Goal: Information Seeking & Learning: Check status

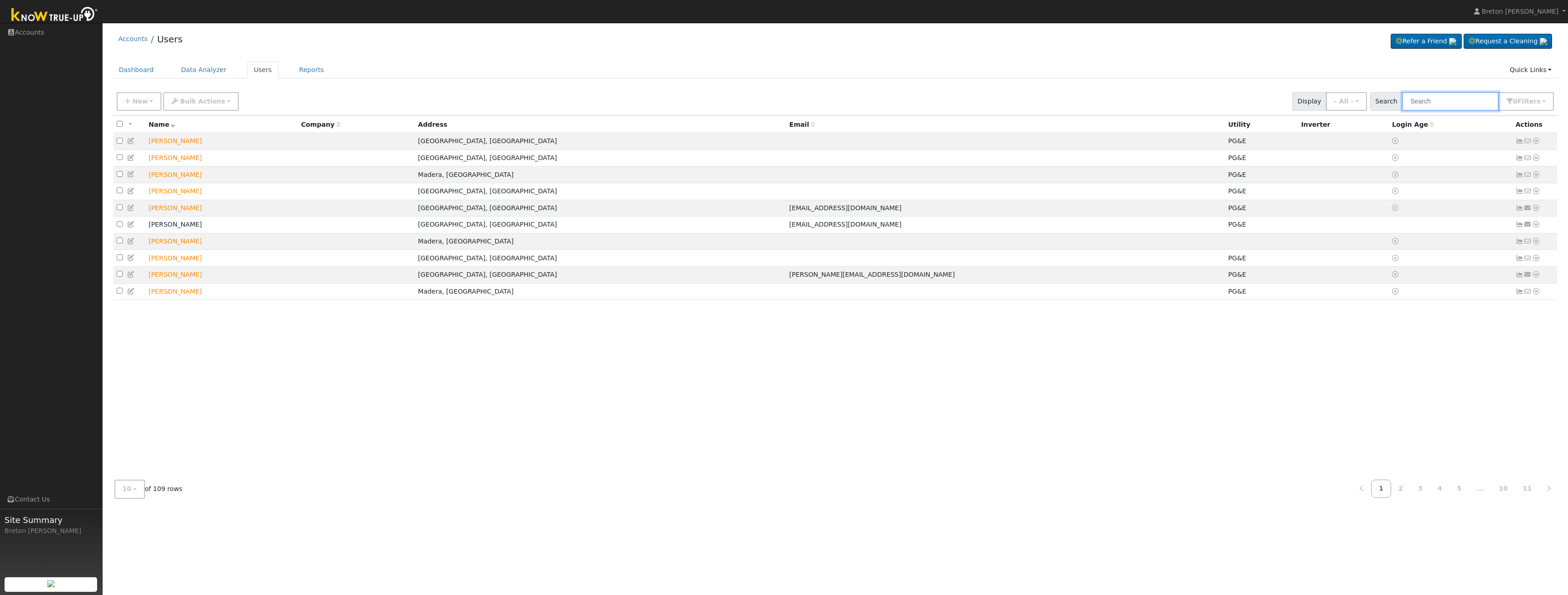
click at [1456, 109] on input "text" at bounding box center [1450, 101] width 97 height 19
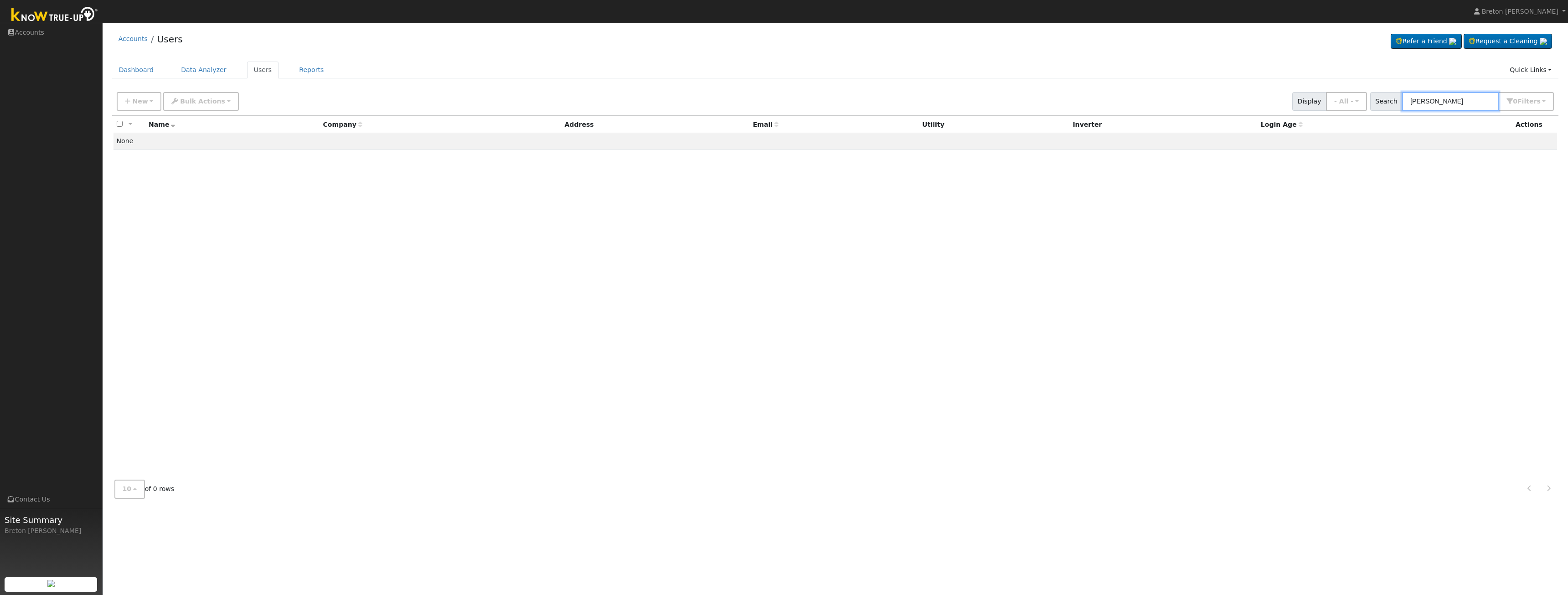
type input "james"
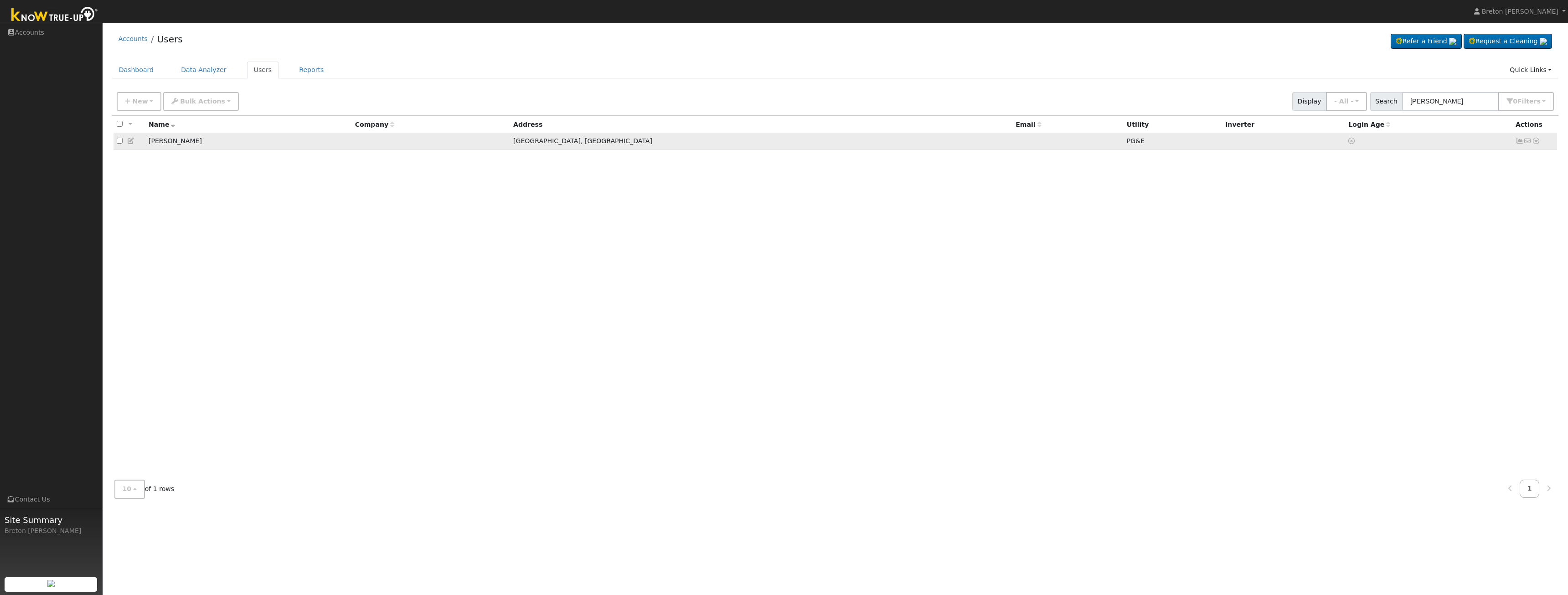
click at [1519, 143] on icon at bounding box center [1519, 141] width 8 height 6
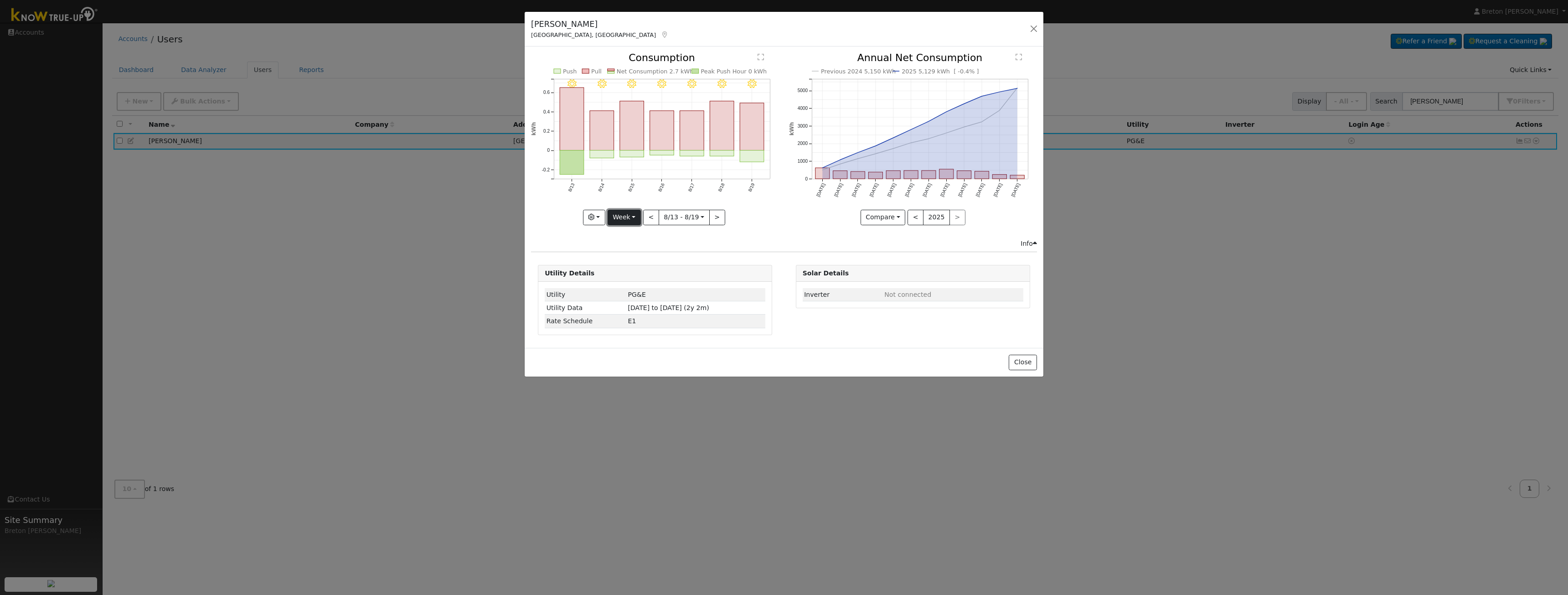
click at [632, 222] on button "Week" at bounding box center [624, 217] width 33 height 15
click at [634, 274] on link "Year" at bounding box center [640, 274] width 63 height 13
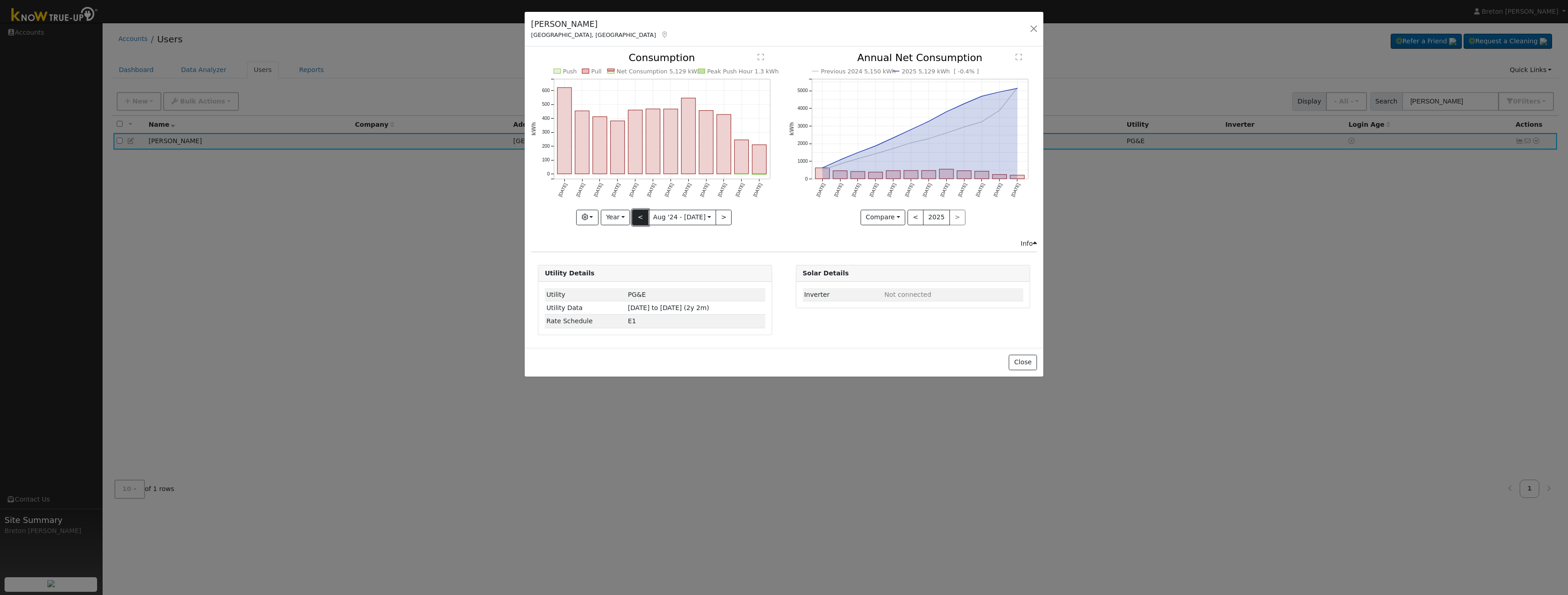
click at [642, 220] on button "<" at bounding box center [640, 217] width 16 height 15
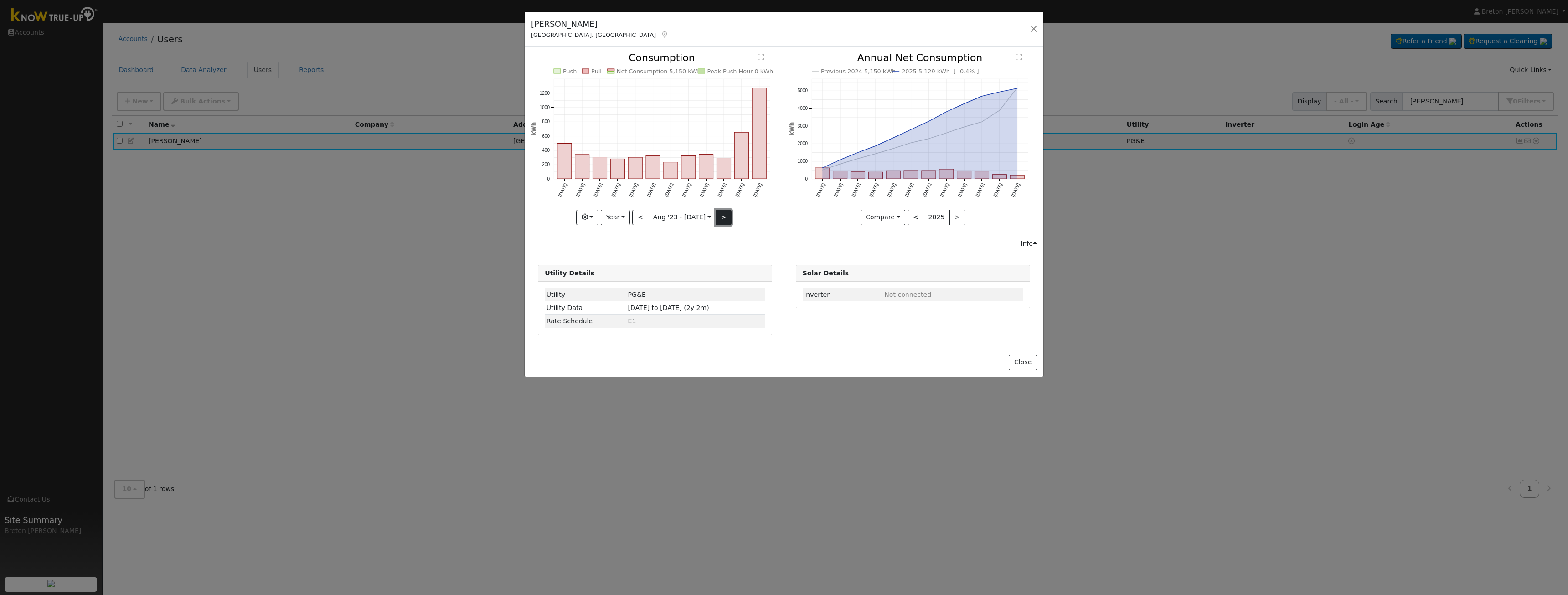
click at [721, 220] on button ">" at bounding box center [724, 217] width 16 height 15
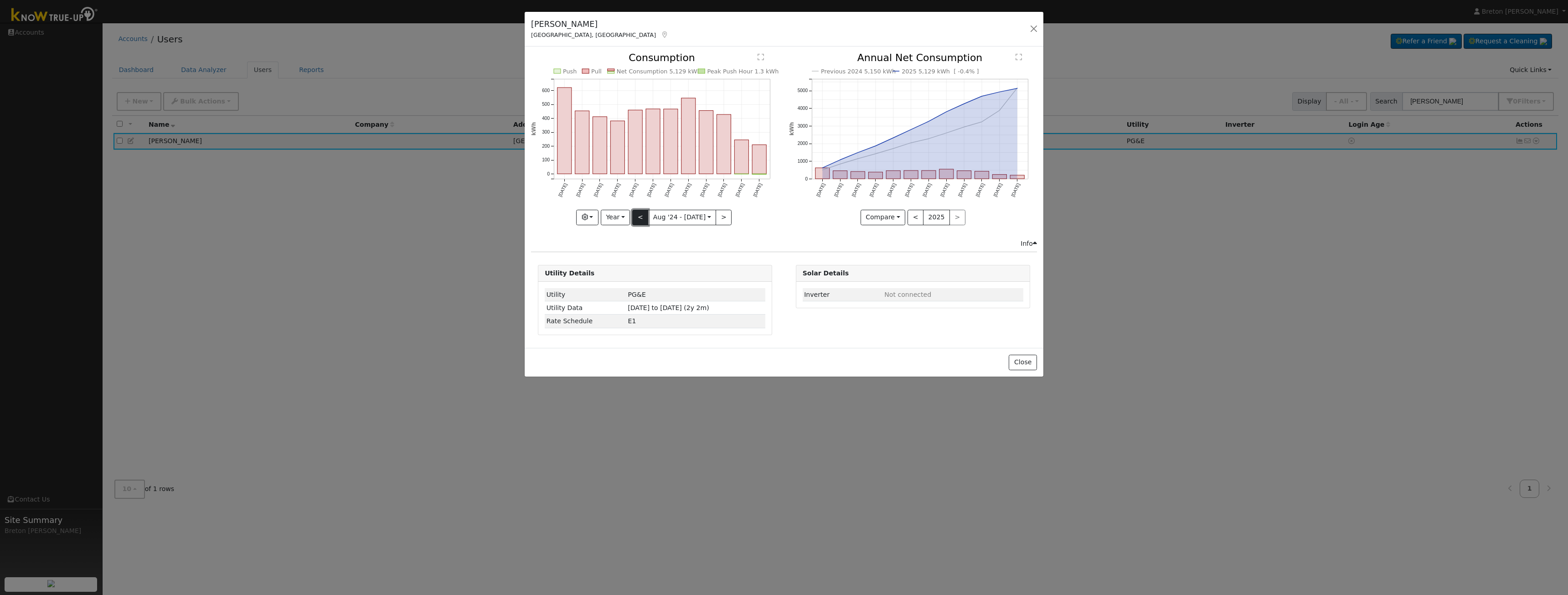
click at [647, 214] on button "<" at bounding box center [640, 217] width 16 height 15
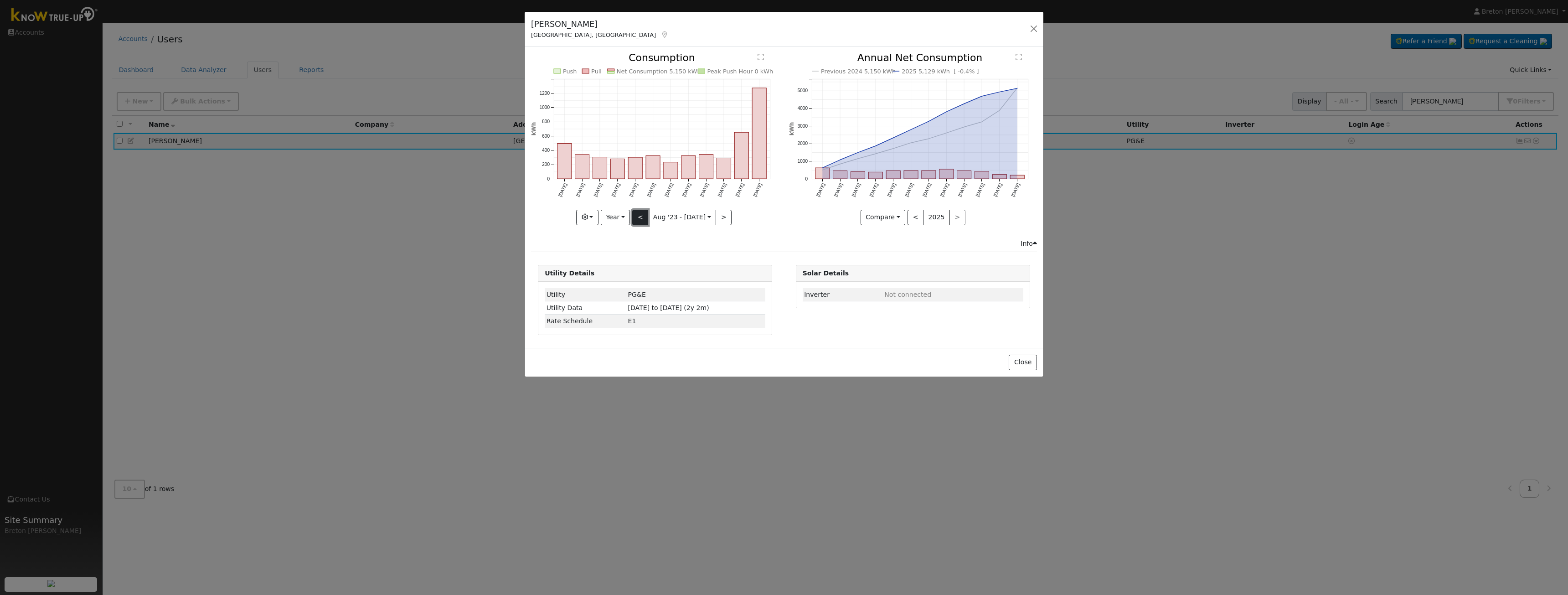
click at [644, 219] on button "<" at bounding box center [640, 217] width 16 height 15
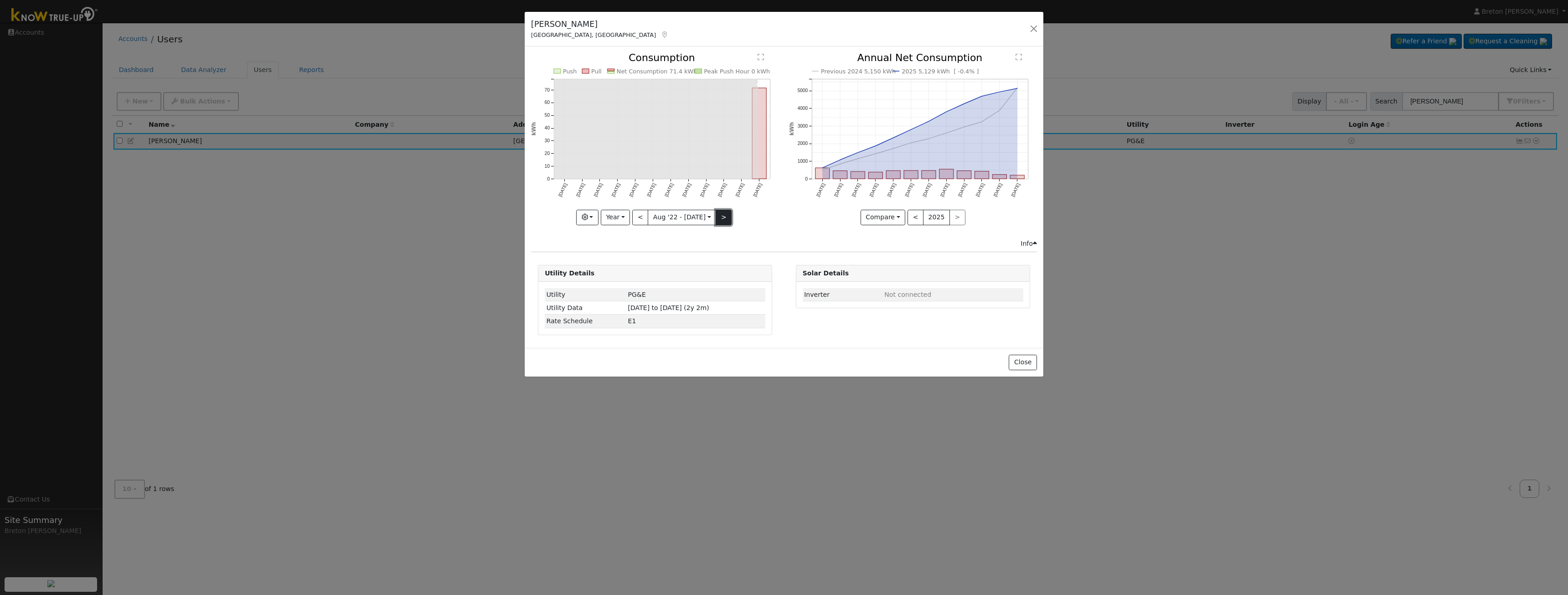
click at [724, 218] on button ">" at bounding box center [724, 217] width 16 height 15
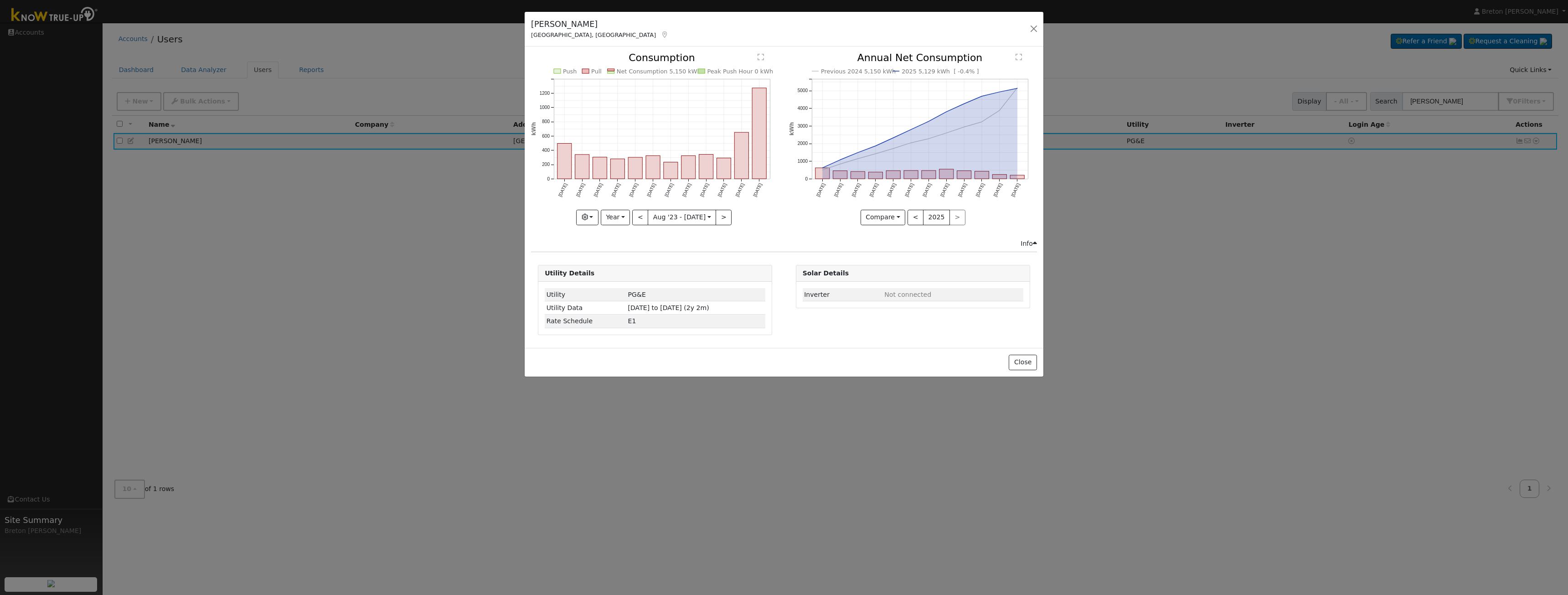
click at [724, 218] on div at bounding box center [654, 139] width 248 height 172
click at [641, 216] on button "<" at bounding box center [640, 217] width 16 height 15
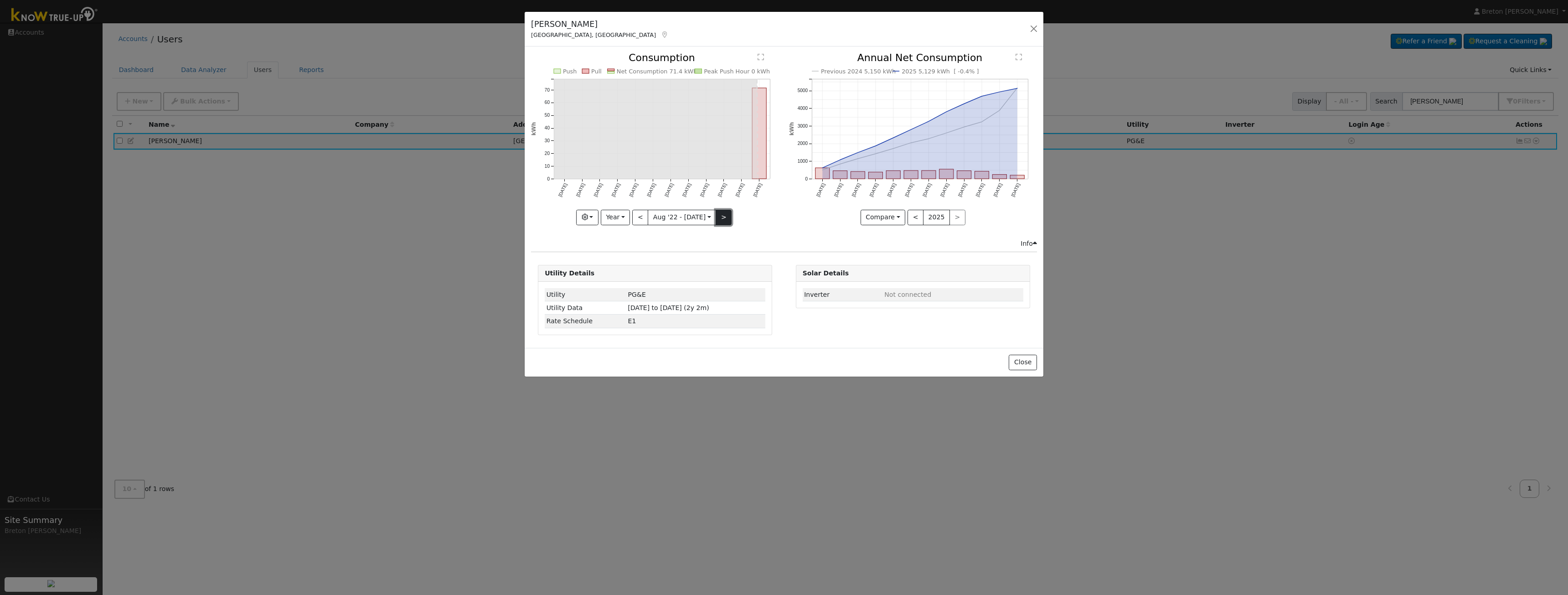
click at [719, 218] on button ">" at bounding box center [724, 217] width 16 height 15
type input "2023-08-01"
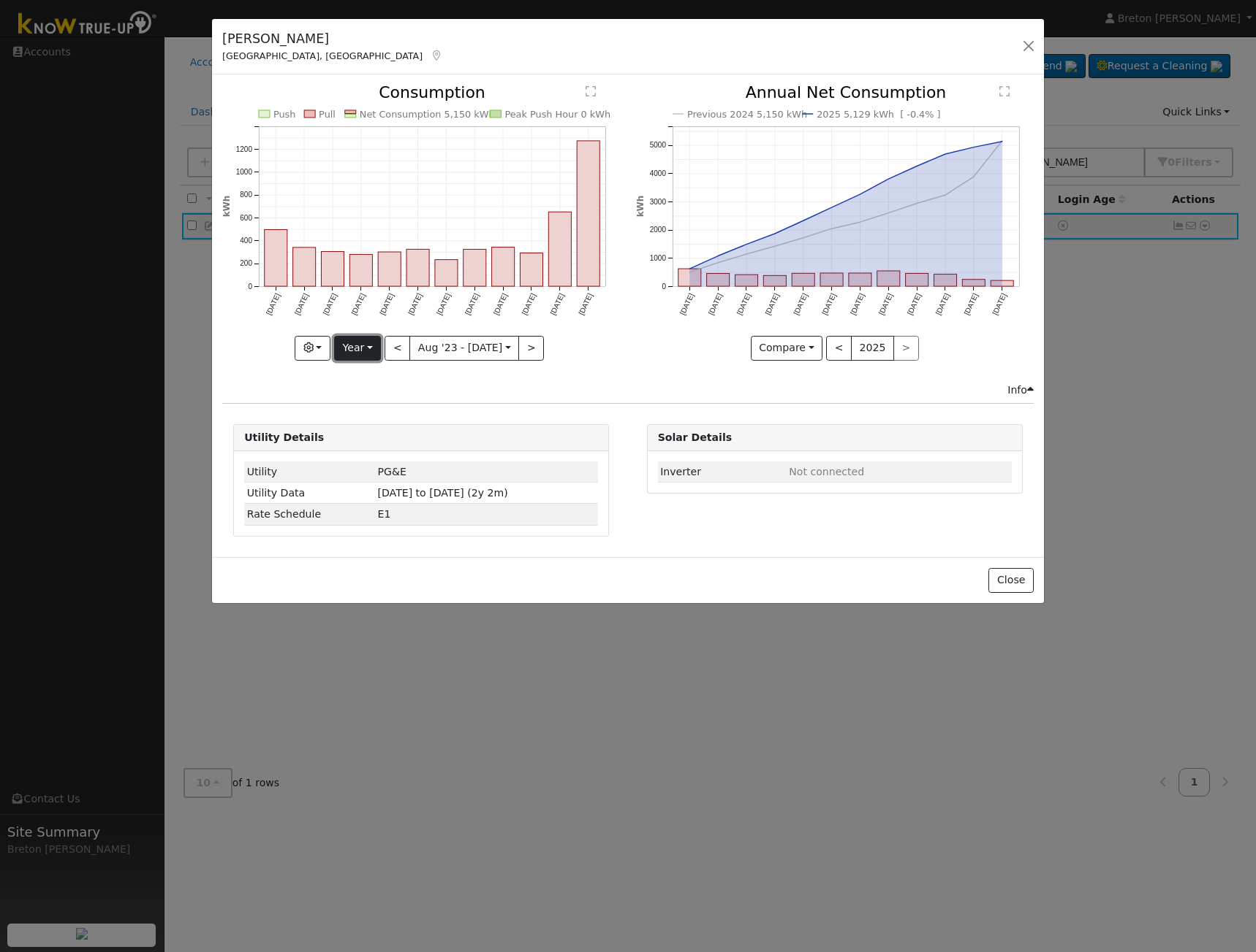
click at [356, 346] on button "Year" at bounding box center [357, 347] width 47 height 24
click at [350, 342] on button "Year" at bounding box center [357, 347] width 47 height 24
click at [313, 344] on icon "button" at bounding box center [308, 347] width 10 height 10
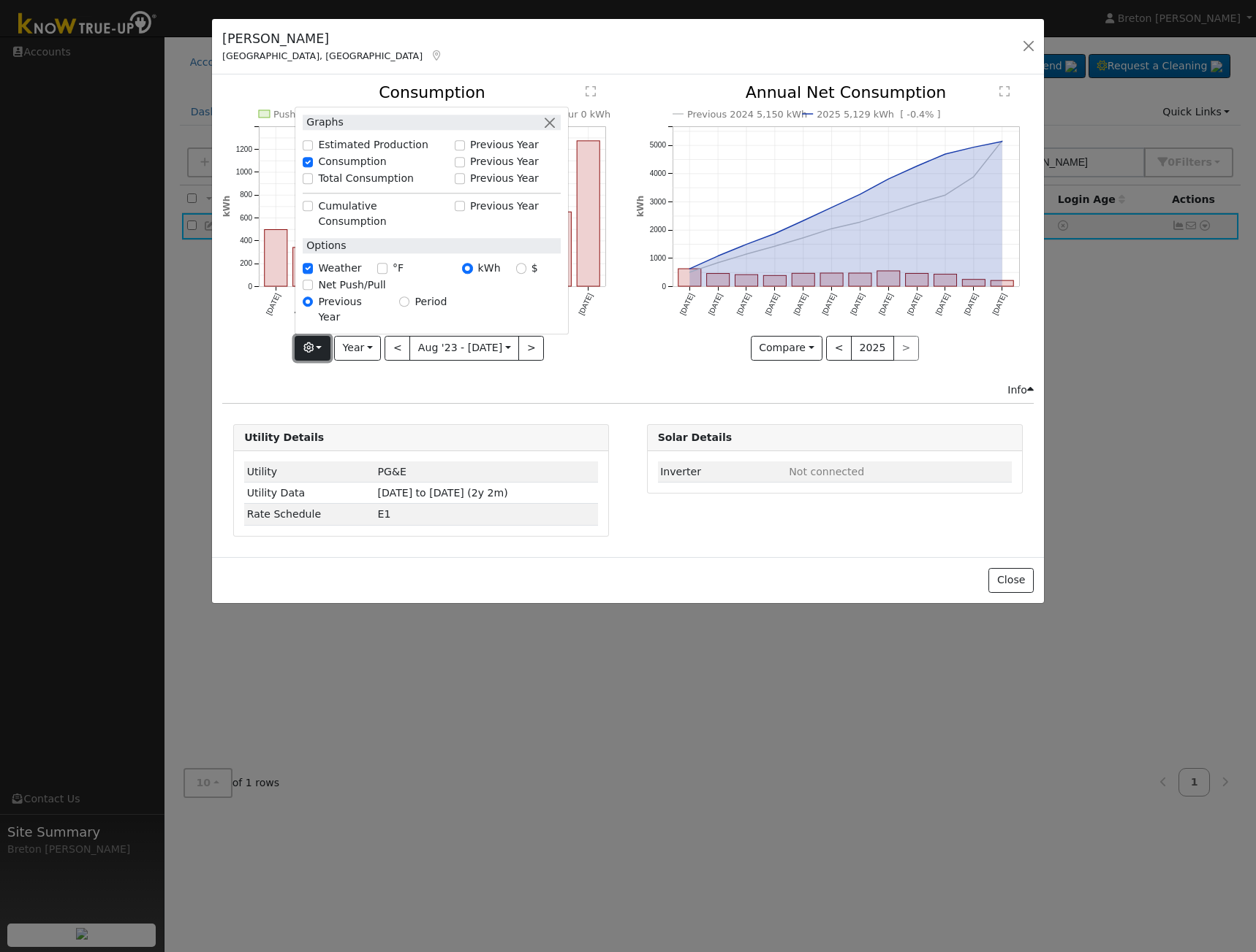
click at [313, 344] on icon "button" at bounding box center [308, 347] width 10 height 10
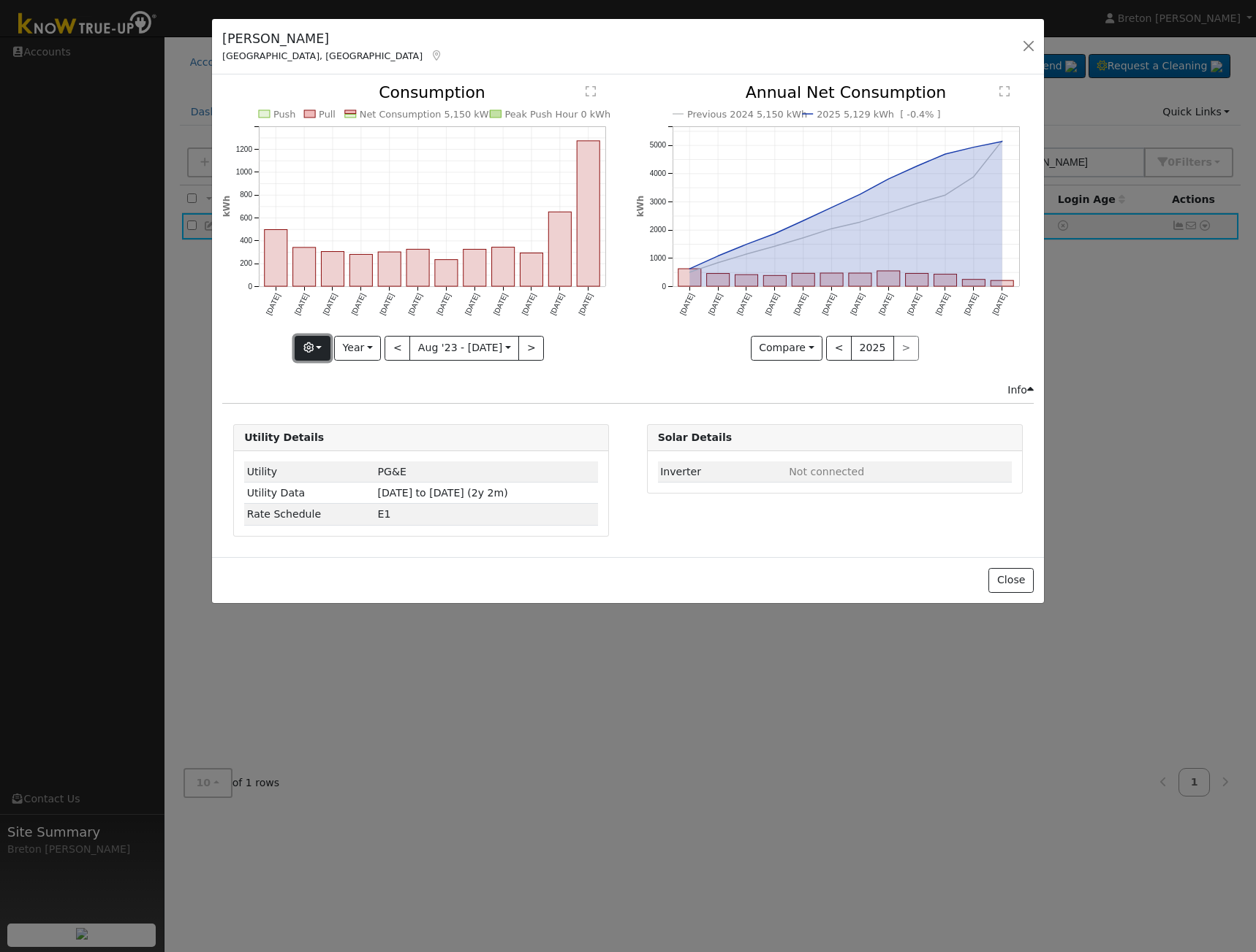
click at [313, 343] on icon "button" at bounding box center [308, 347] width 10 height 10
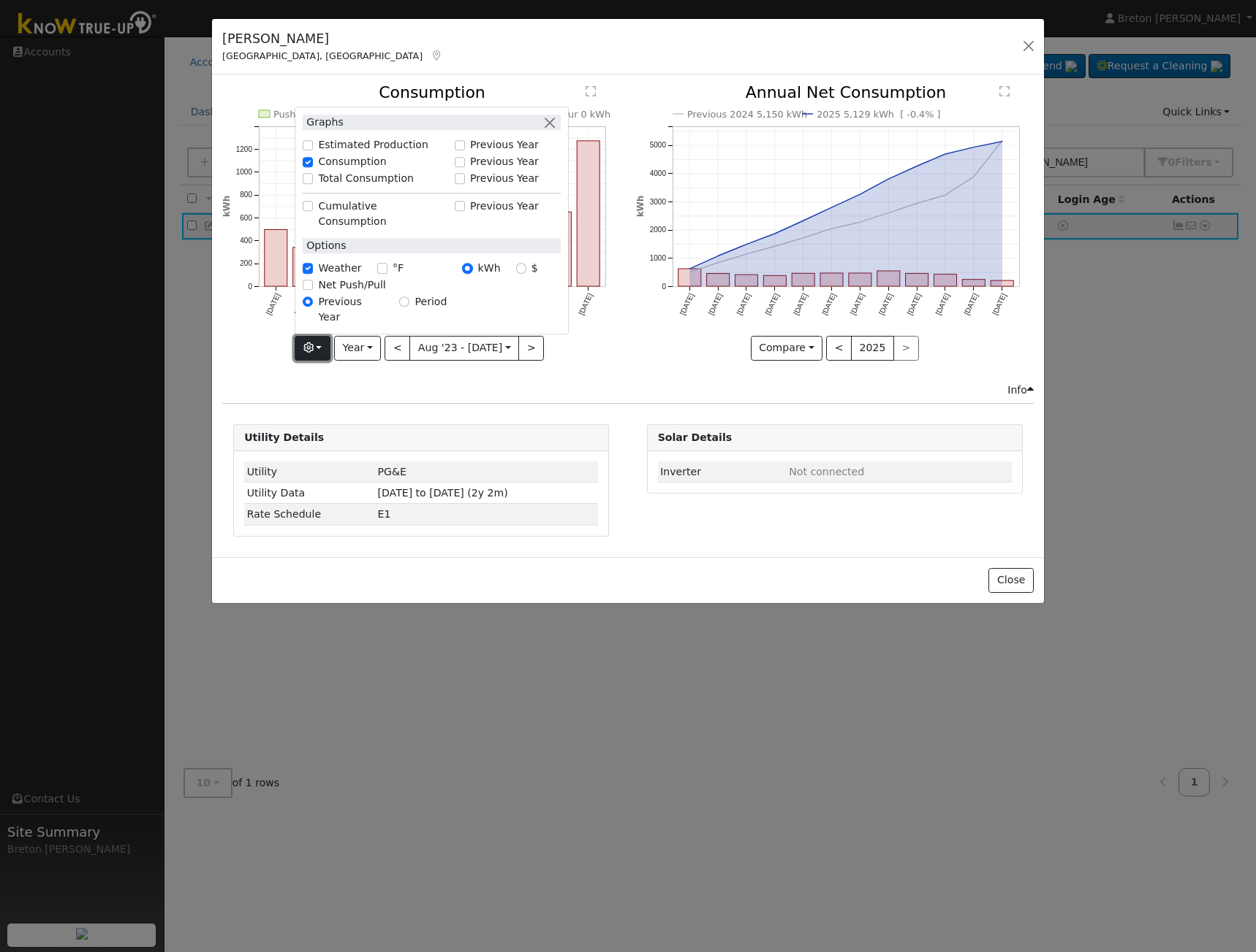
click at [313, 343] on icon "button" at bounding box center [308, 347] width 10 height 10
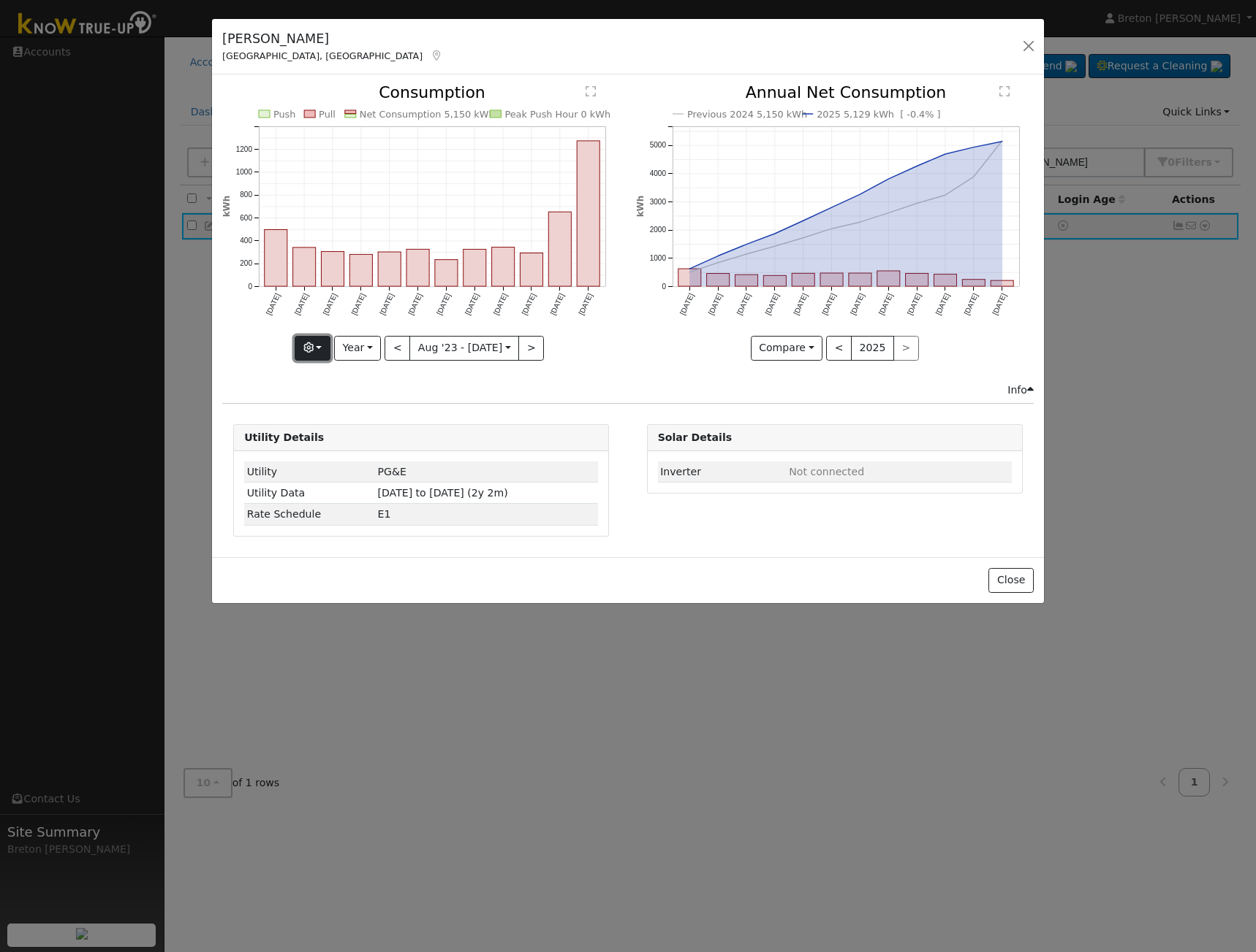
click at [313, 342] on icon "button" at bounding box center [308, 347] width 10 height 10
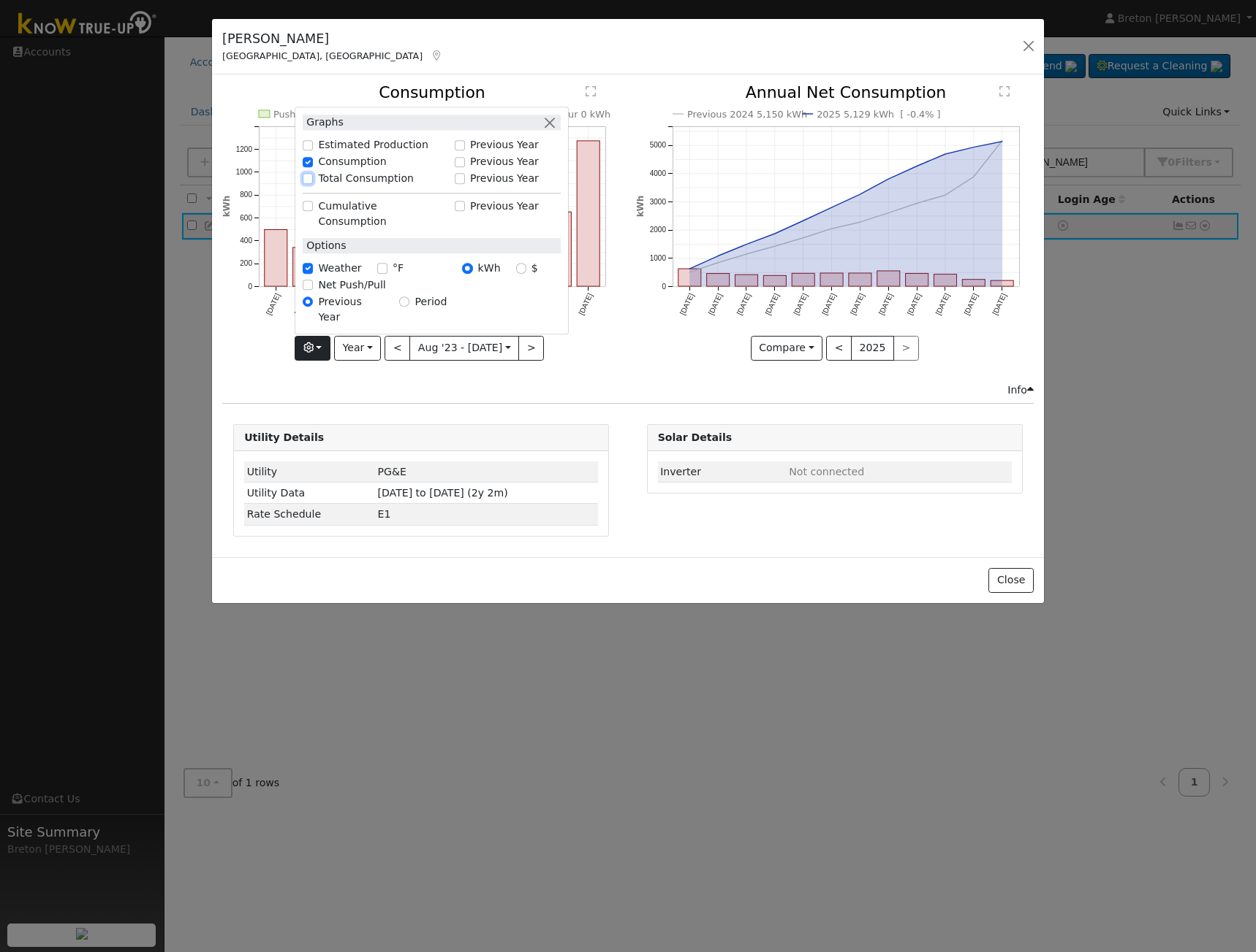
click at [313, 184] on input "Total Consumption" at bounding box center [307, 178] width 10 height 10
click at [256, 296] on icon "Push Pull Total Consumption 5,150 kWh Net Consumption 5,150 kWh Peak Push Hour …" at bounding box center [421, 221] width 397 height 274
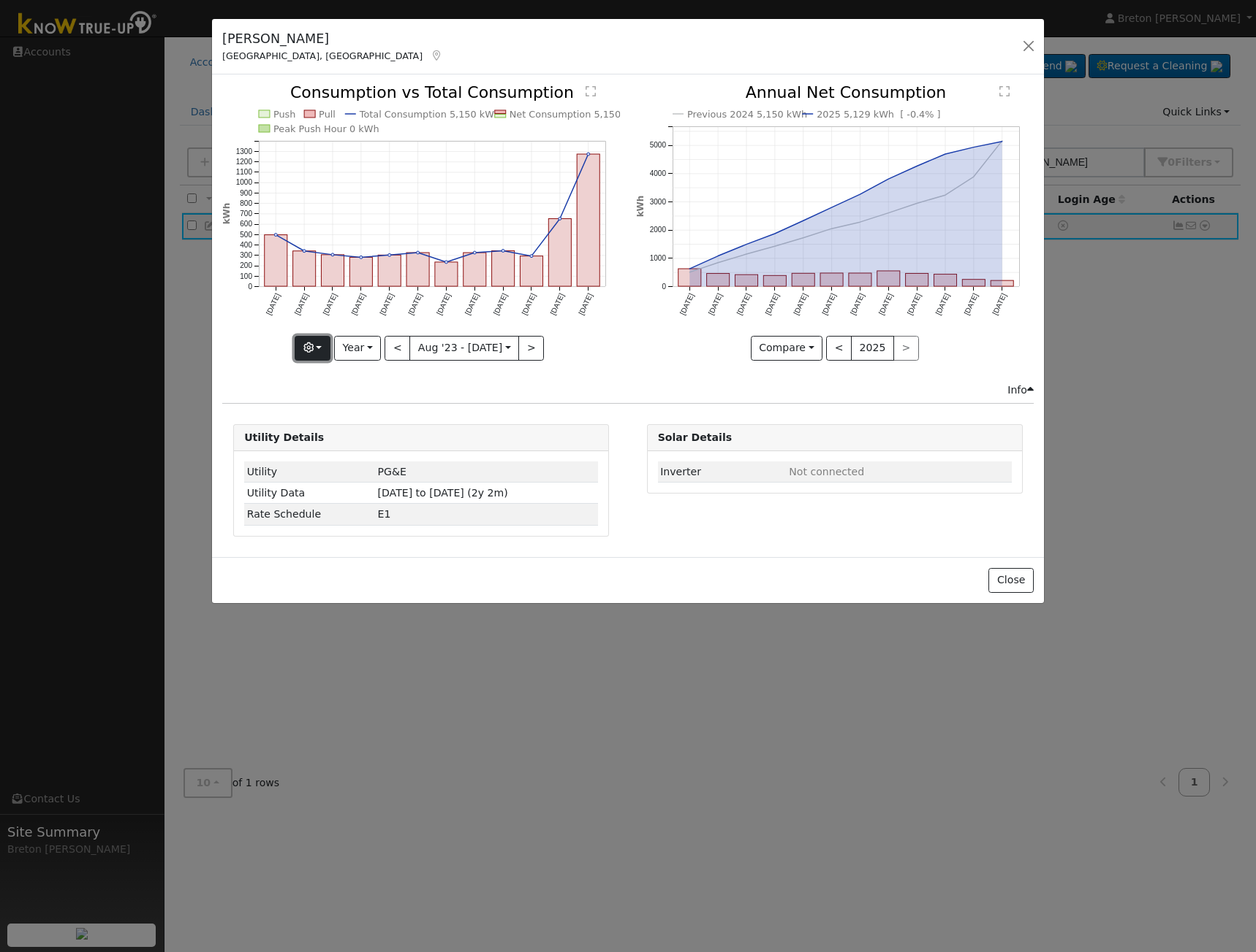
click at [323, 347] on button "button" at bounding box center [312, 347] width 36 height 24
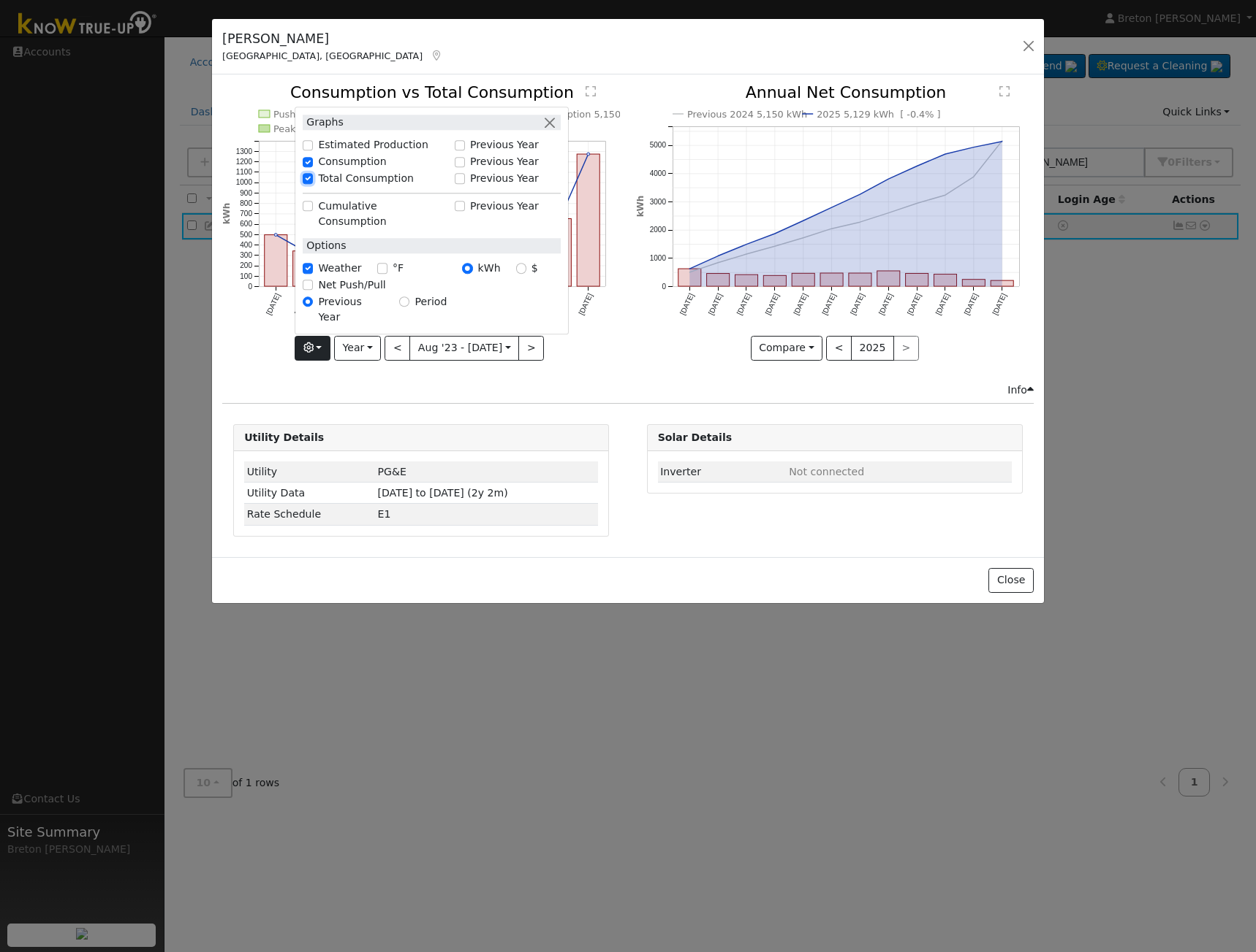
click at [313, 184] on input "Total Consumption" at bounding box center [307, 178] width 10 height 10
checkbox input "false"
click at [465, 167] on input "Previous Year" at bounding box center [460, 162] width 10 height 10
checkbox input "true"
click at [651, 361] on div "Previous 2024 5,150 kWh 2025 5,129 kWh [ -0.4% ] Aug '24 Sep '24 Oct '24 Nov '2…" at bounding box center [833, 233] width 413 height 298
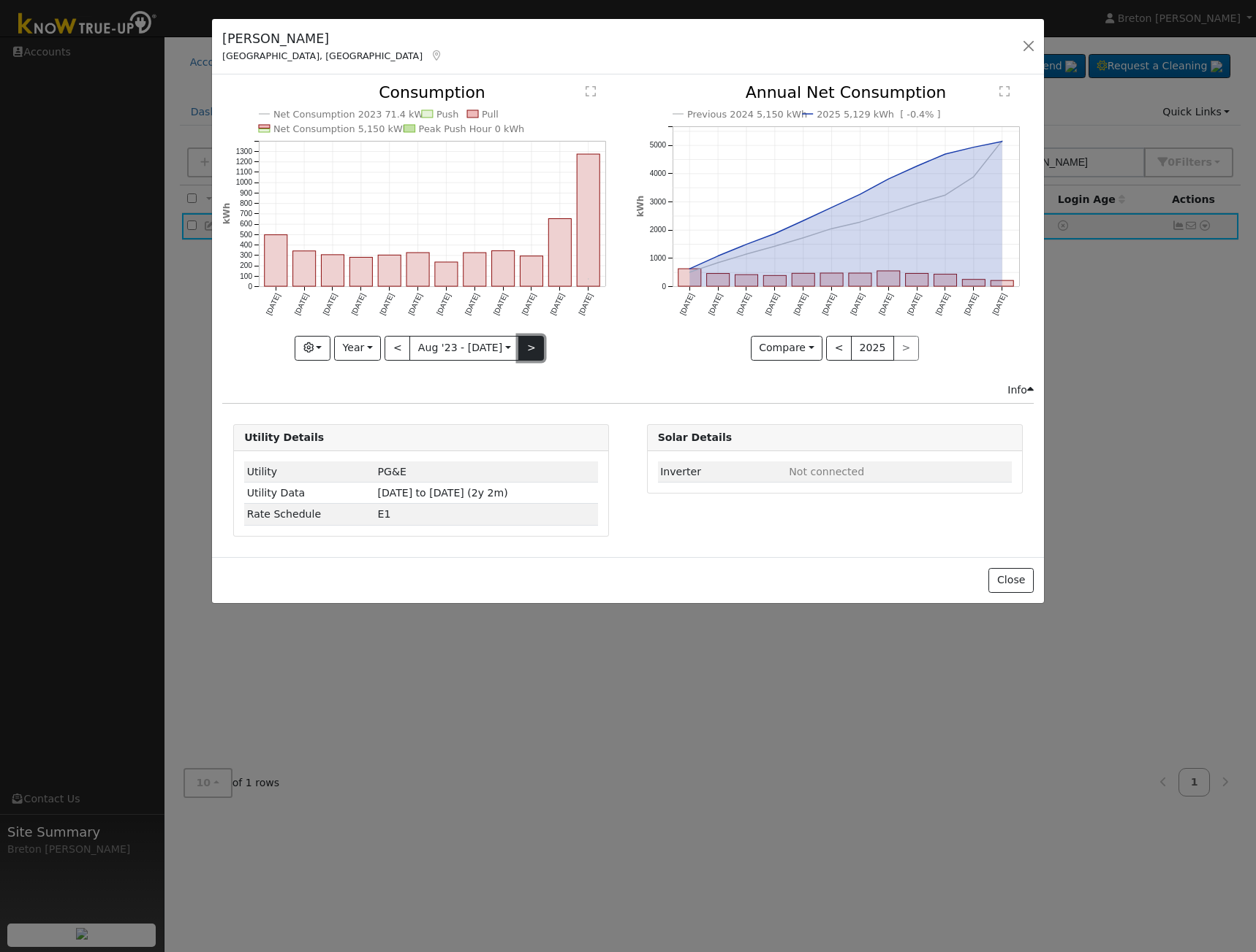
click at [527, 346] on button ">" at bounding box center [531, 347] width 25 height 24
type input "2024-08-01"
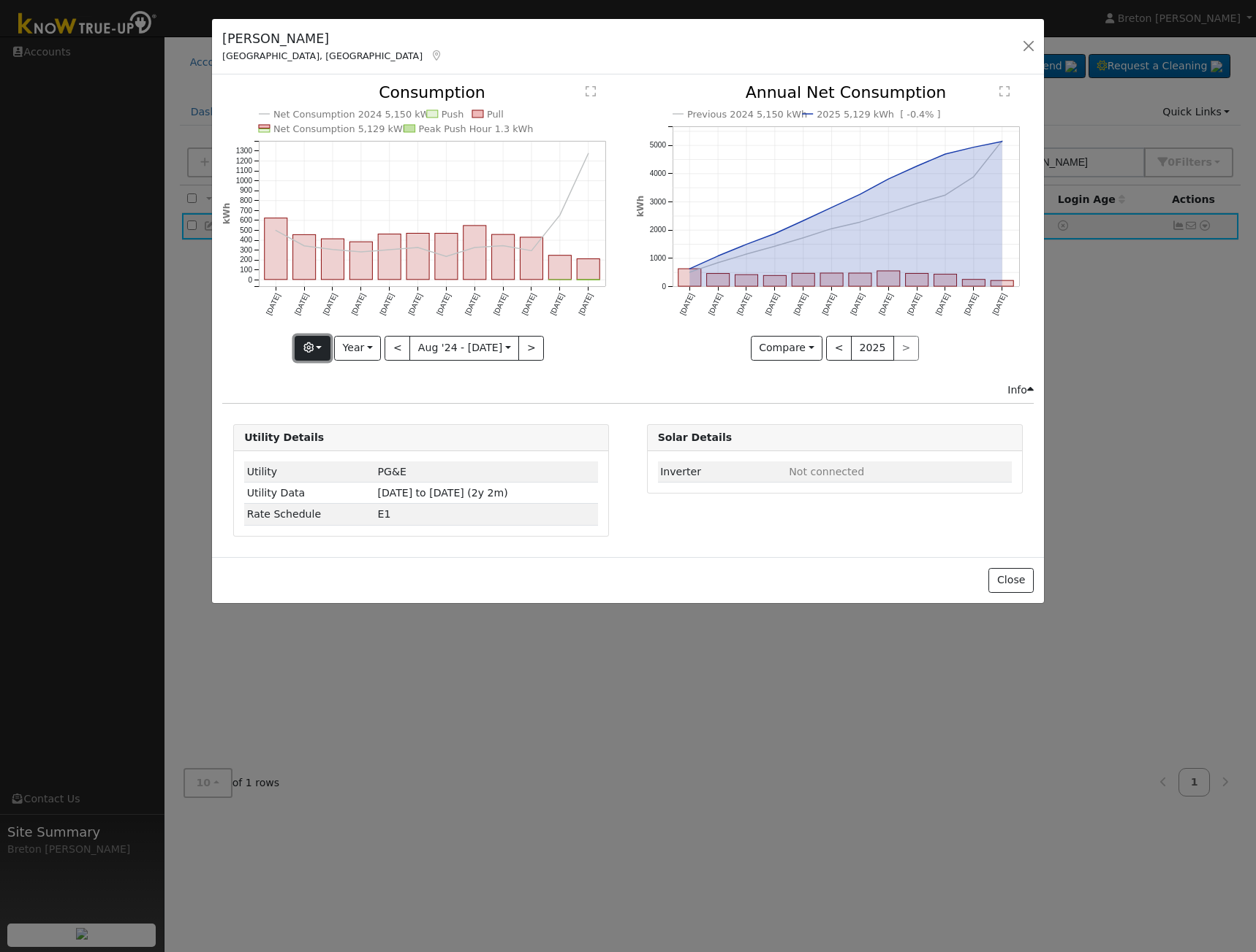
click at [313, 342] on icon "button" at bounding box center [308, 347] width 10 height 10
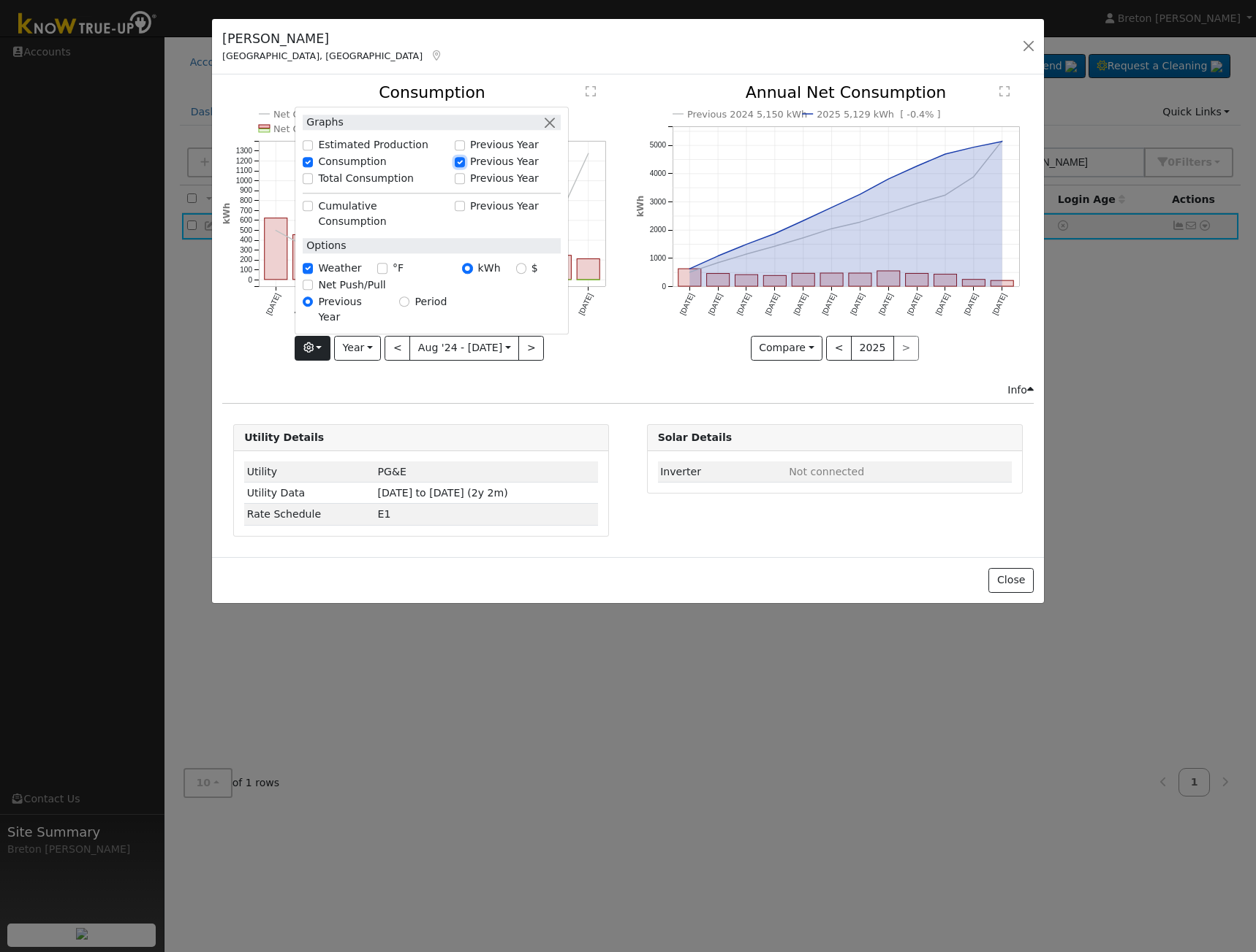
click at [465, 167] on input "Previous Year" at bounding box center [460, 162] width 10 height 10
checkbox input "false"
click at [635, 289] on icon "Previous 2024 5,150 kWh 2025 5,129 kWh [ -0.4% ] Aug '24 Sep '24 Oct '24 Nov '2…" at bounding box center [833, 218] width 397 height 266
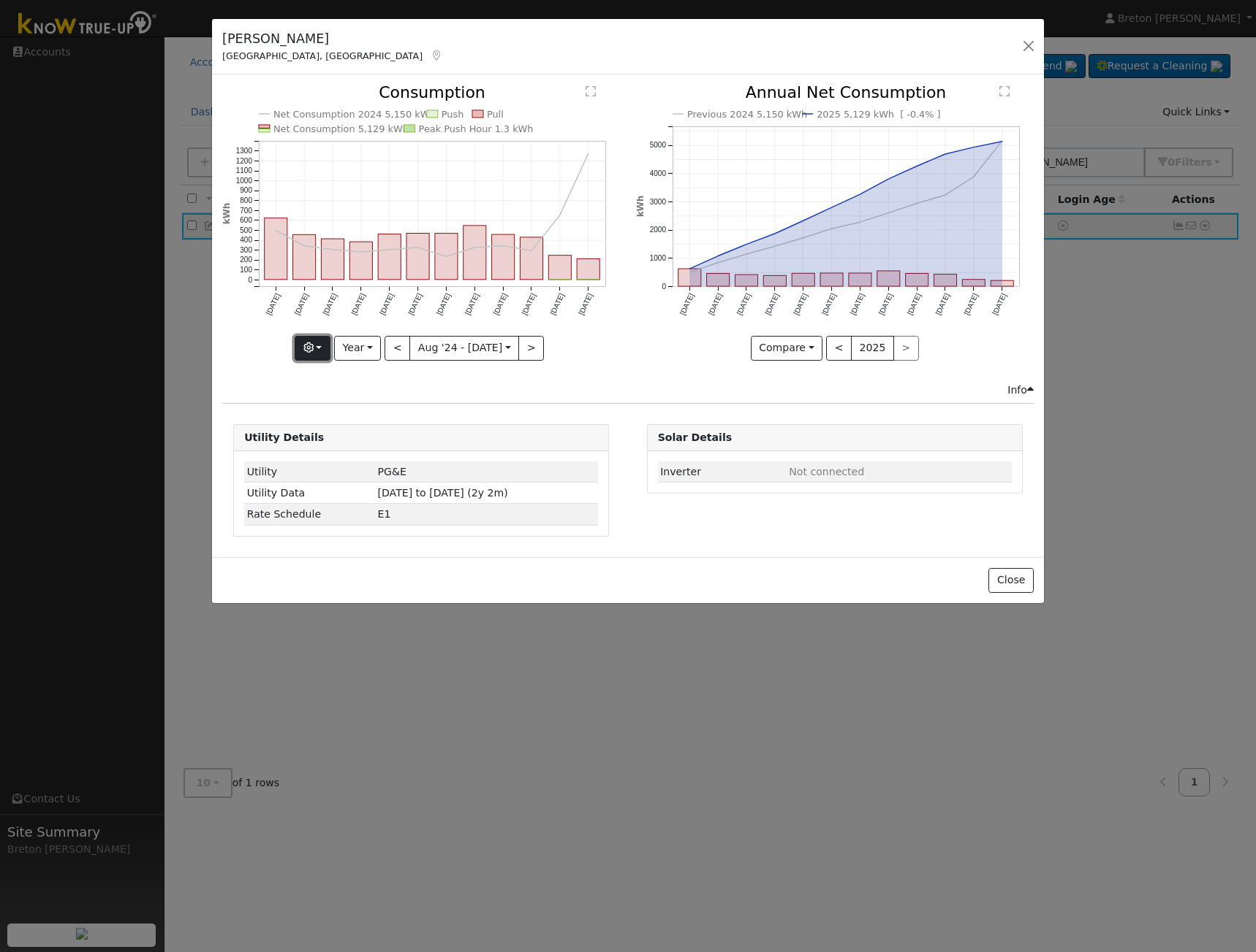
click at [328, 343] on button "button" at bounding box center [312, 347] width 36 height 24
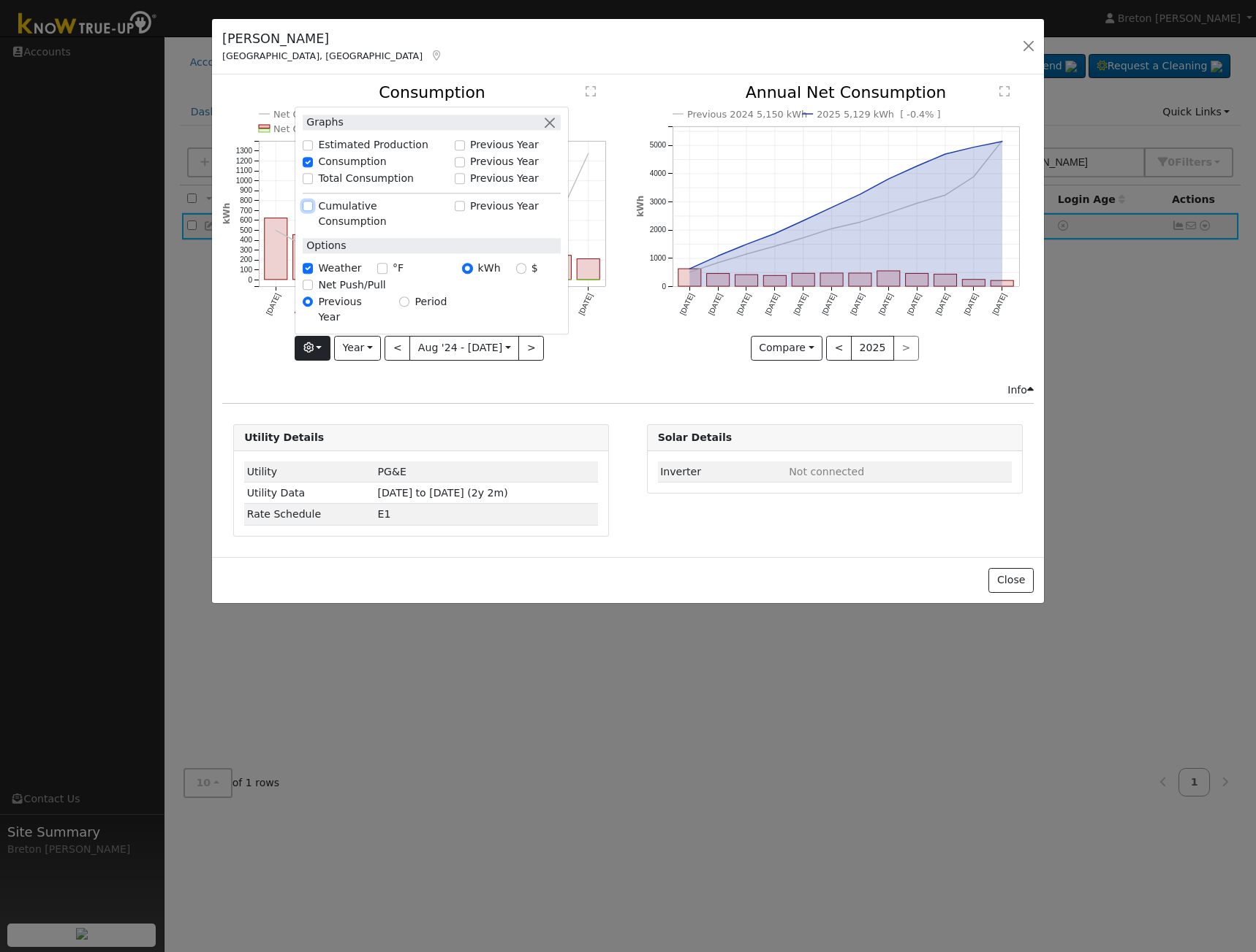
click at [313, 212] on input "Cumulative Consumption" at bounding box center [307, 207] width 10 height 10
checkbox input "true"
click at [685, 379] on div "Previous 2024 5,150 kWh 2025 5,129 kWh [ -0.4% ] Aug '24 Sep '24 Oct '24 Nov '2…" at bounding box center [833, 233] width 413 height 298
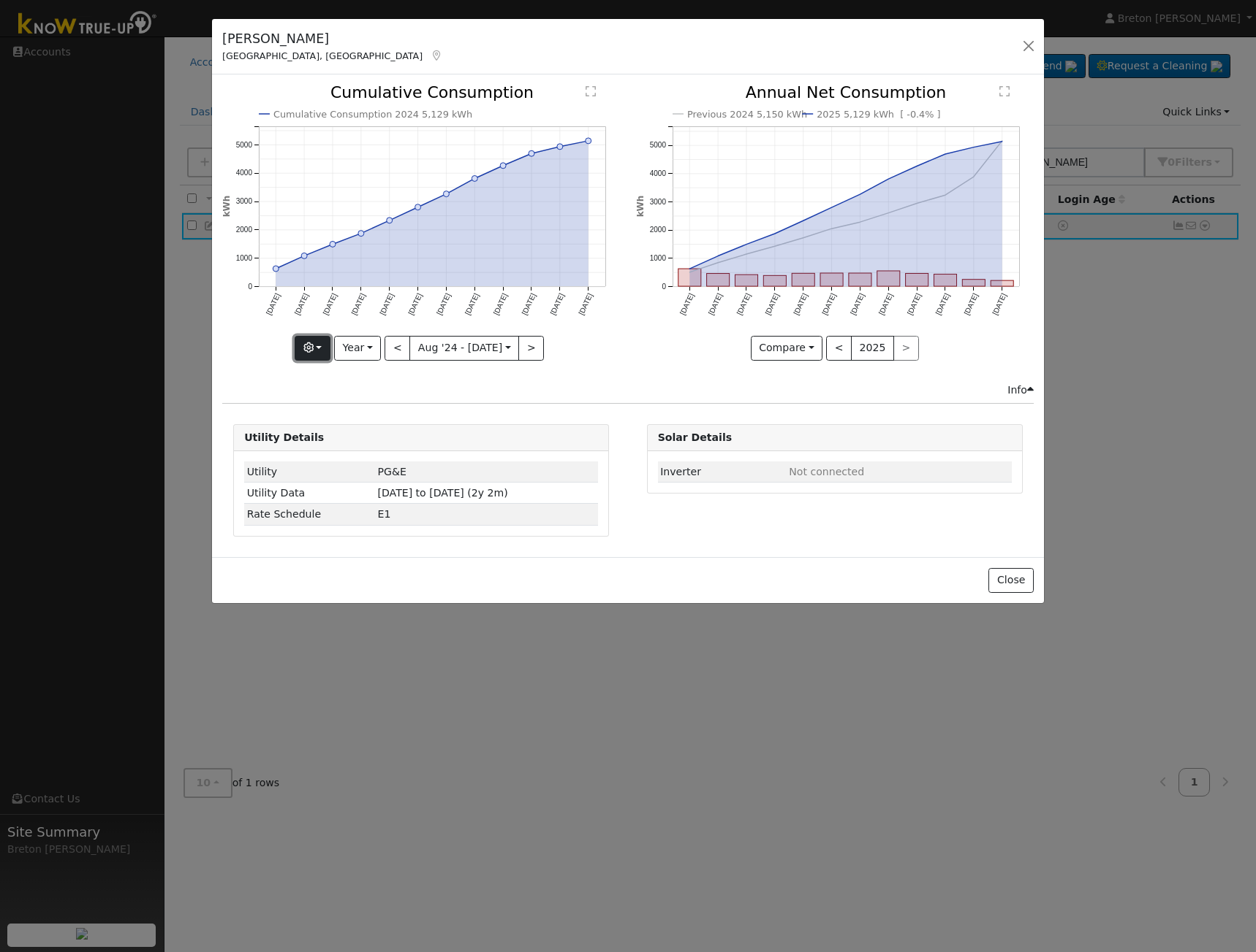
click at [313, 348] on icon "button" at bounding box center [308, 347] width 10 height 10
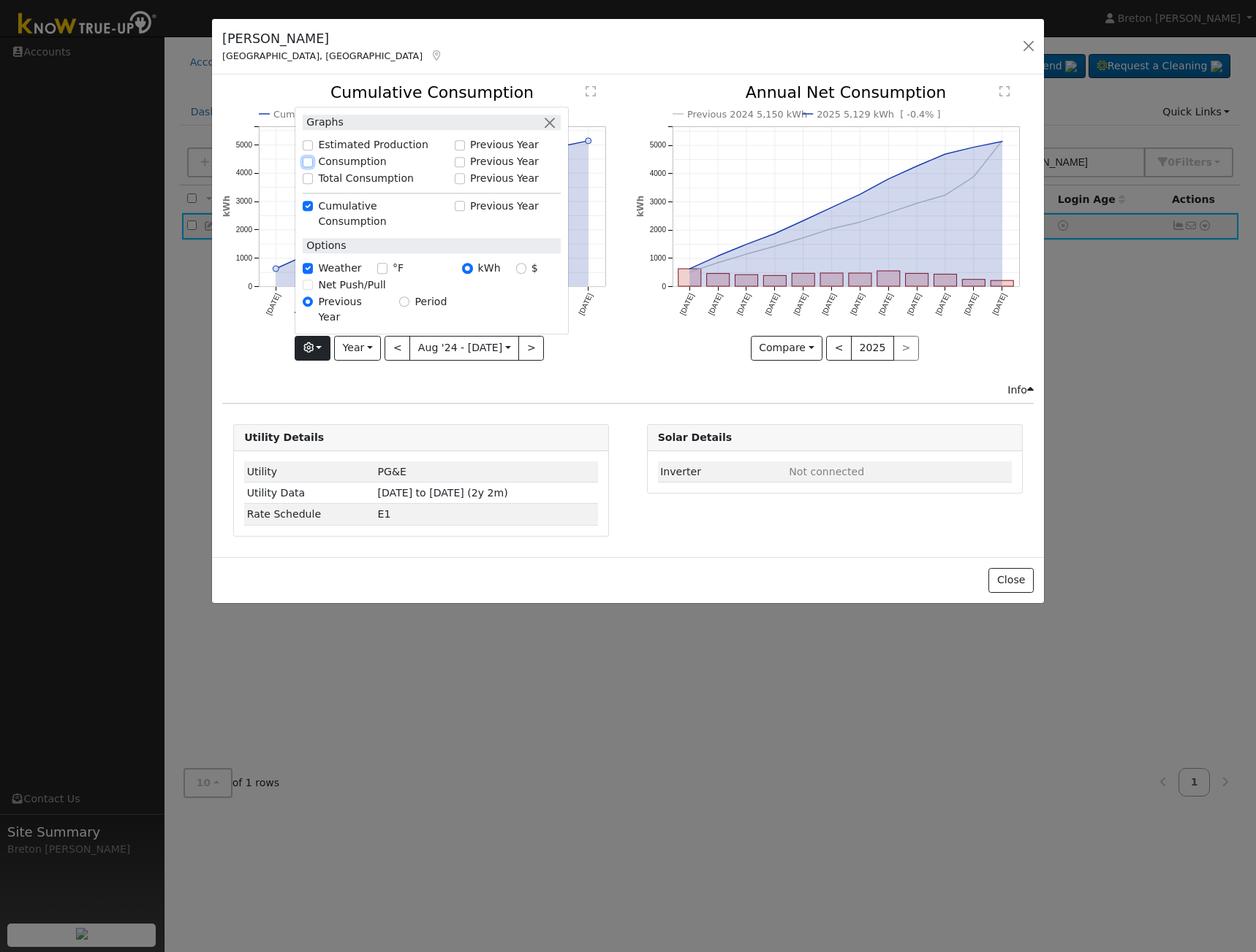
click at [313, 167] on input "Consumption" at bounding box center [307, 162] width 10 height 10
checkbox input "true"
click at [324, 229] on div "Cumulative Consumption" at bounding box center [375, 214] width 144 height 30
click at [313, 212] on input "Cumulative Consumption" at bounding box center [307, 207] width 10 height 10
checkbox input "true"
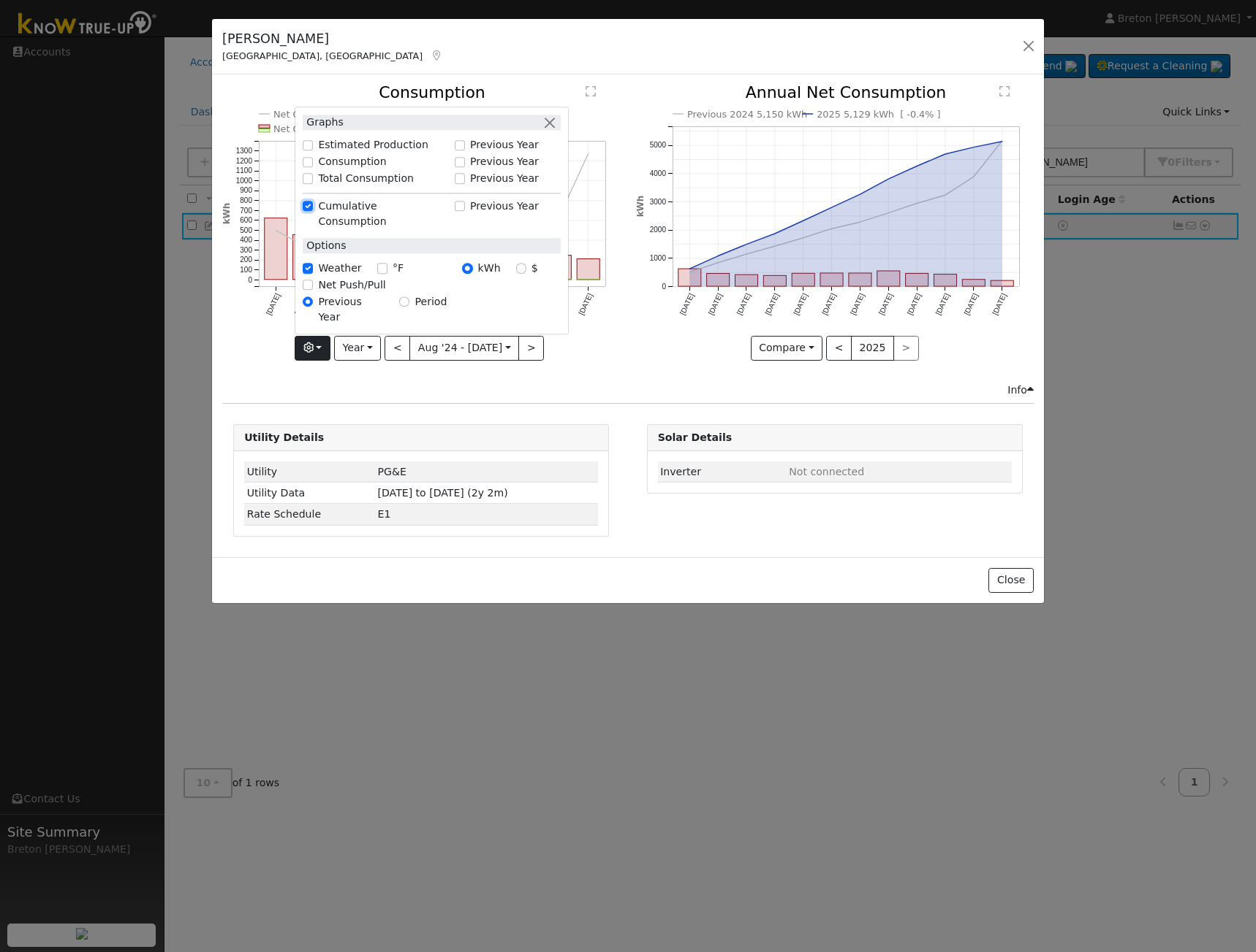
checkbox input "false"
click at [465, 212] on input "Previous Year" at bounding box center [460, 207] width 10 height 10
checkbox input "true"
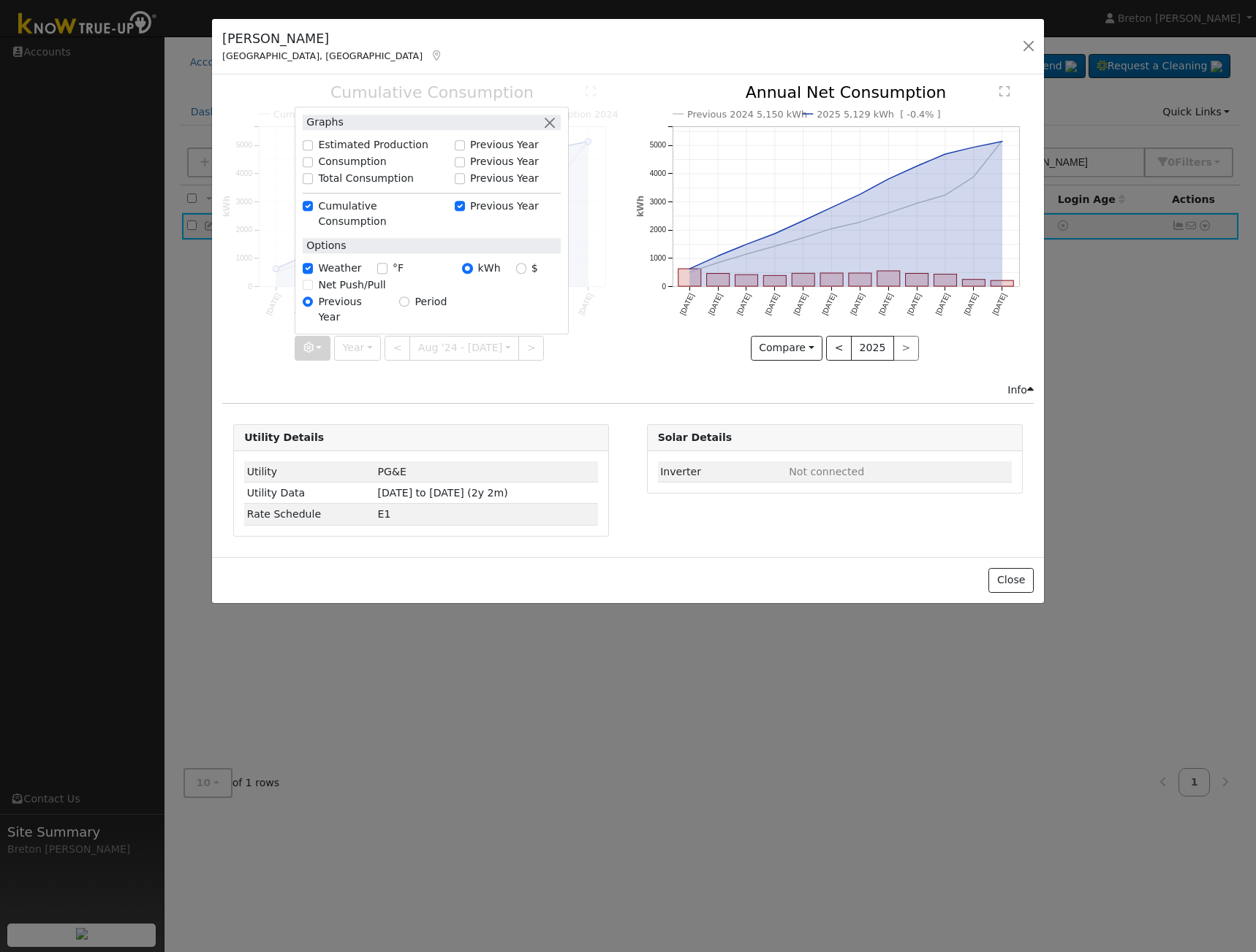
click at [629, 344] on div "Previous 2024 5,150 kWh 2025 5,129 kWh [ -0.4% ] Aug '24 Sep '24 Oct '24 Nov '2…" at bounding box center [833, 233] width 413 height 298
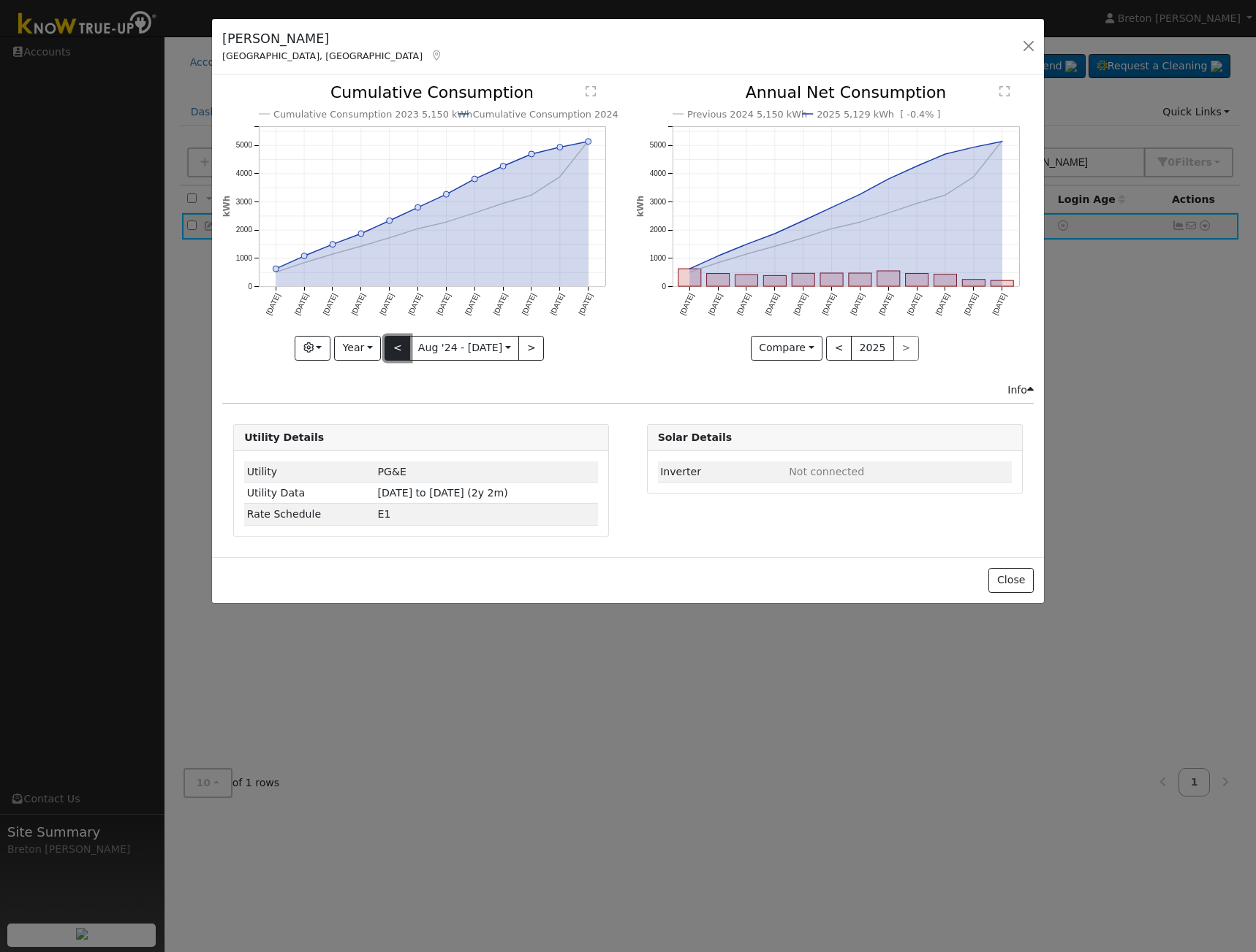
click at [396, 351] on button "<" at bounding box center [397, 347] width 25 height 24
click at [524, 345] on button ">" at bounding box center [531, 347] width 25 height 24
type input "2024-08-01"
click at [606, 117] on text "Cumulative Consumption 2024 5,129 kWh" at bounding box center [572, 114] width 199 height 11
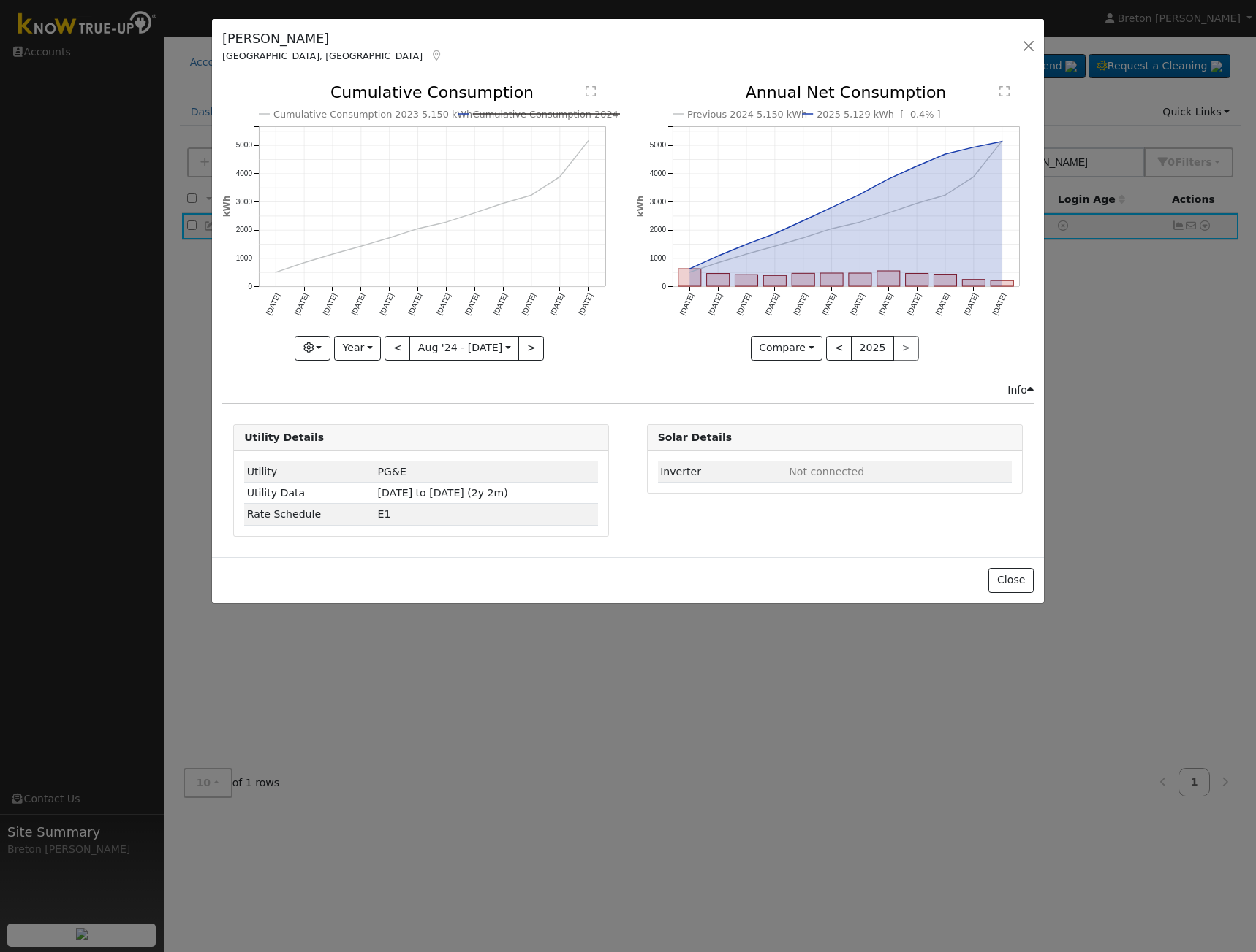
click at [607, 117] on text "Cumulative Consumption 2024 5,129 kWh" at bounding box center [572, 114] width 199 height 11
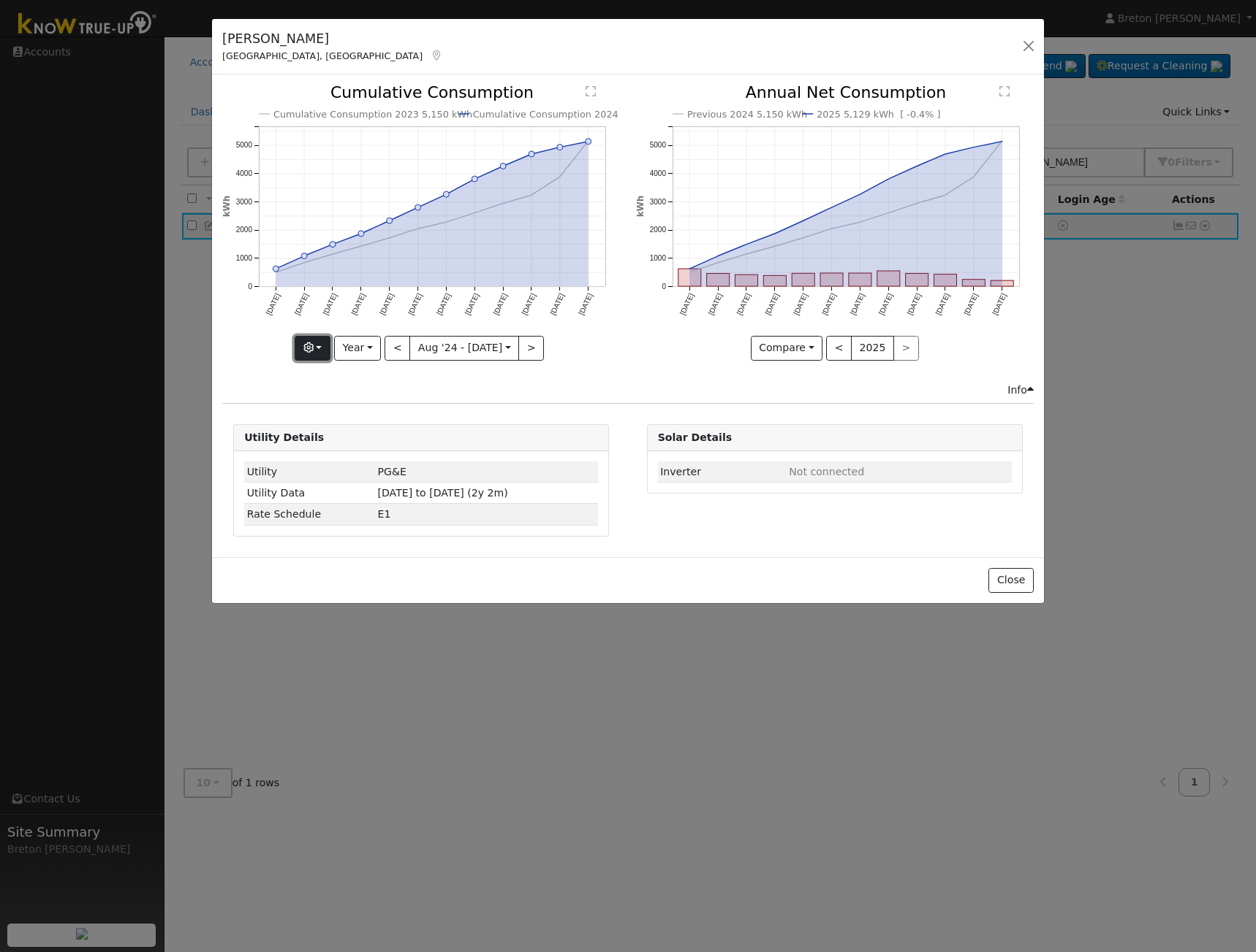
click at [313, 350] on icon "button" at bounding box center [308, 347] width 10 height 10
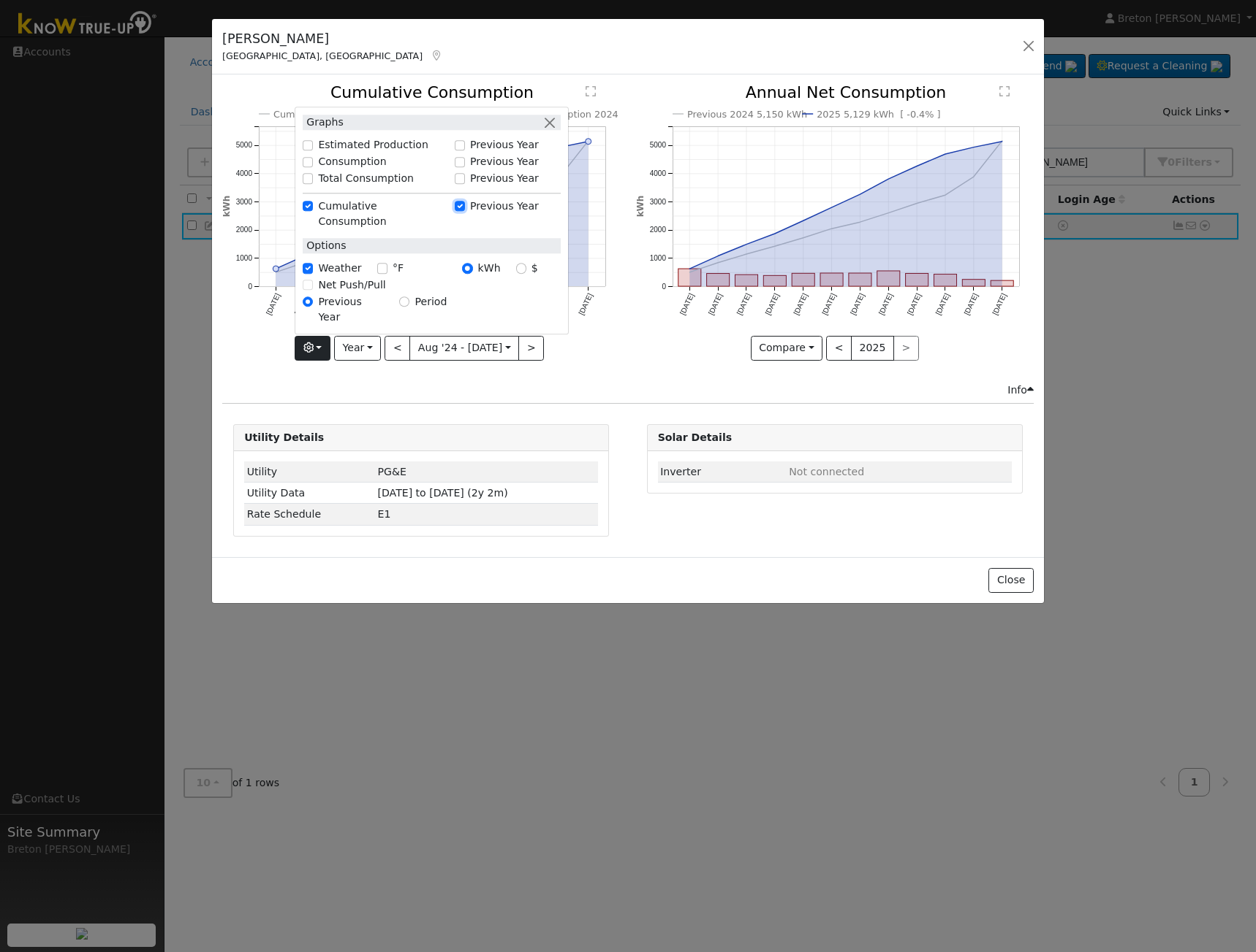
click at [465, 212] on input "Previous Year" at bounding box center [460, 207] width 10 height 10
checkbox input "false"
checkbox input "true"
checkbox input "false"
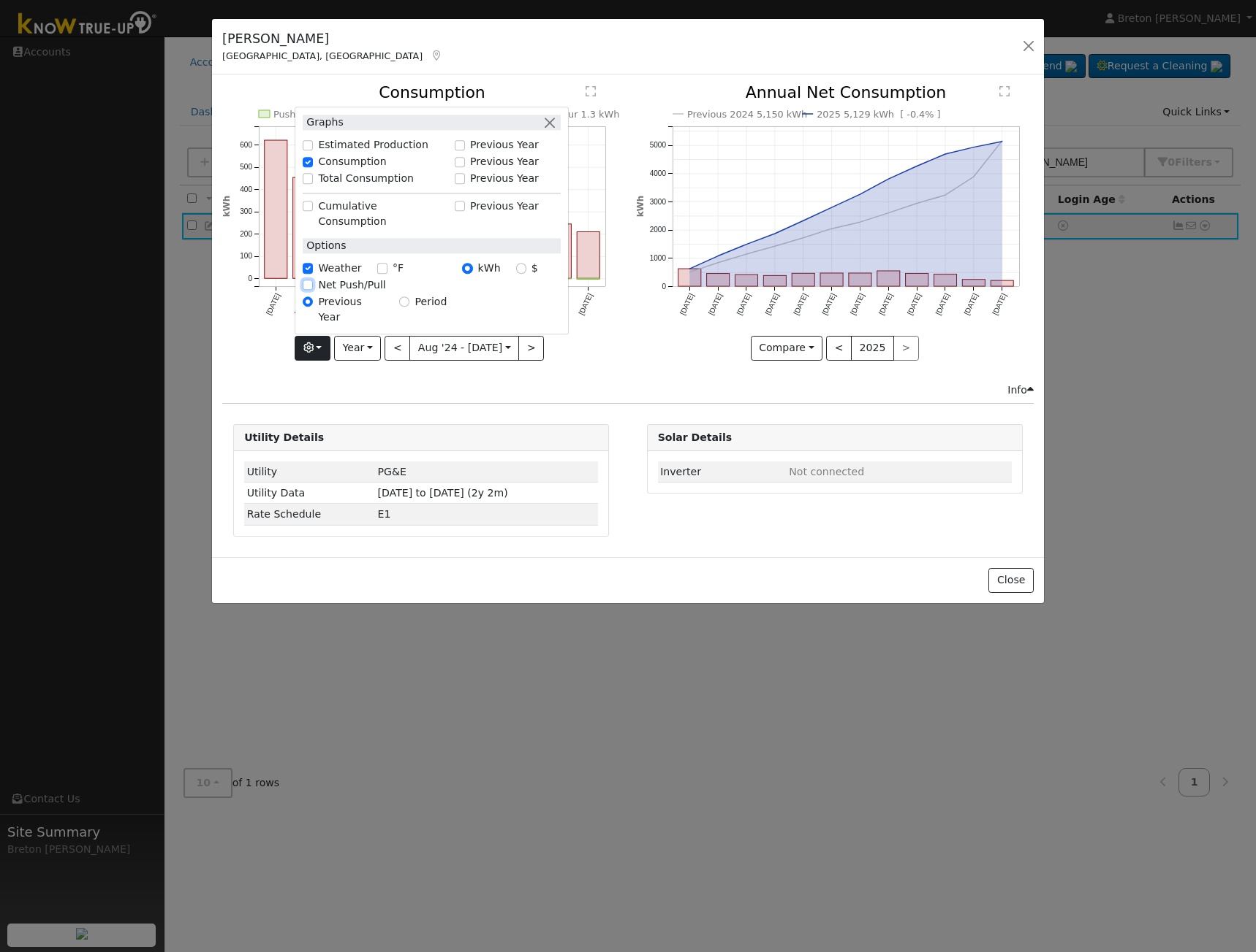
click at [313, 291] on input "Net Push/Pull" at bounding box center [307, 286] width 10 height 10
checkbox input "false"
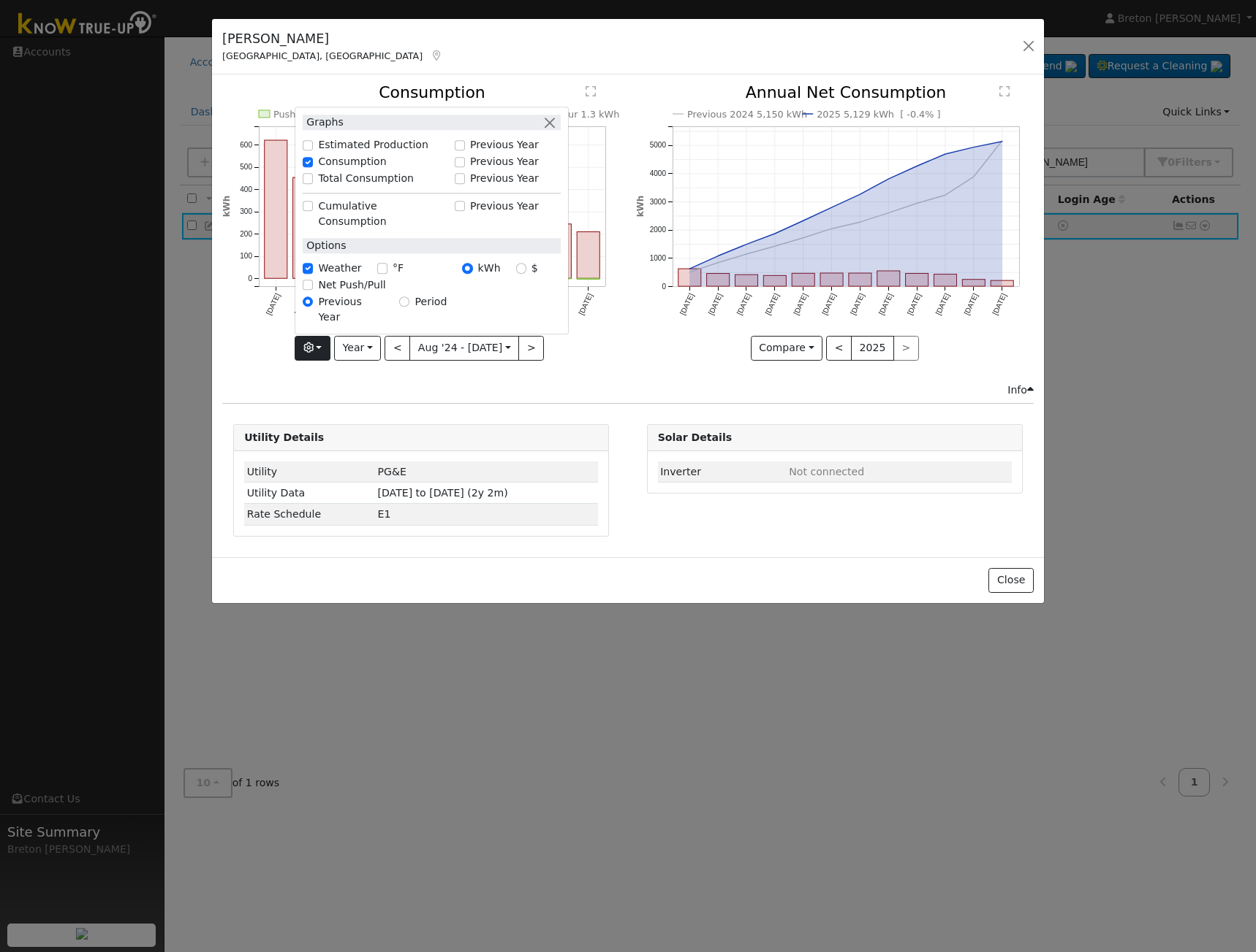
click at [585, 353] on div "Graphs Estimated Production Previous Year Consumption Previous Year Total Consu…" at bounding box center [421, 347] width 397 height 24
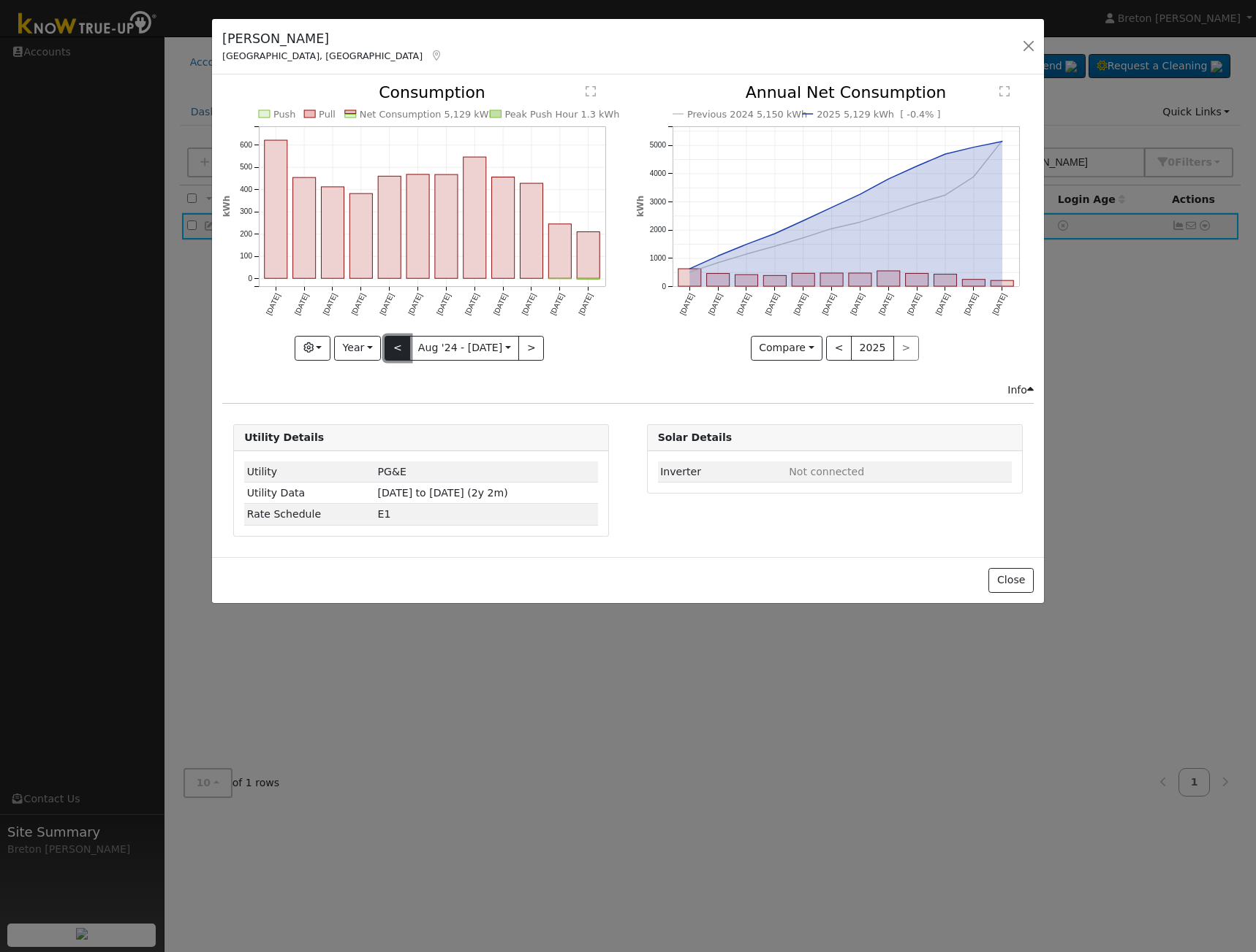
click at [403, 346] on button "<" at bounding box center [397, 347] width 25 height 24
type input "2023-08-01"
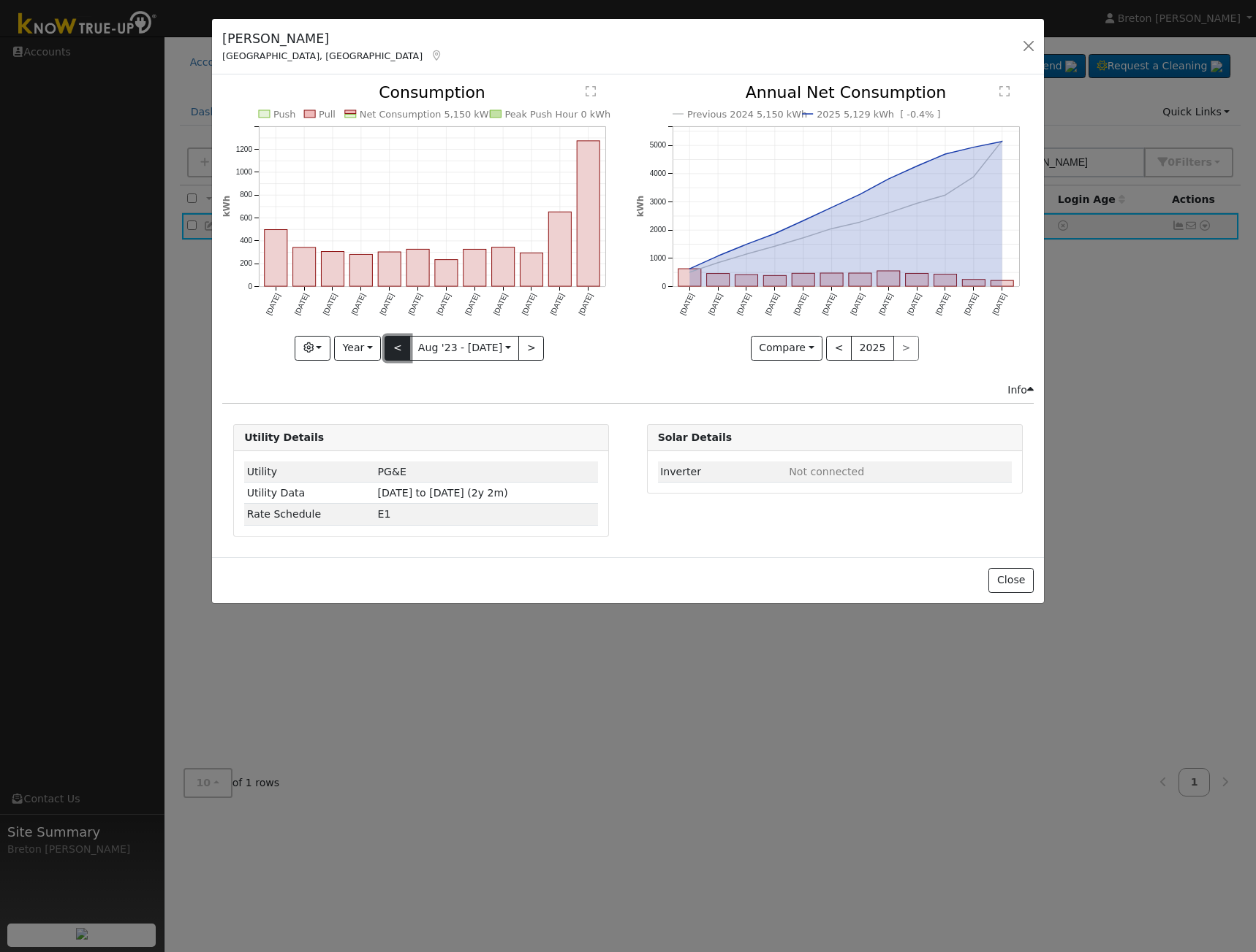
click at [403, 353] on button "<" at bounding box center [397, 347] width 25 height 24
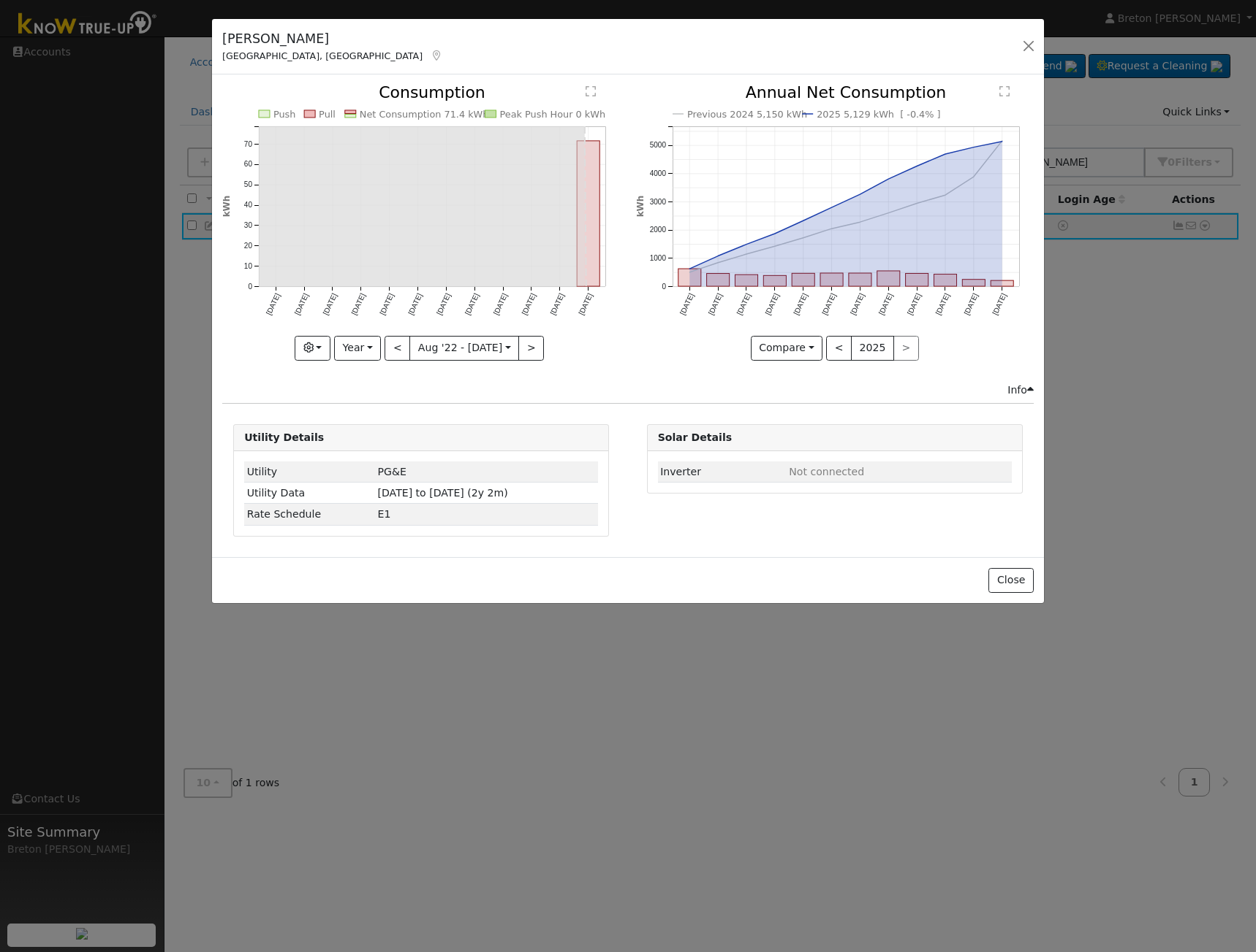
click at [622, 344] on div "Push Pull Net Consumption 71.4 kWh Peak Push Hour 0 kWh Aug '22 Sep '22 Oct '22…" at bounding box center [421, 233] width 413 height 298
click at [523, 347] on button ">" at bounding box center [531, 347] width 25 height 24
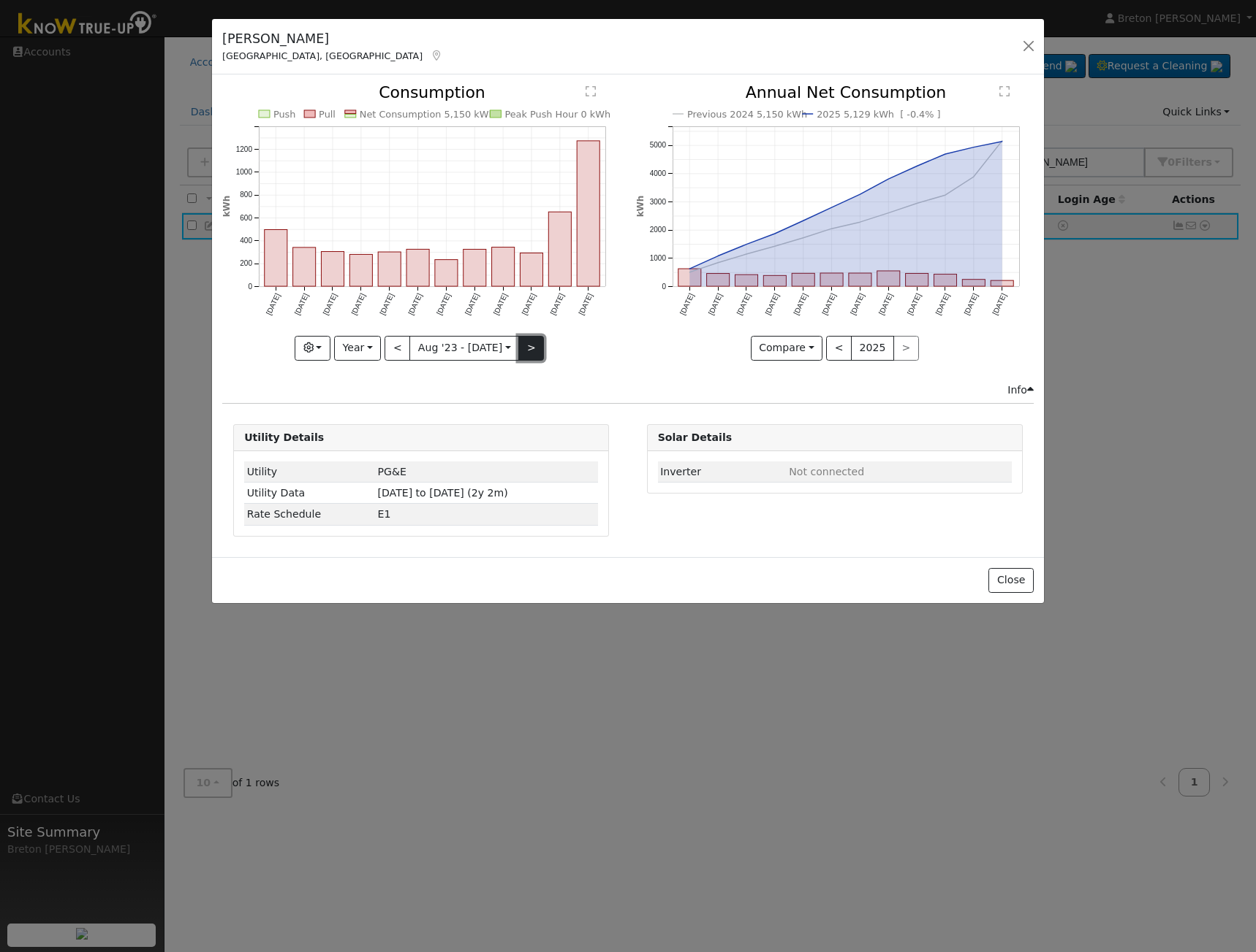
click at [532, 349] on button ">" at bounding box center [531, 347] width 25 height 24
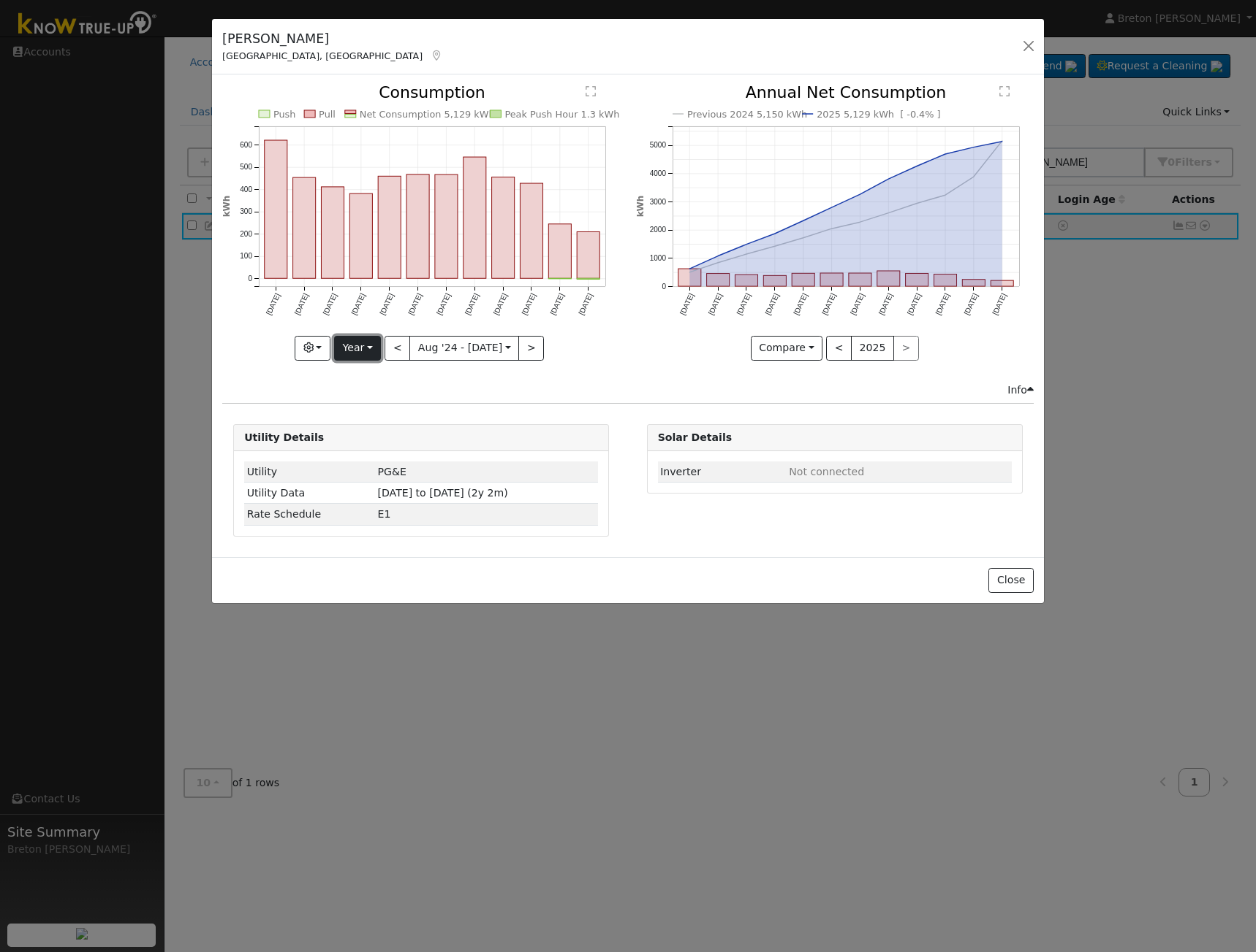
click at [351, 347] on button "Year" at bounding box center [357, 347] width 47 height 24
click at [380, 414] on link "Month" at bounding box center [385, 418] width 101 height 20
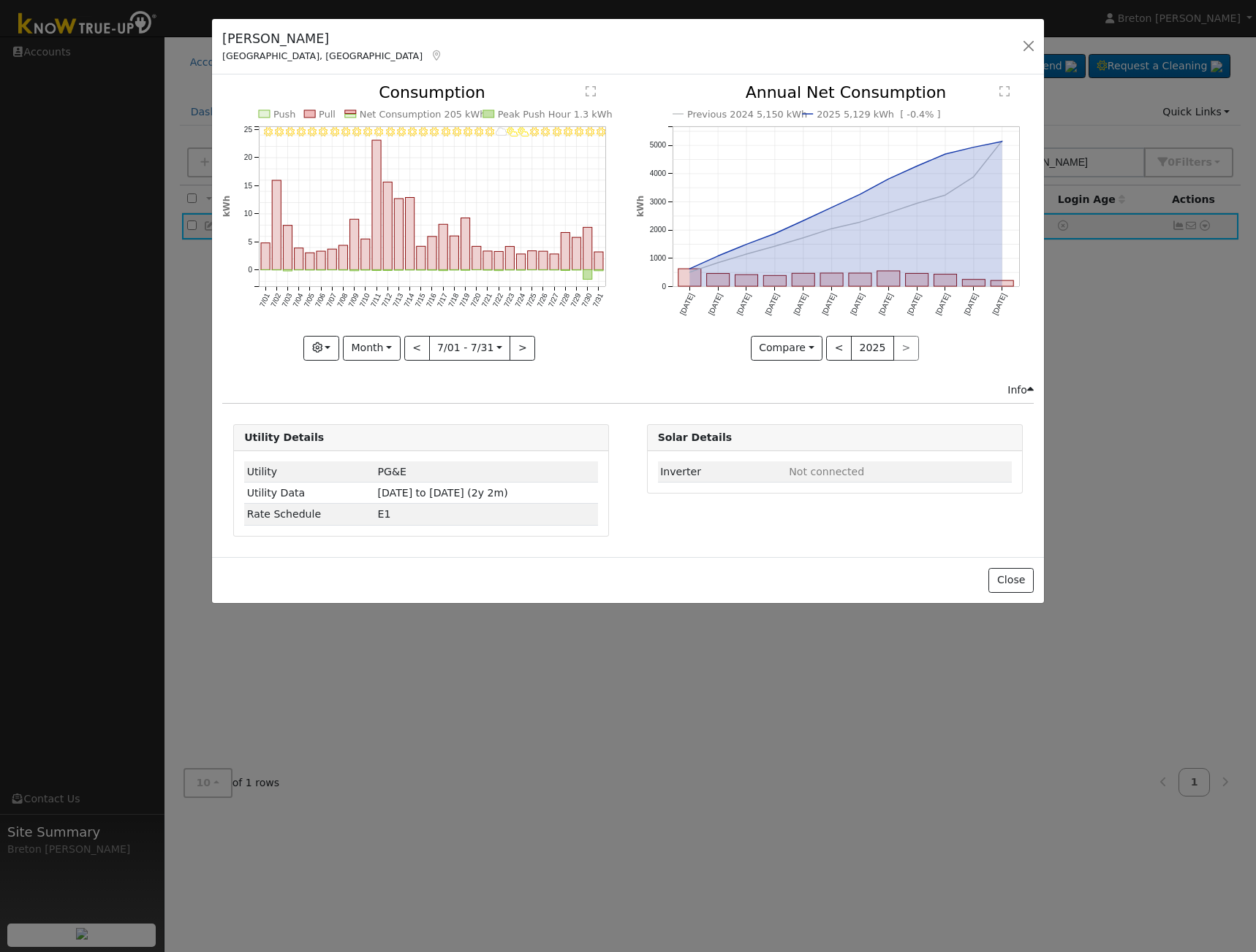
click at [564, 338] on icon "7/31 - Clear 7/30 - Clear 7/29 - Clear 7/28 - Clear 7/27 - Clear 7/26 - Clear 7…" at bounding box center [421, 218] width 397 height 266
click at [333, 351] on button "button" at bounding box center [321, 347] width 36 height 24
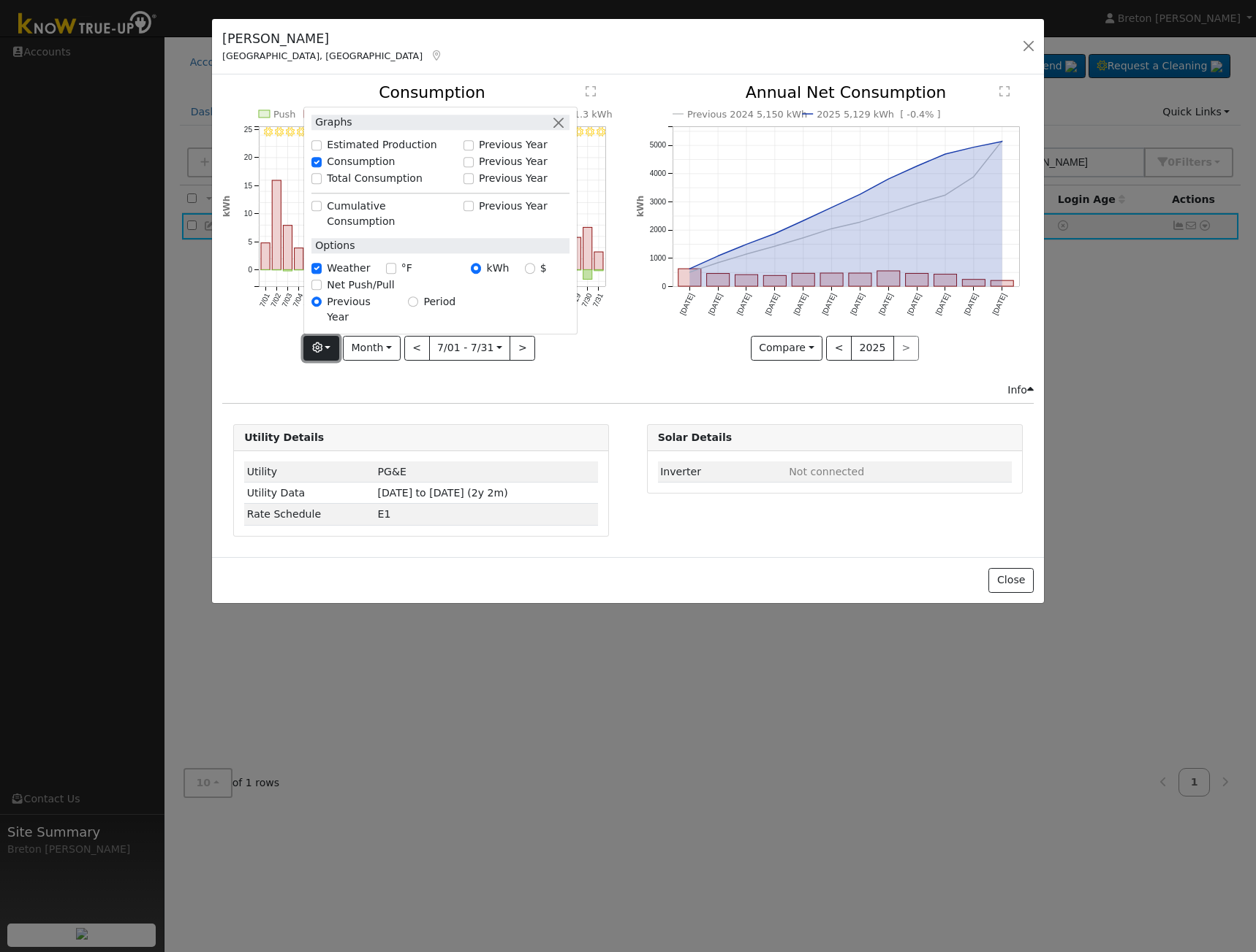
click at [333, 350] on button "button" at bounding box center [321, 347] width 36 height 24
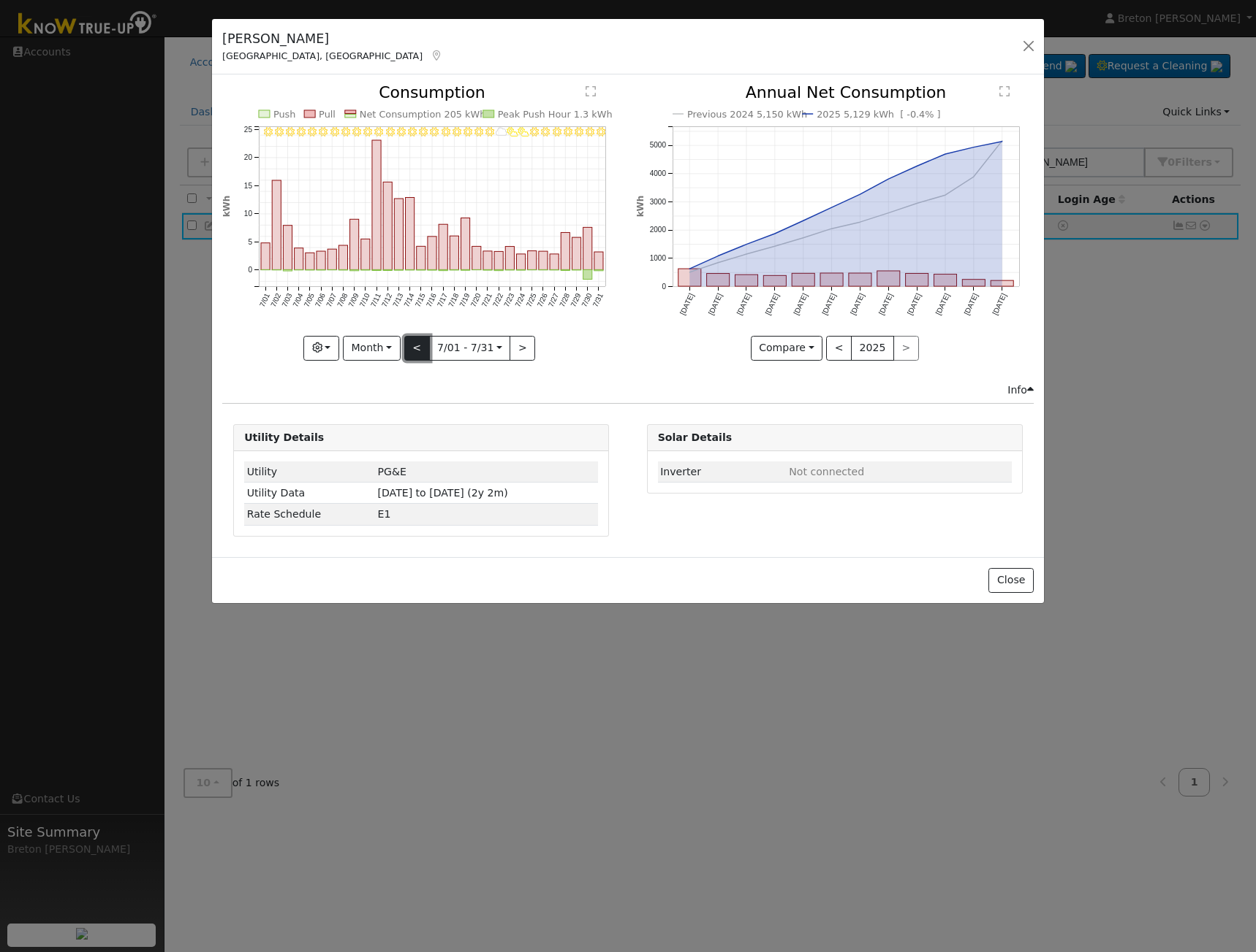
click at [415, 344] on button "<" at bounding box center [417, 347] width 25 height 24
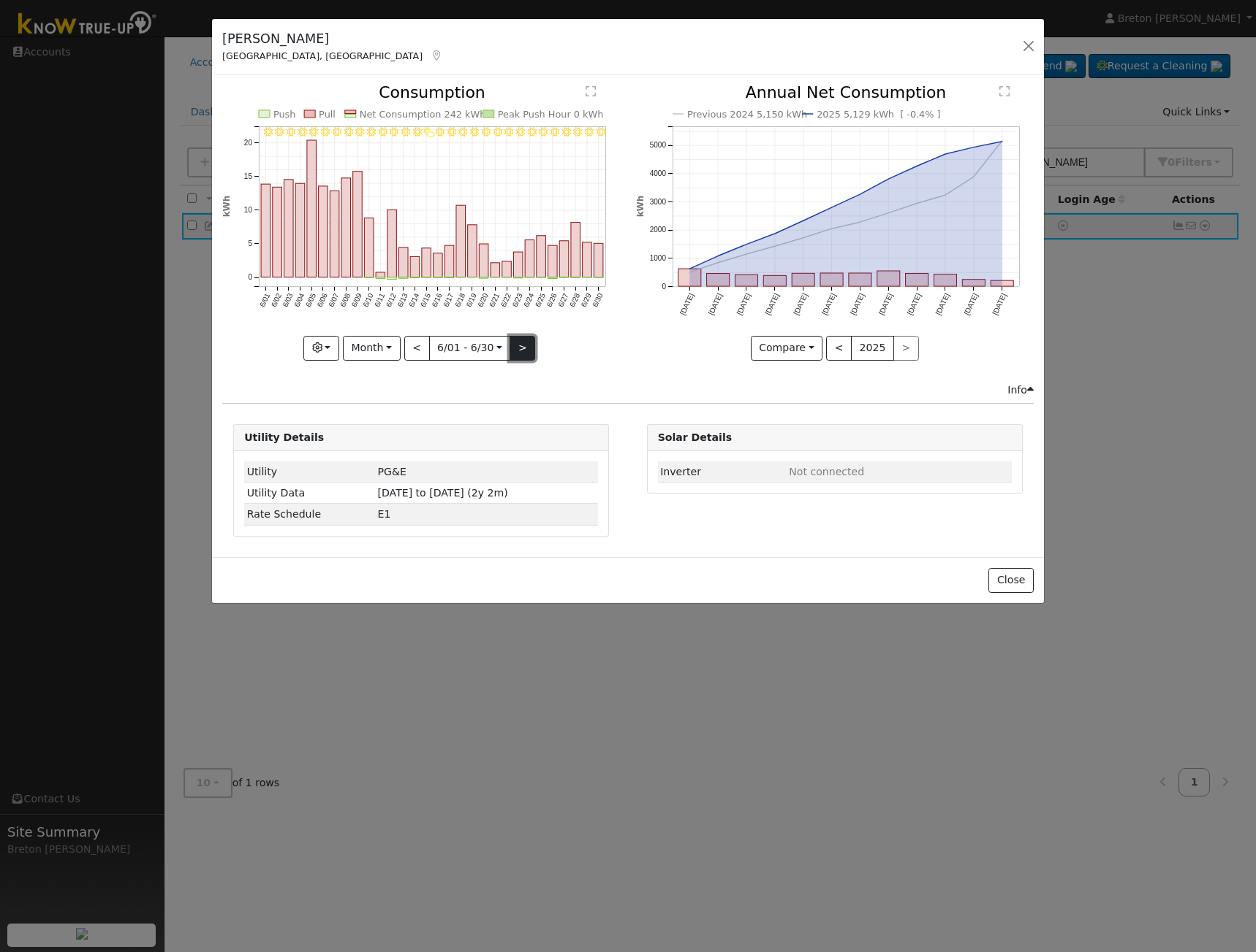
click at [525, 340] on button ">" at bounding box center [522, 347] width 25 height 24
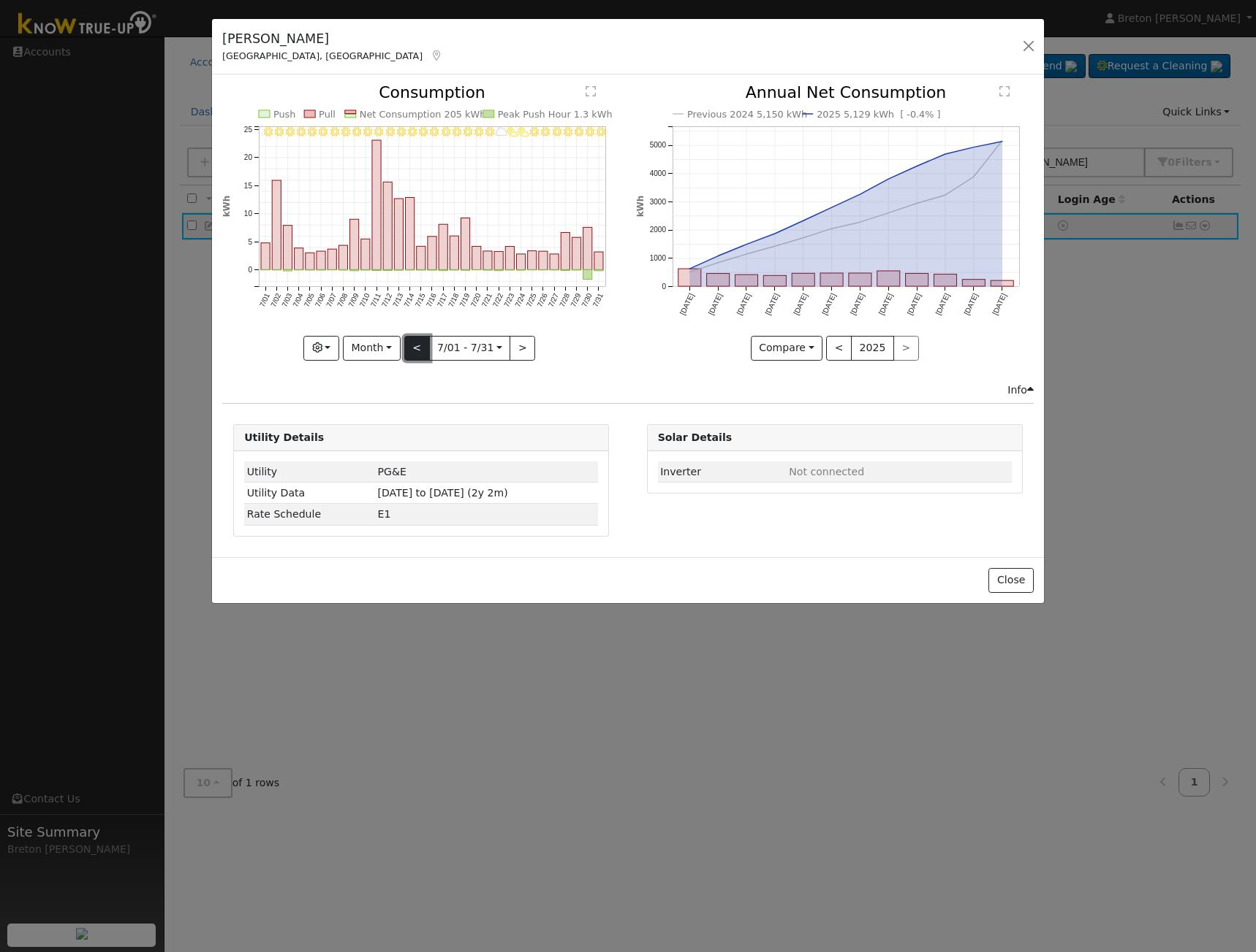
click at [425, 345] on button "<" at bounding box center [417, 347] width 25 height 24
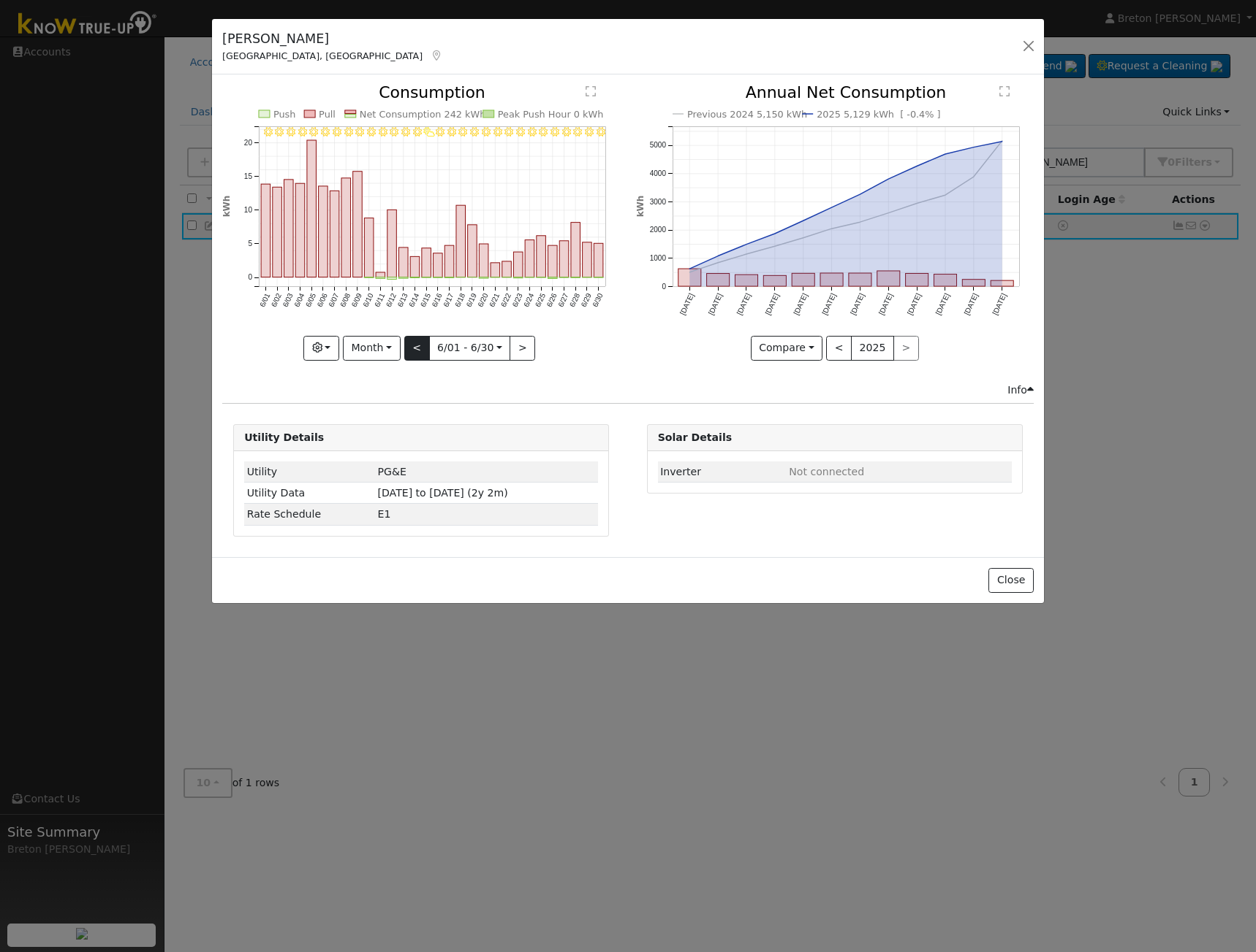
click at [425, 345] on div "6/30 - Clear 6/29 - Clear 6/28 - Clear 6/27 - MostlyClear 6/26 - Clear 6/25 - C…" at bounding box center [421, 222] width 397 height 275
click at [414, 347] on button "<" at bounding box center [417, 347] width 25 height 24
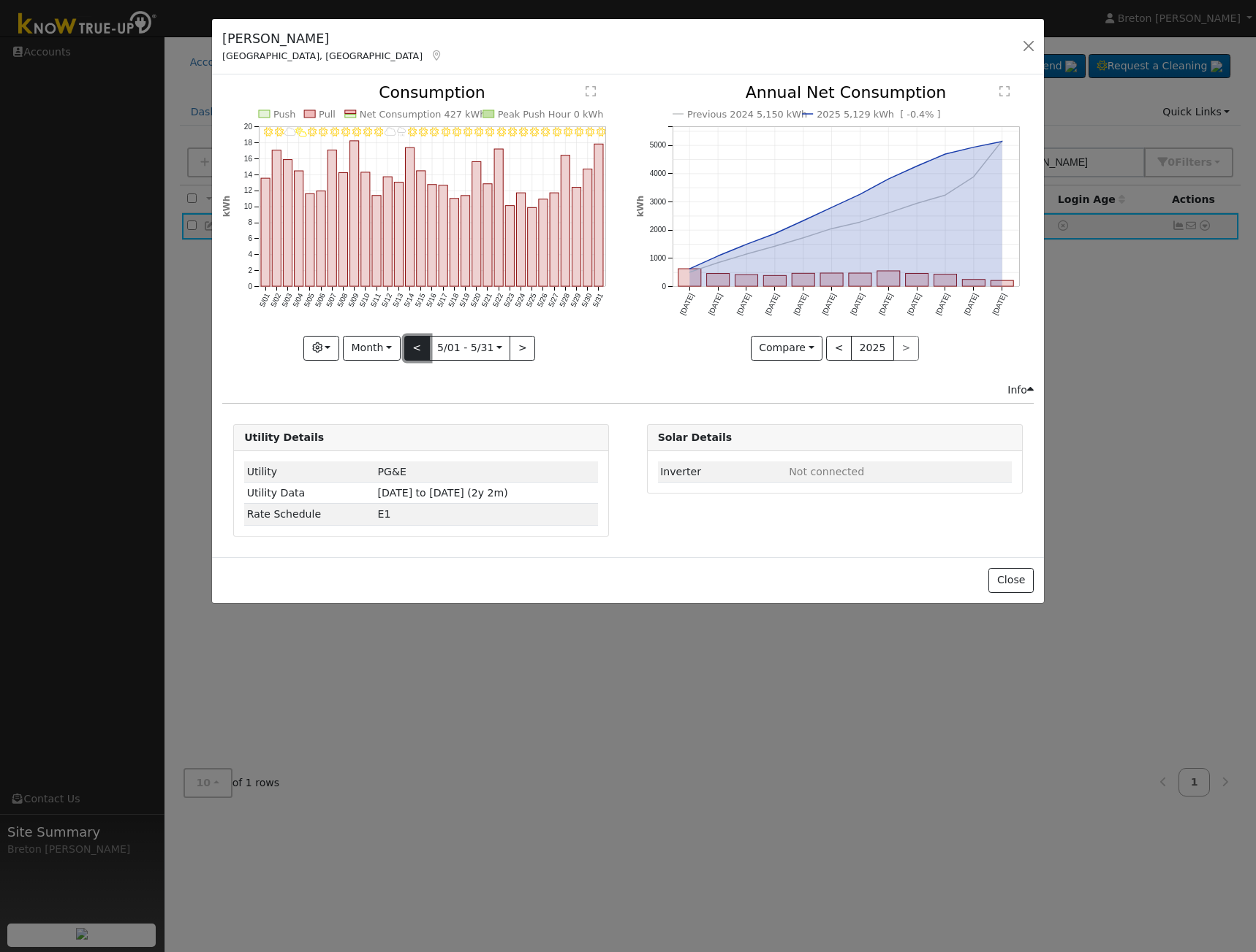
click at [414, 347] on button "<" at bounding box center [417, 347] width 25 height 24
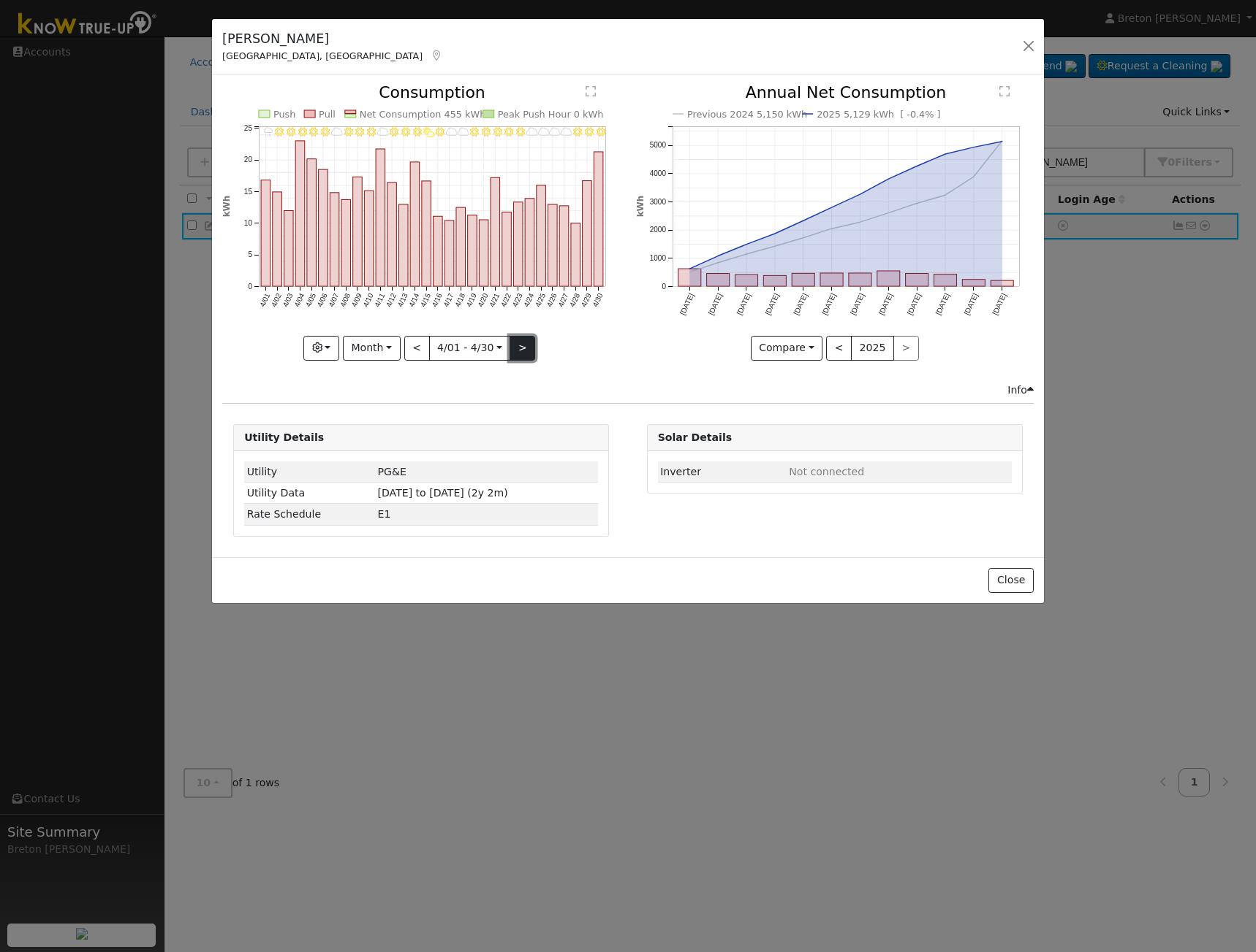
click at [513, 350] on button ">" at bounding box center [522, 347] width 25 height 24
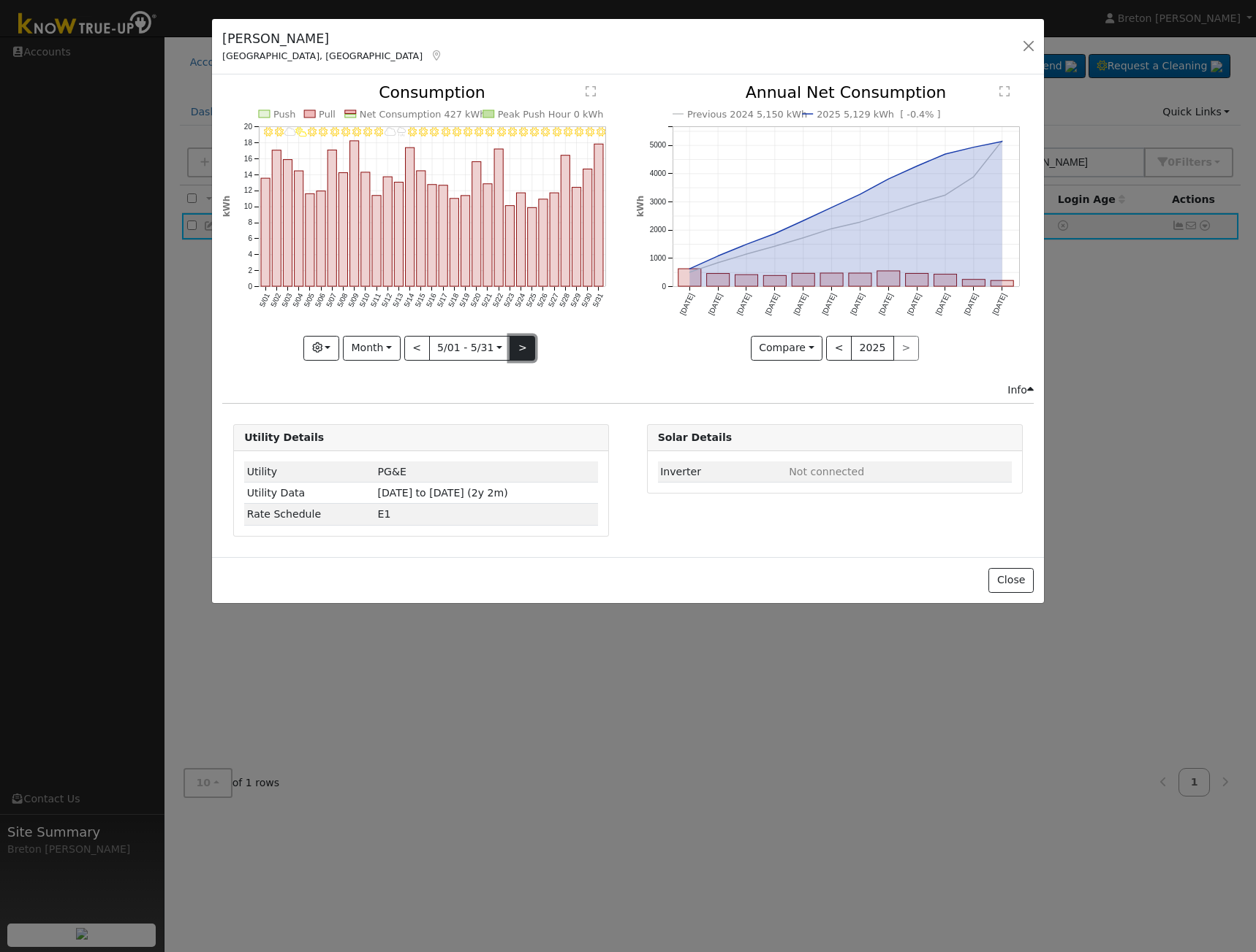
click at [513, 350] on button ">" at bounding box center [522, 347] width 25 height 24
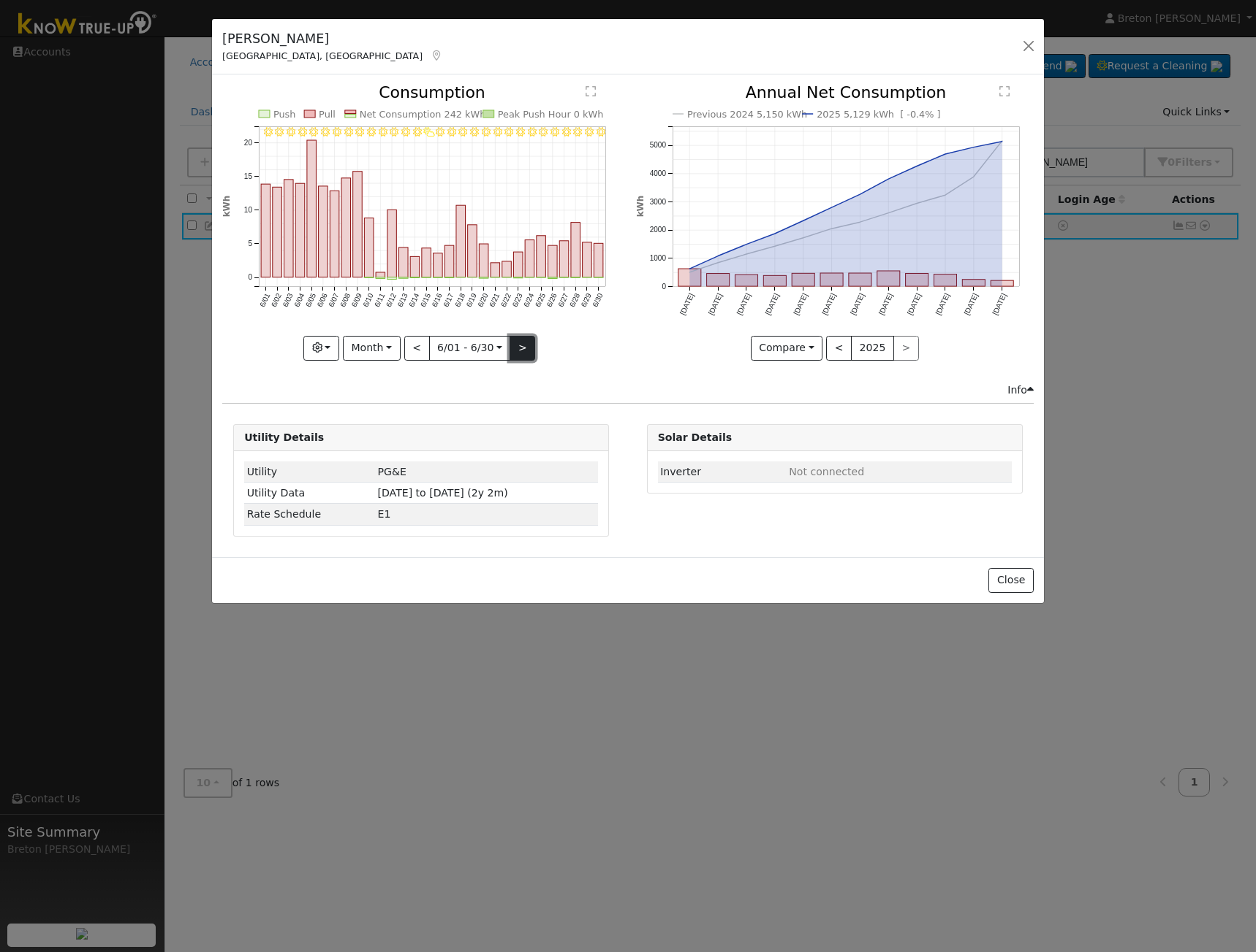
click at [513, 350] on button ">" at bounding box center [522, 347] width 25 height 24
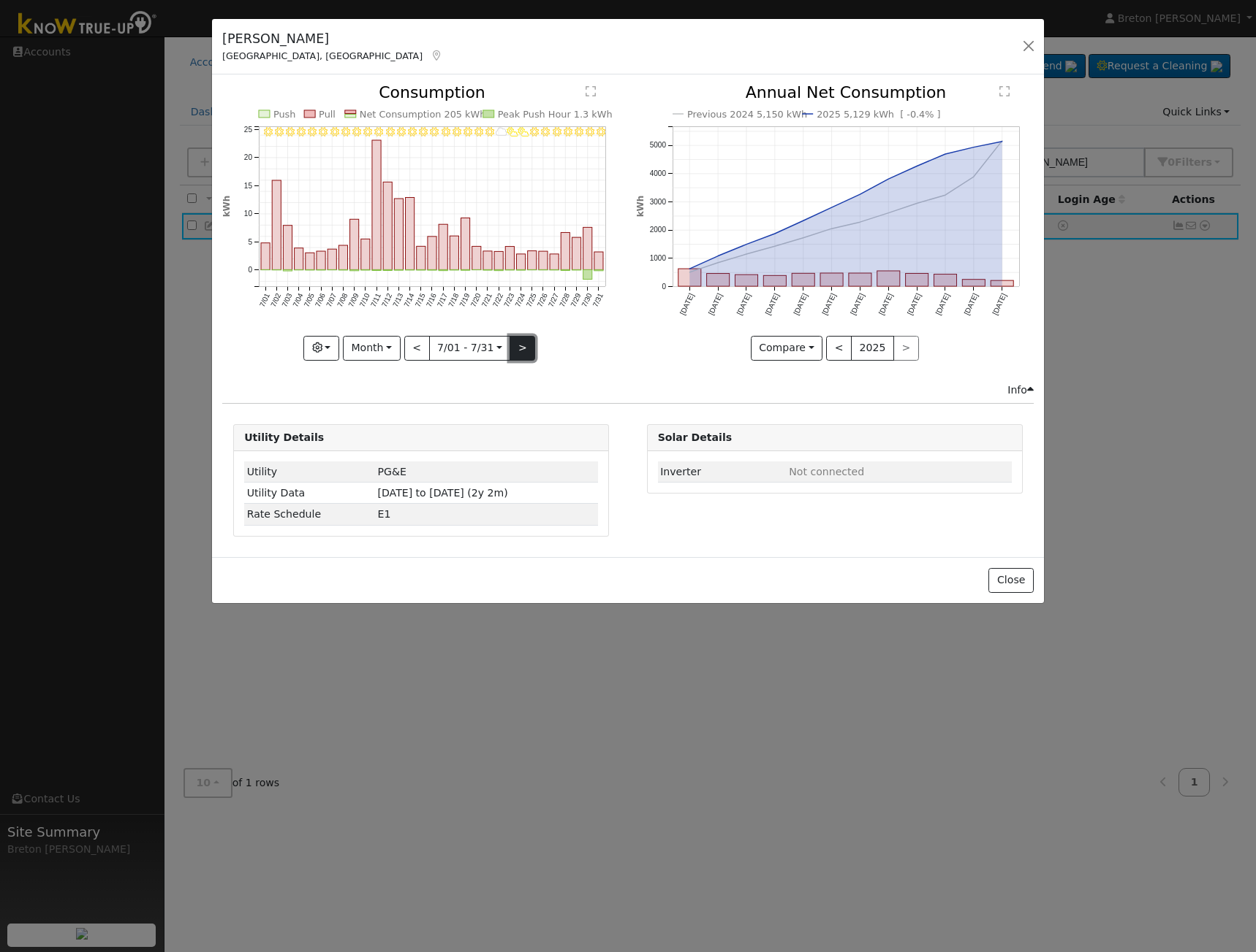
click at [513, 350] on button ">" at bounding box center [522, 347] width 25 height 24
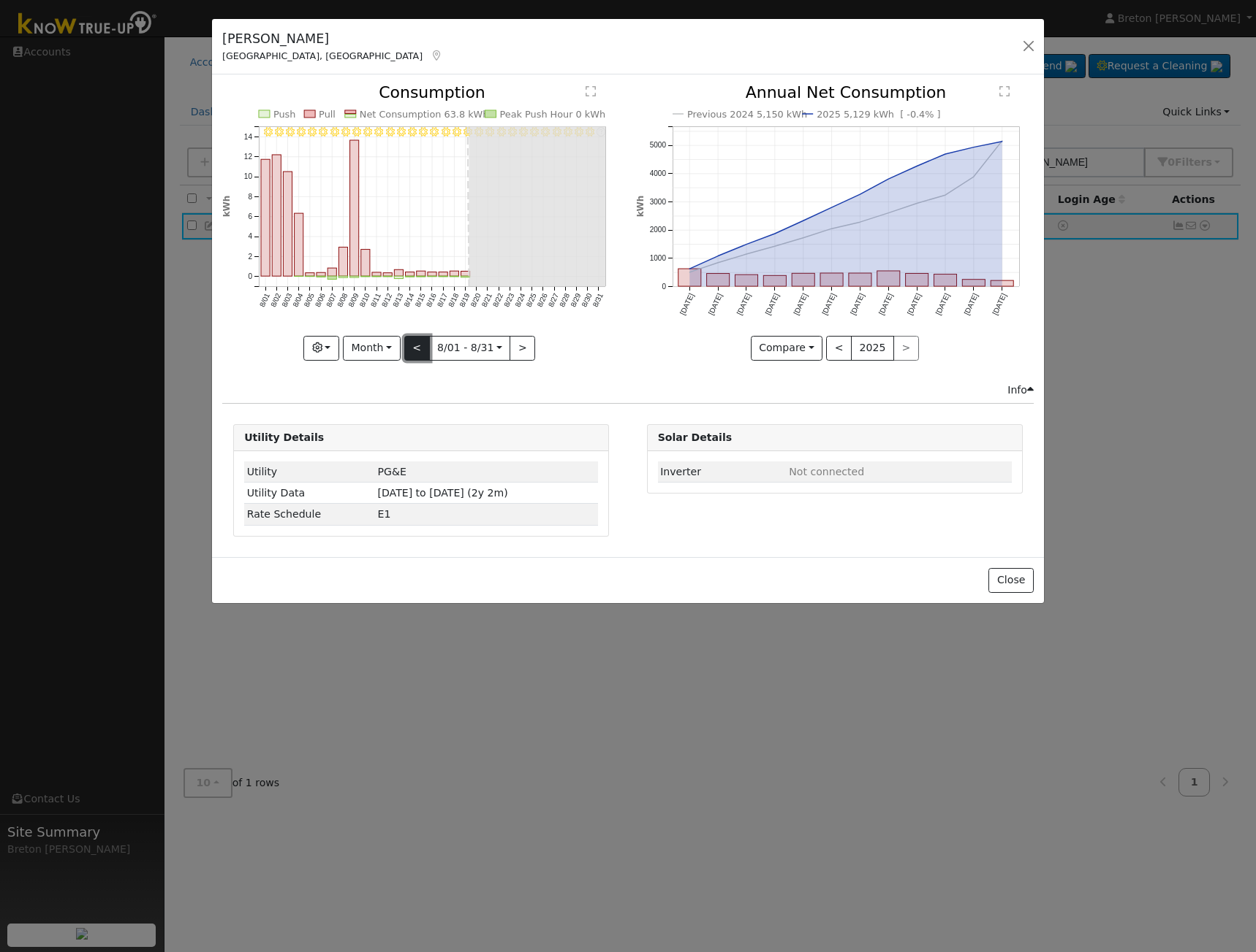
click at [428, 355] on button "<" at bounding box center [417, 347] width 25 height 24
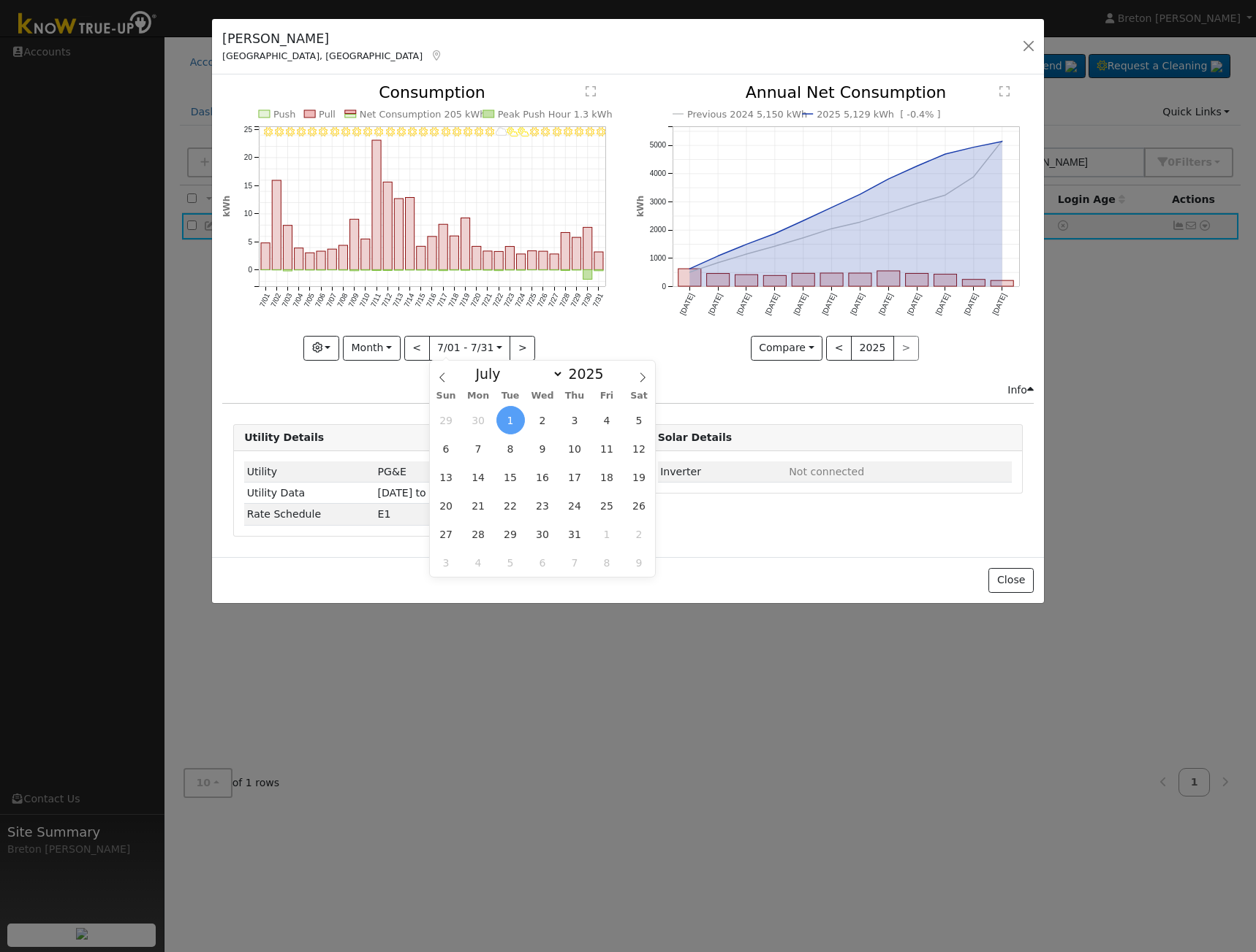
click at [430, 355] on input "2025-07-01" at bounding box center [469, 348] width 80 height 23
click at [665, 354] on div "Compare Compare Previous Current Year < 2025 >" at bounding box center [833, 347] width 397 height 24
click at [355, 344] on button "Month" at bounding box center [371, 347] width 58 height 24
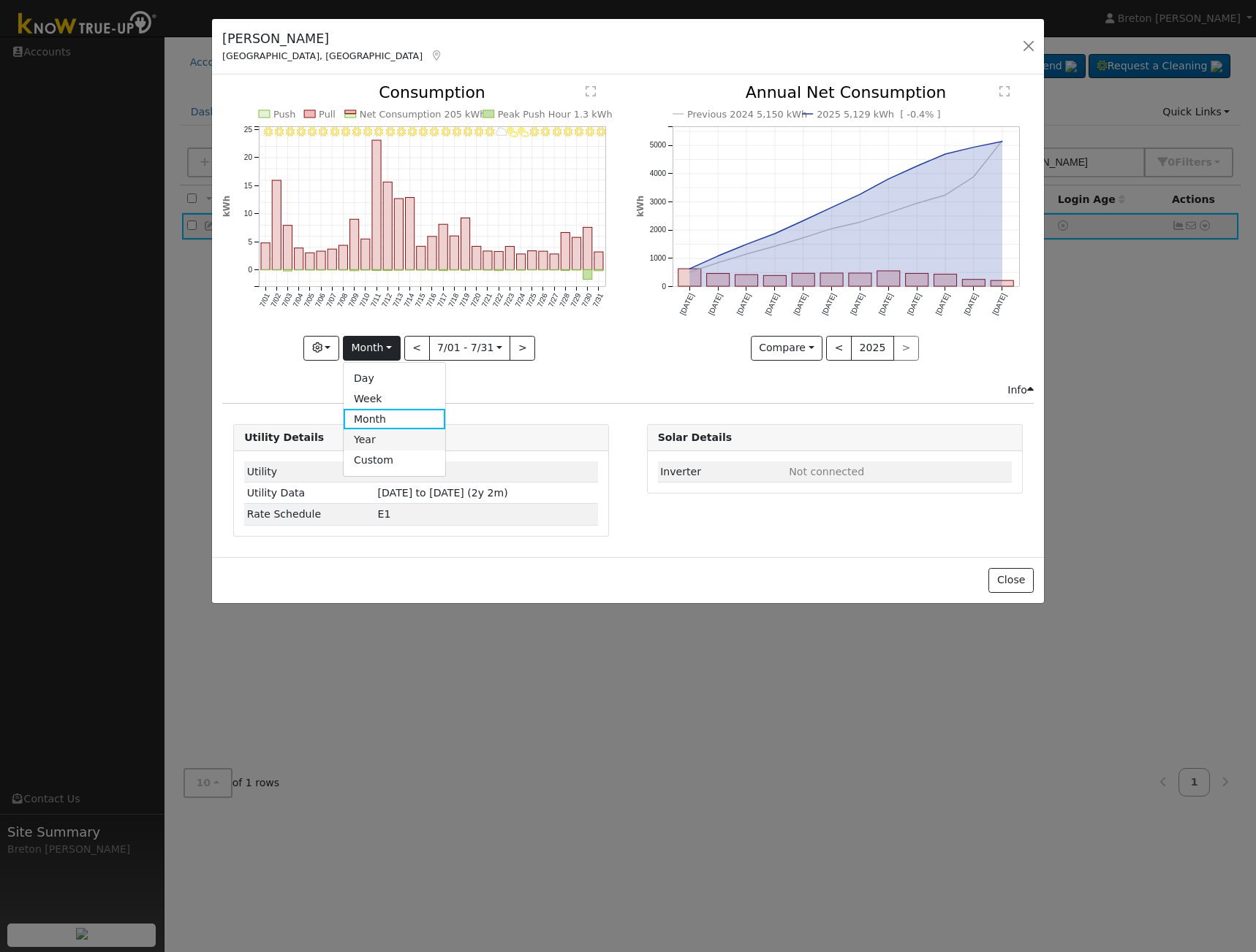
click at [396, 435] on link "Year" at bounding box center [394, 439] width 101 height 20
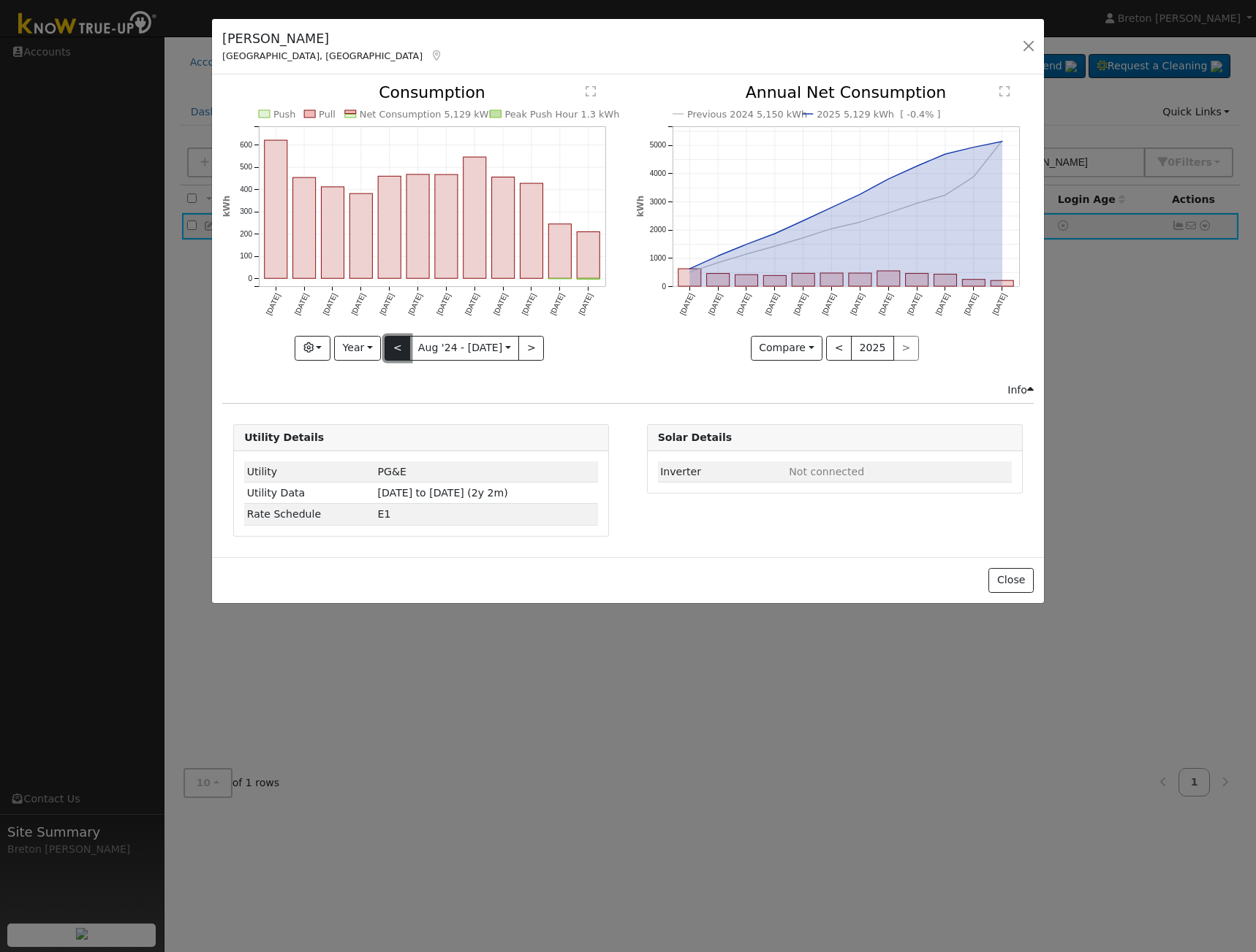
click at [409, 347] on button "<" at bounding box center [397, 347] width 25 height 24
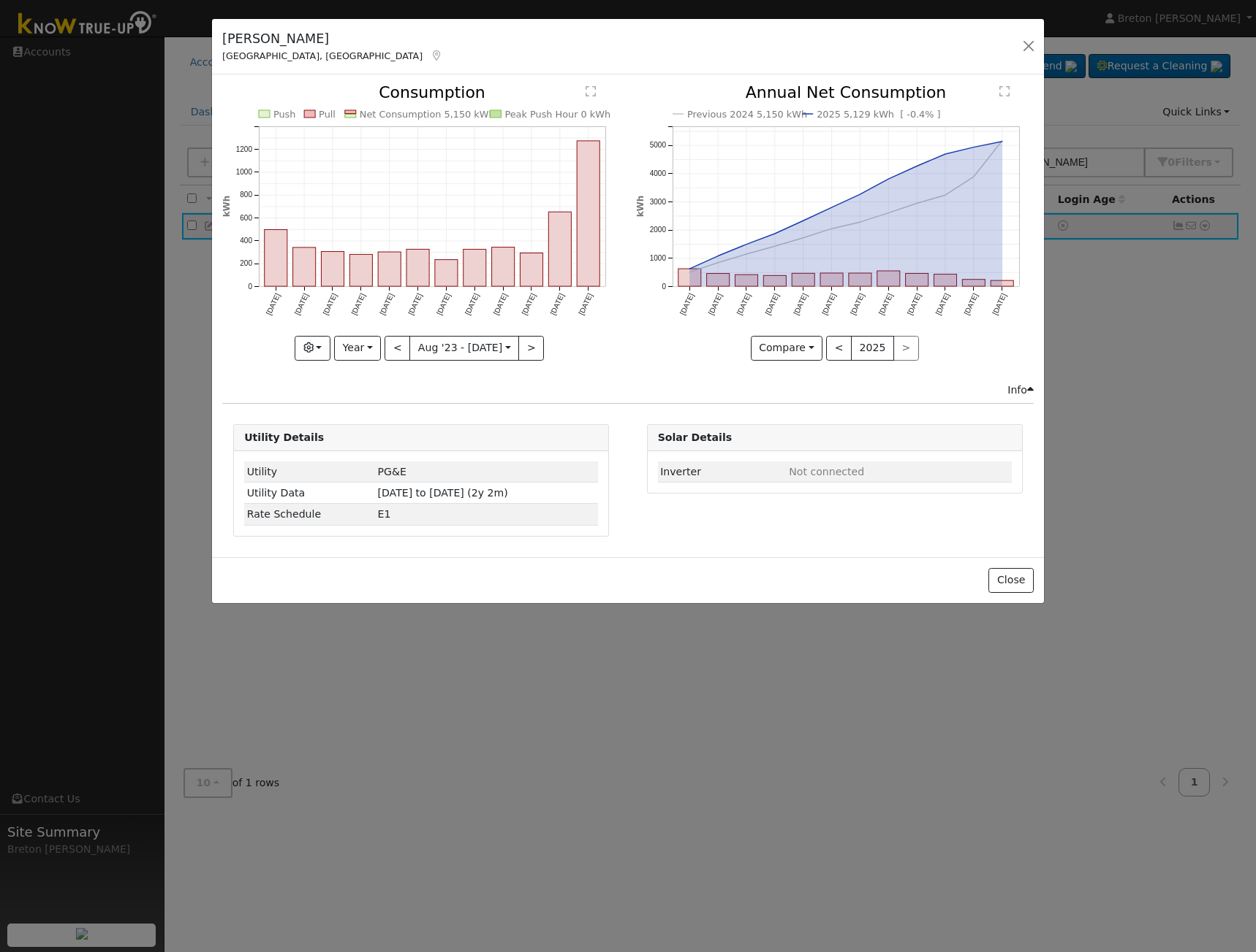
click at [547, 349] on icon "Push Pull Net Consumption 5,150 kWh Peak Push Hour 0 kWh Aug '23 Sep '23 Oct '2…" at bounding box center [421, 218] width 397 height 266
click at [528, 349] on button ">" at bounding box center [531, 347] width 25 height 24
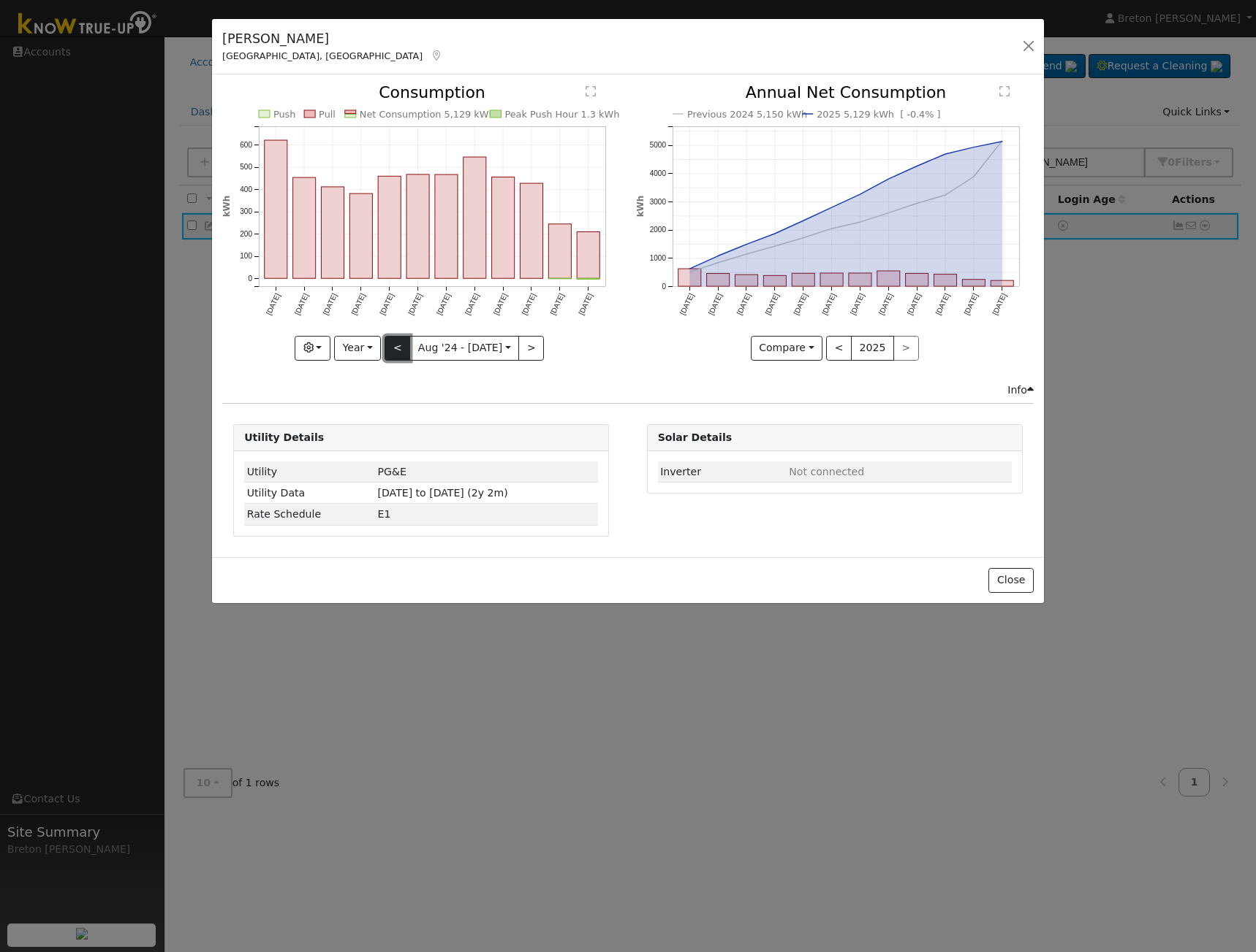
click at [399, 347] on button "<" at bounding box center [397, 347] width 25 height 24
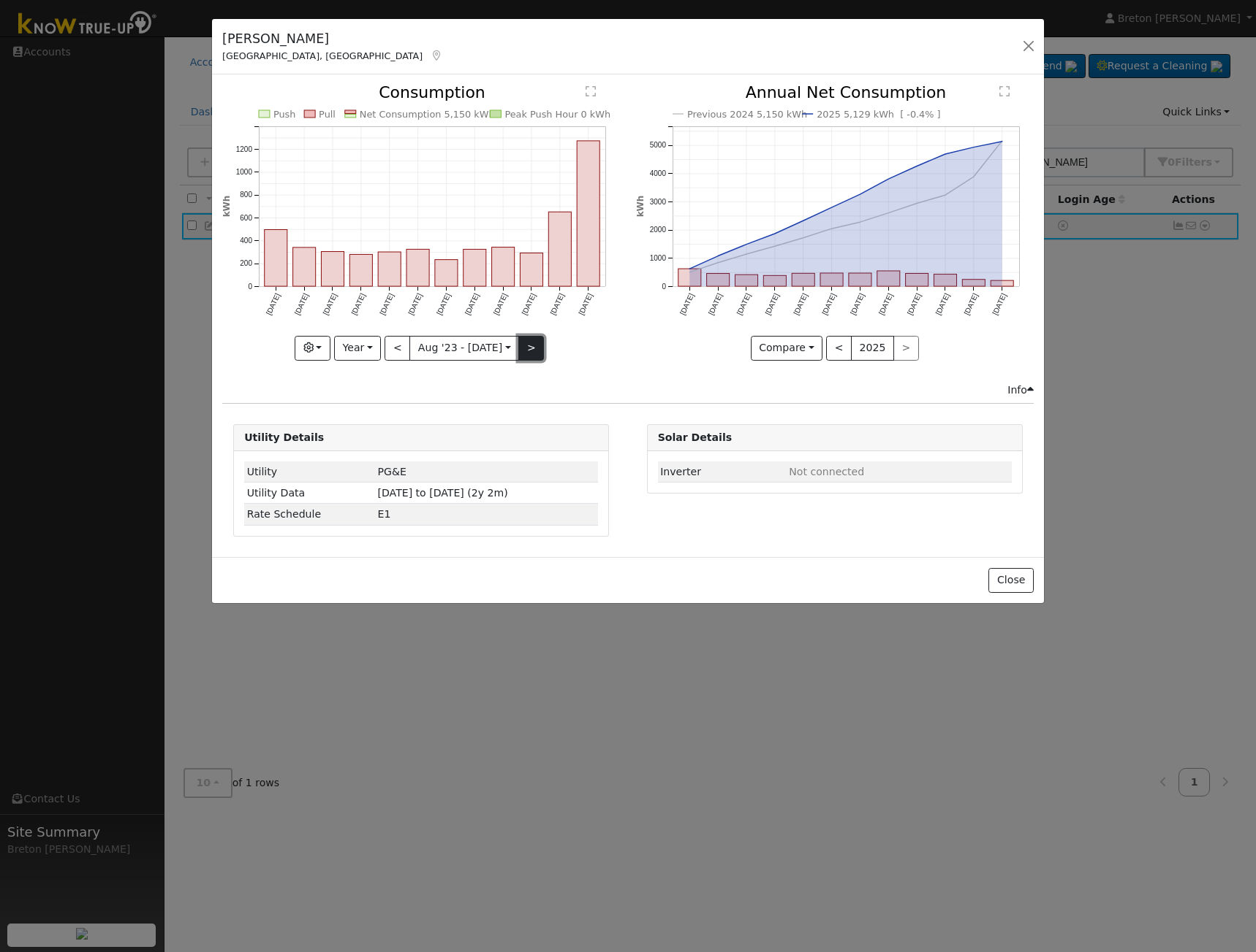
click at [527, 352] on button ">" at bounding box center [531, 347] width 25 height 24
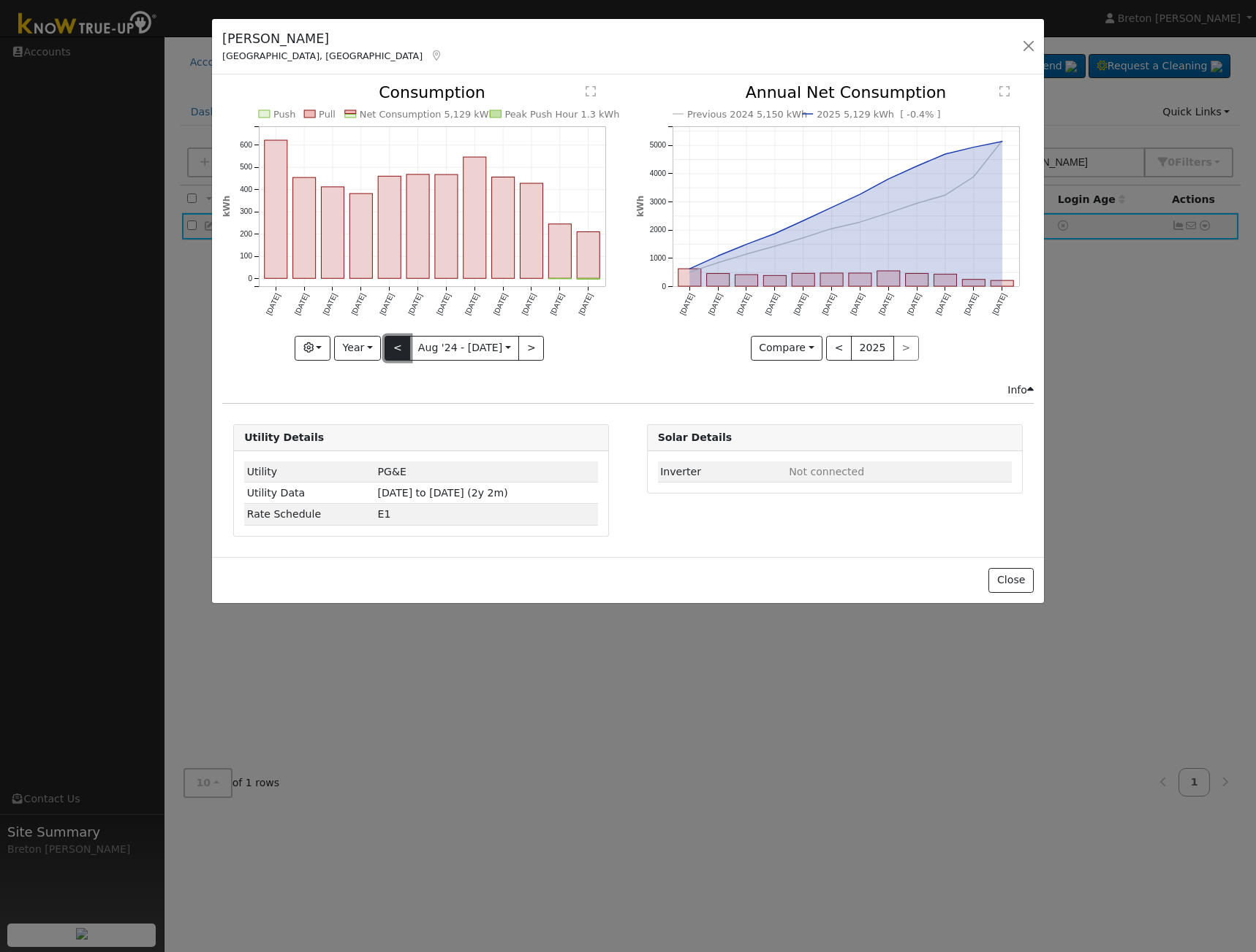
click at [396, 344] on button "<" at bounding box center [397, 347] width 25 height 24
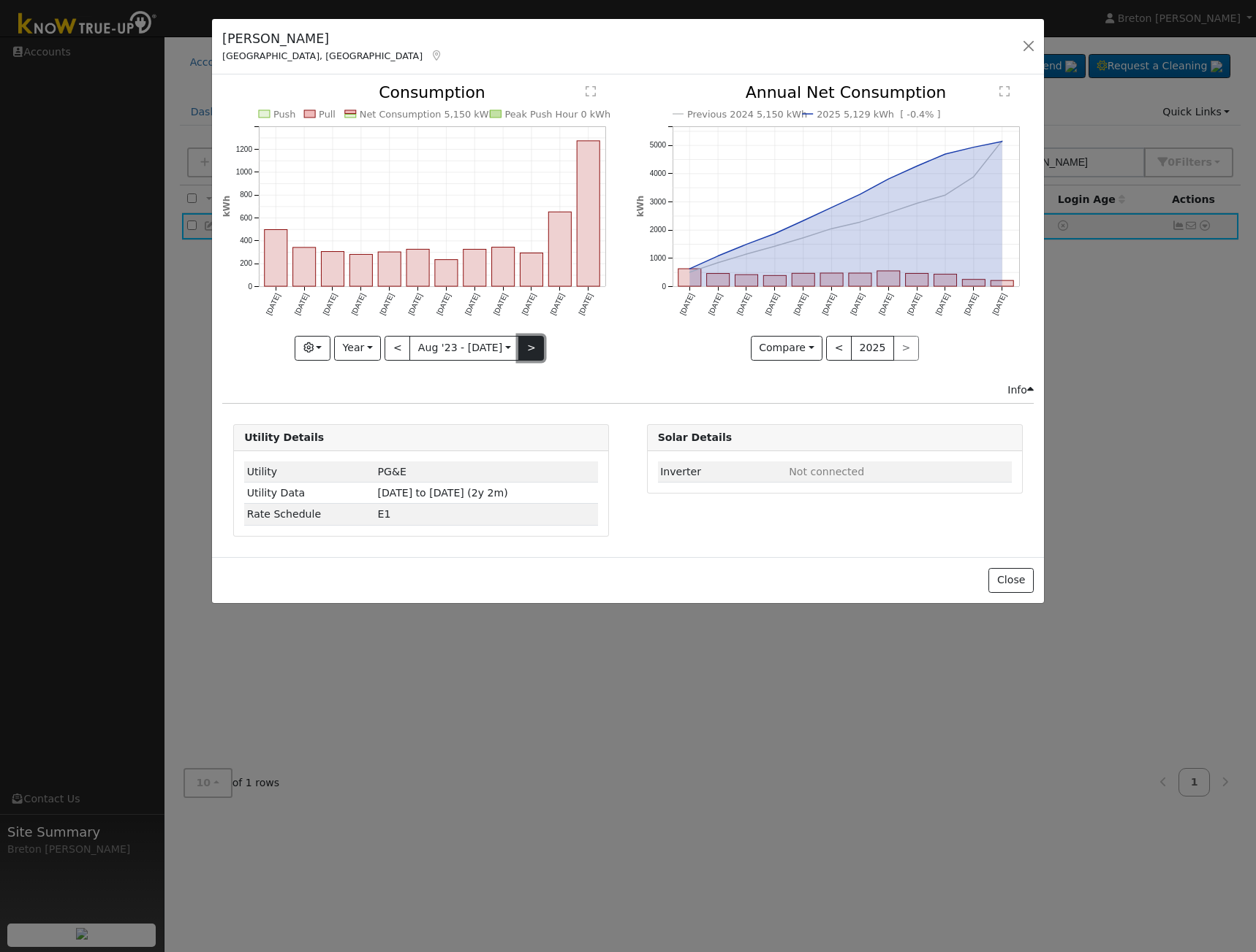
click at [522, 344] on button ">" at bounding box center [531, 347] width 25 height 24
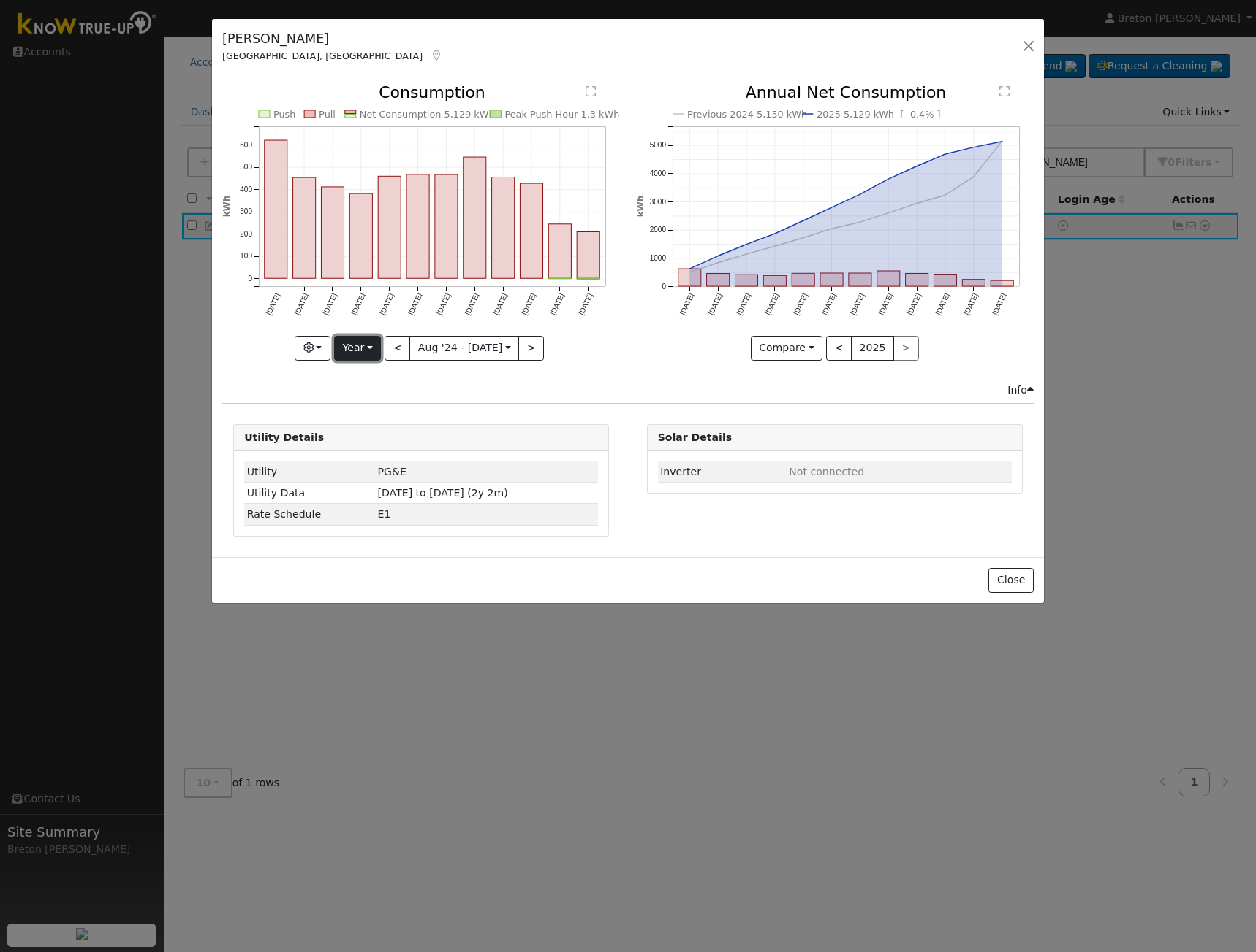
click at [376, 346] on button "Year" at bounding box center [357, 347] width 47 height 24
click at [389, 371] on link "Day" at bounding box center [385, 377] width 101 height 20
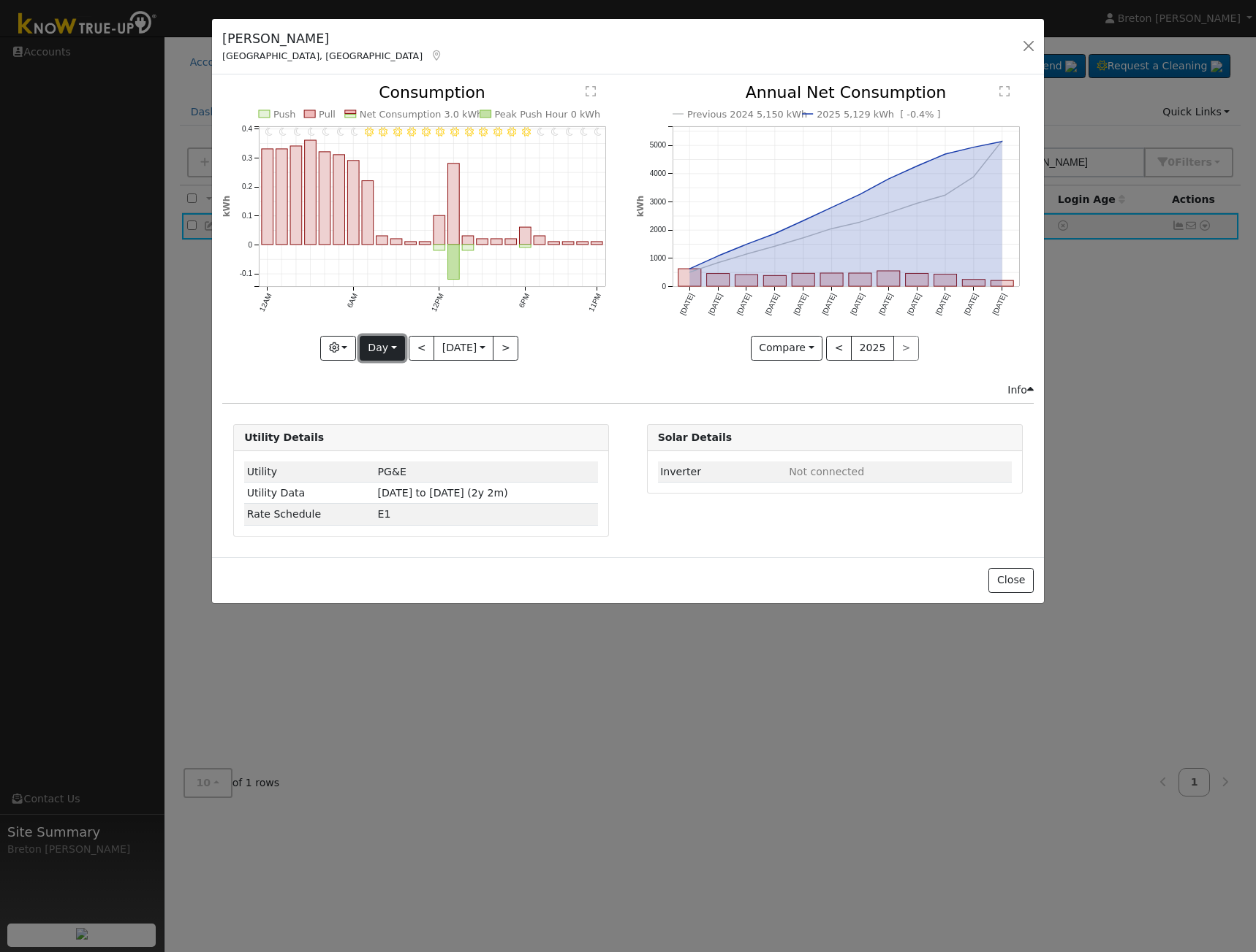
click at [386, 348] on button "Day" at bounding box center [382, 347] width 45 height 24
click at [411, 401] on link "Week" at bounding box center [411, 398] width 101 height 20
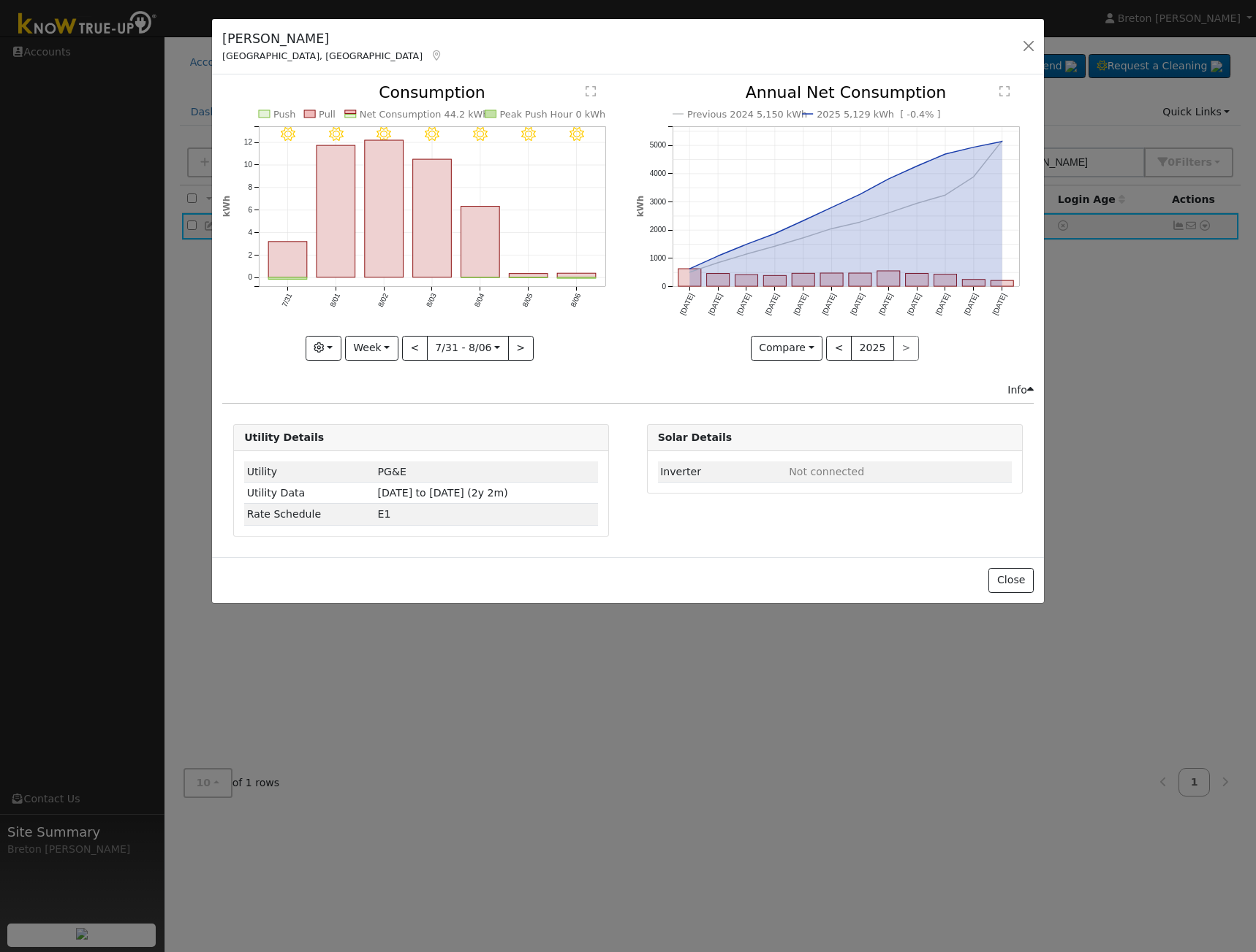
click at [355, 112] on rect at bounding box center [349, 112] width 11 height 4
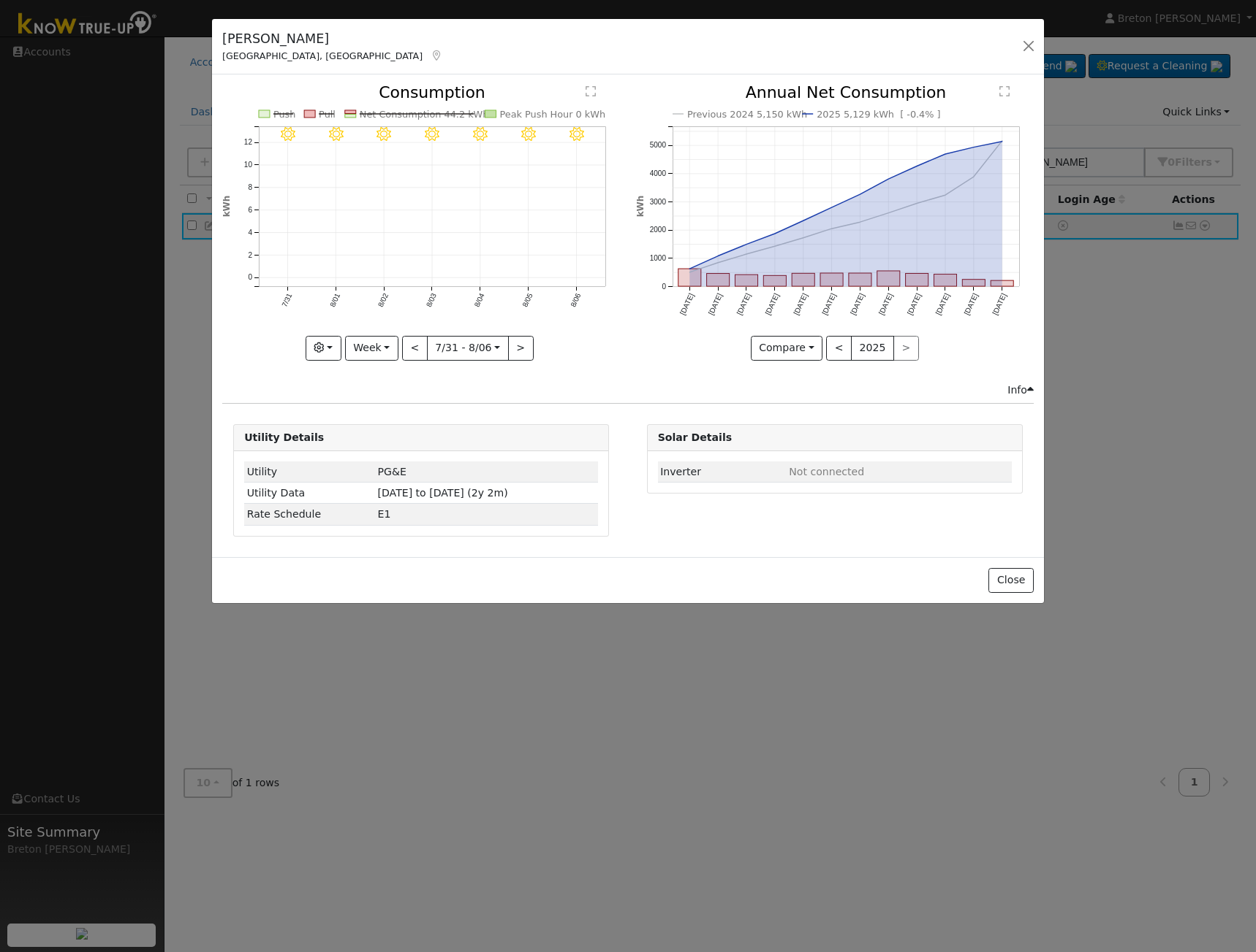
click at [355, 112] on rect at bounding box center [349, 112] width 11 height 4
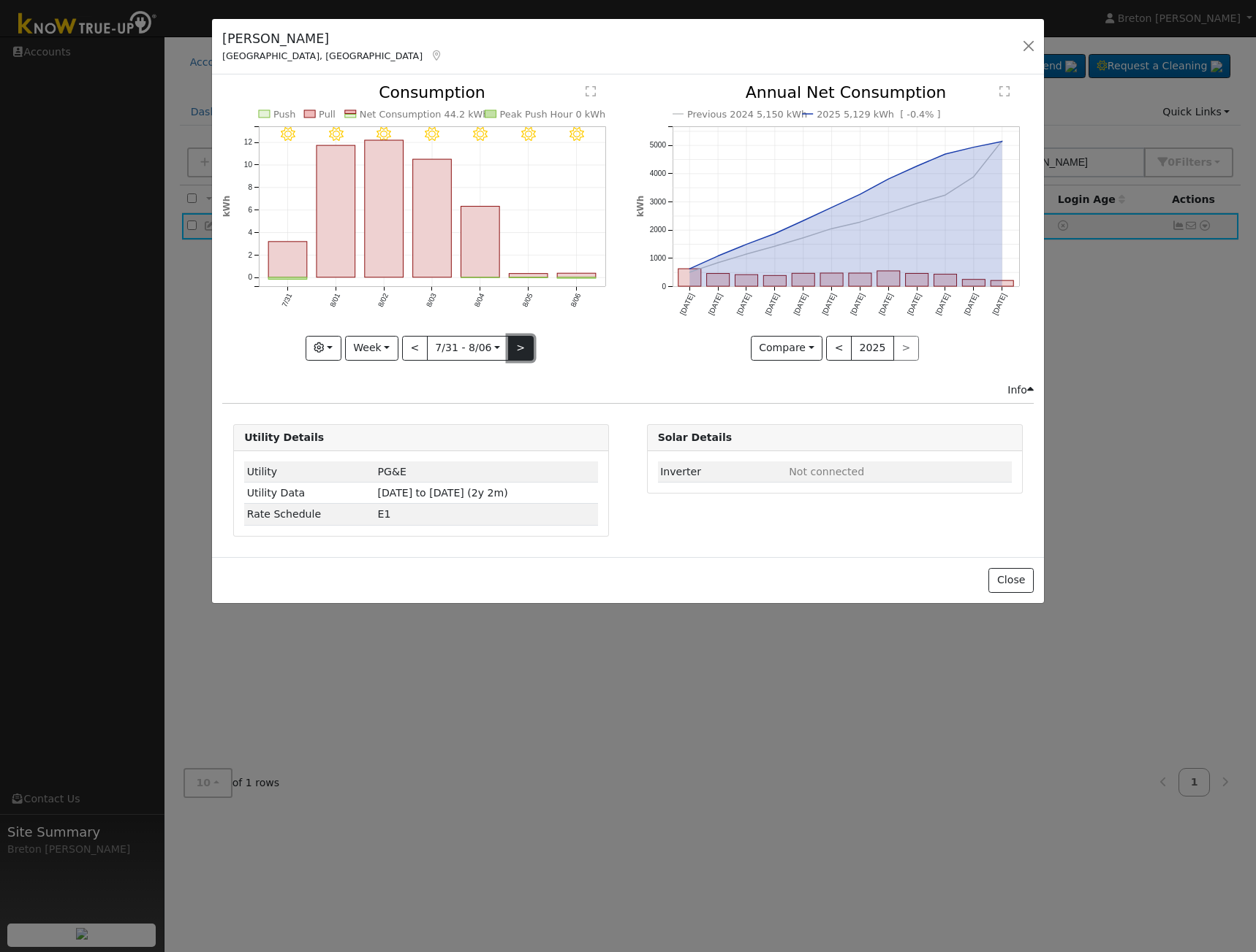
click at [510, 350] on button ">" at bounding box center [520, 347] width 25 height 24
click at [519, 343] on button ">" at bounding box center [520, 347] width 25 height 24
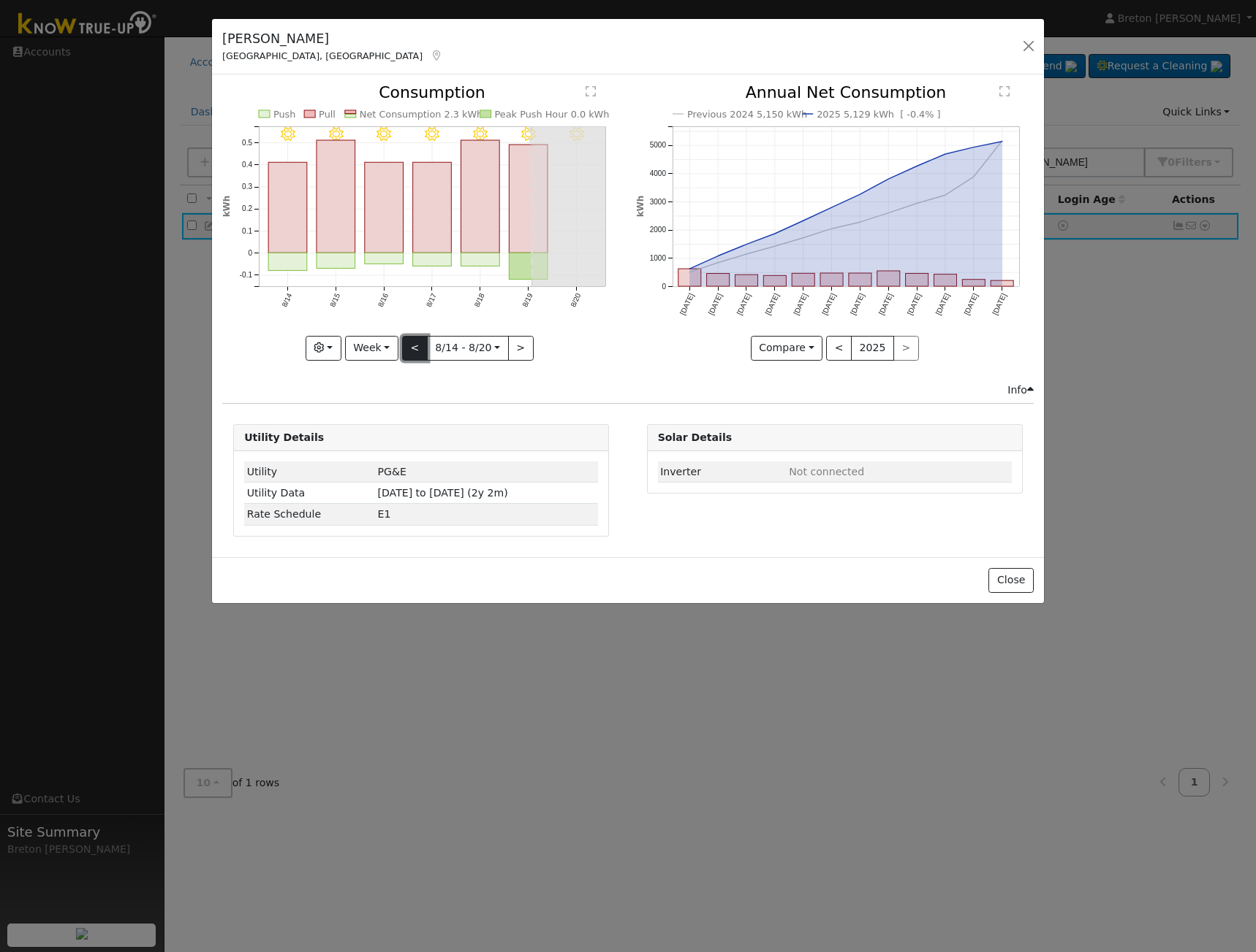
click at [409, 348] on button "<" at bounding box center [415, 347] width 25 height 24
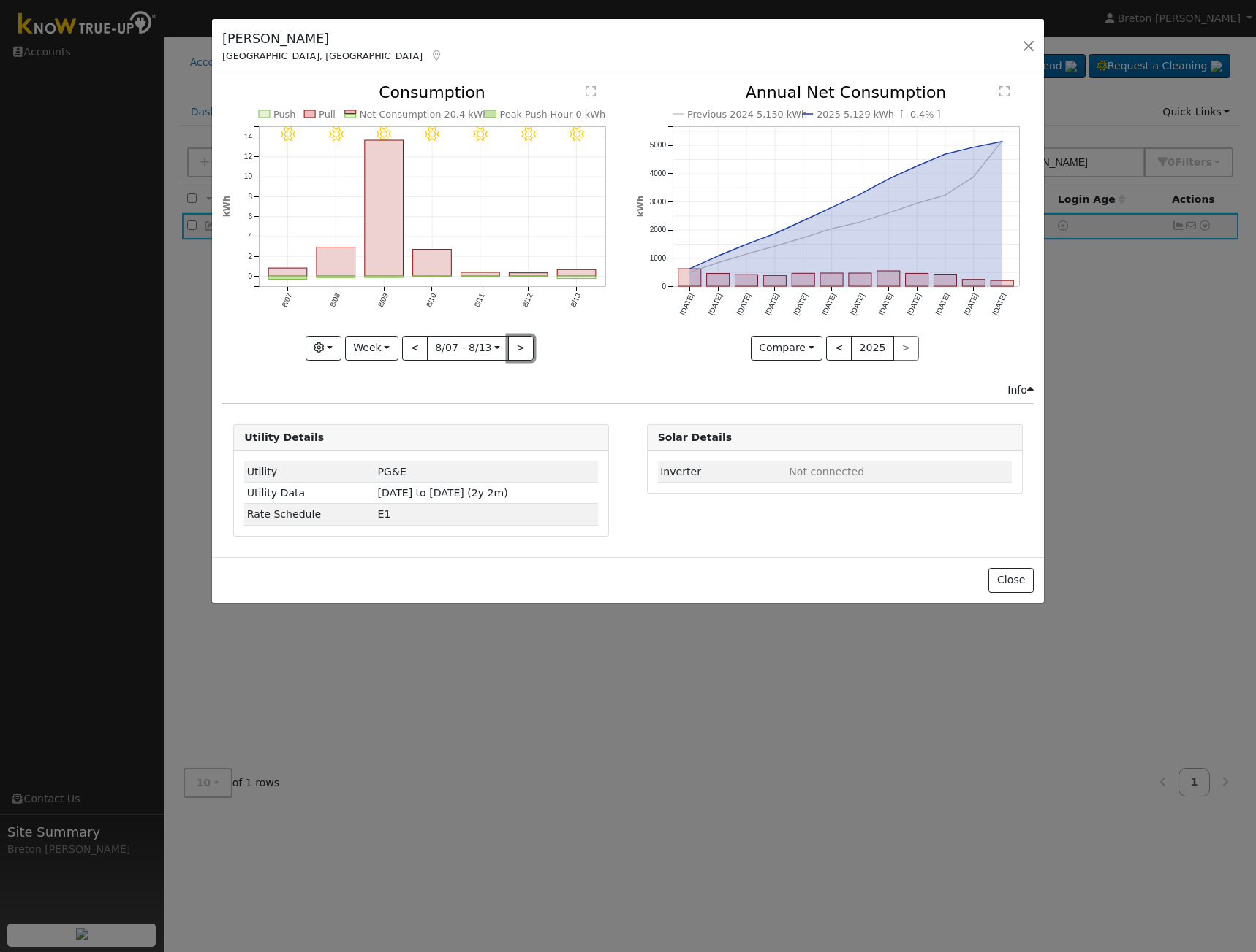
click at [522, 337] on button ">" at bounding box center [520, 347] width 25 height 24
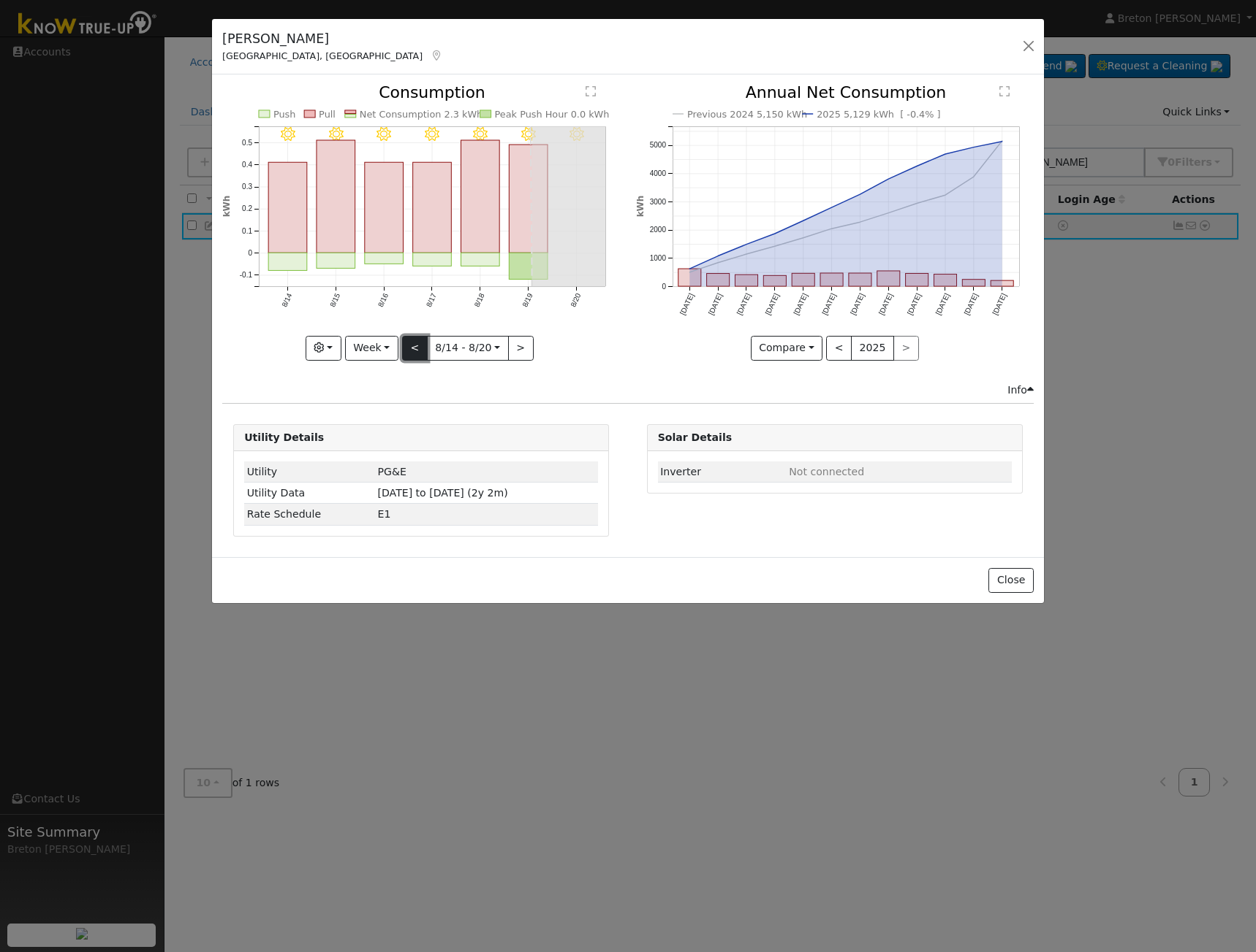
click at [412, 345] on button "<" at bounding box center [415, 347] width 25 height 24
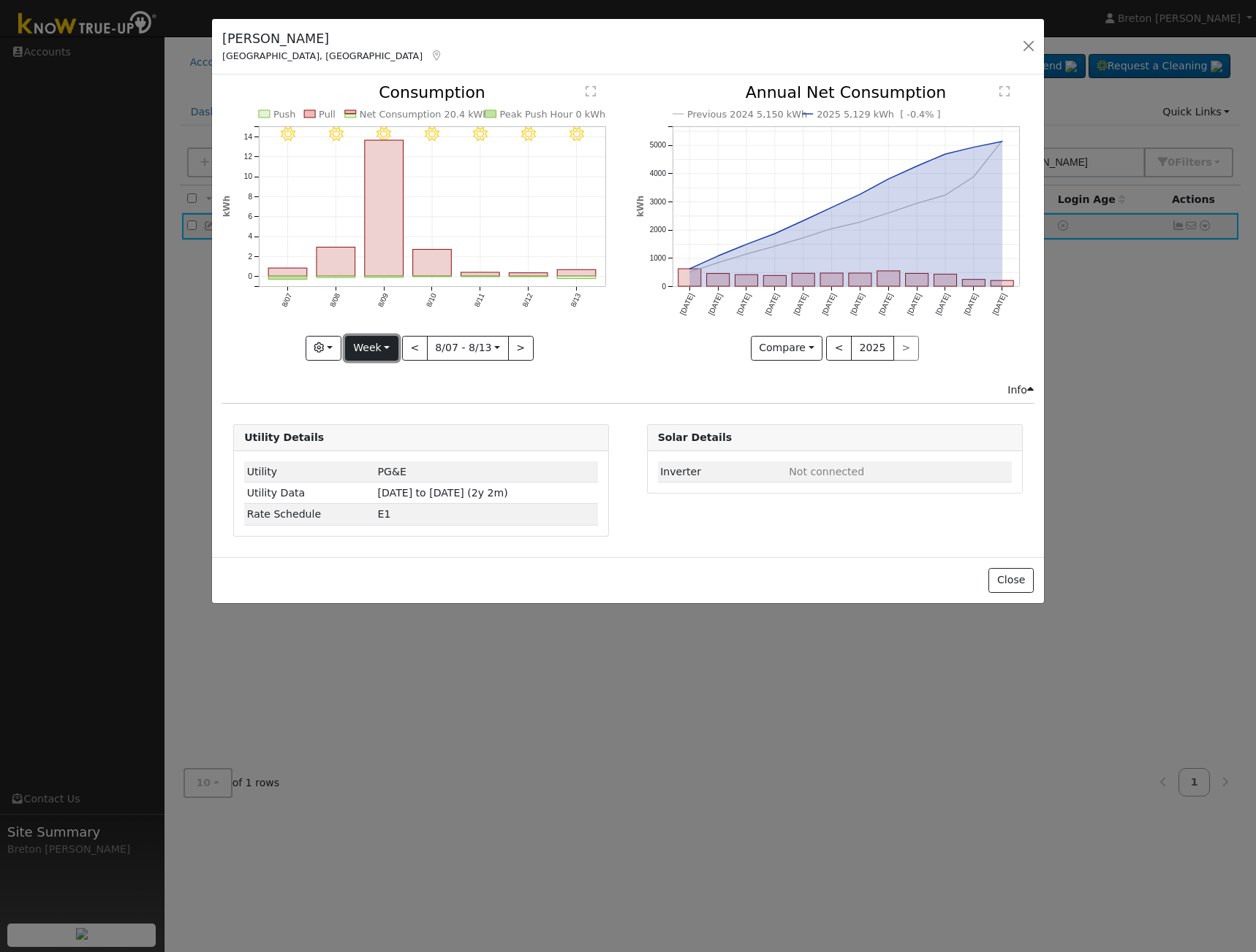
click at [371, 338] on button "Week" at bounding box center [371, 347] width 54 height 24
click at [390, 436] on link "Year" at bounding box center [396, 439] width 101 height 20
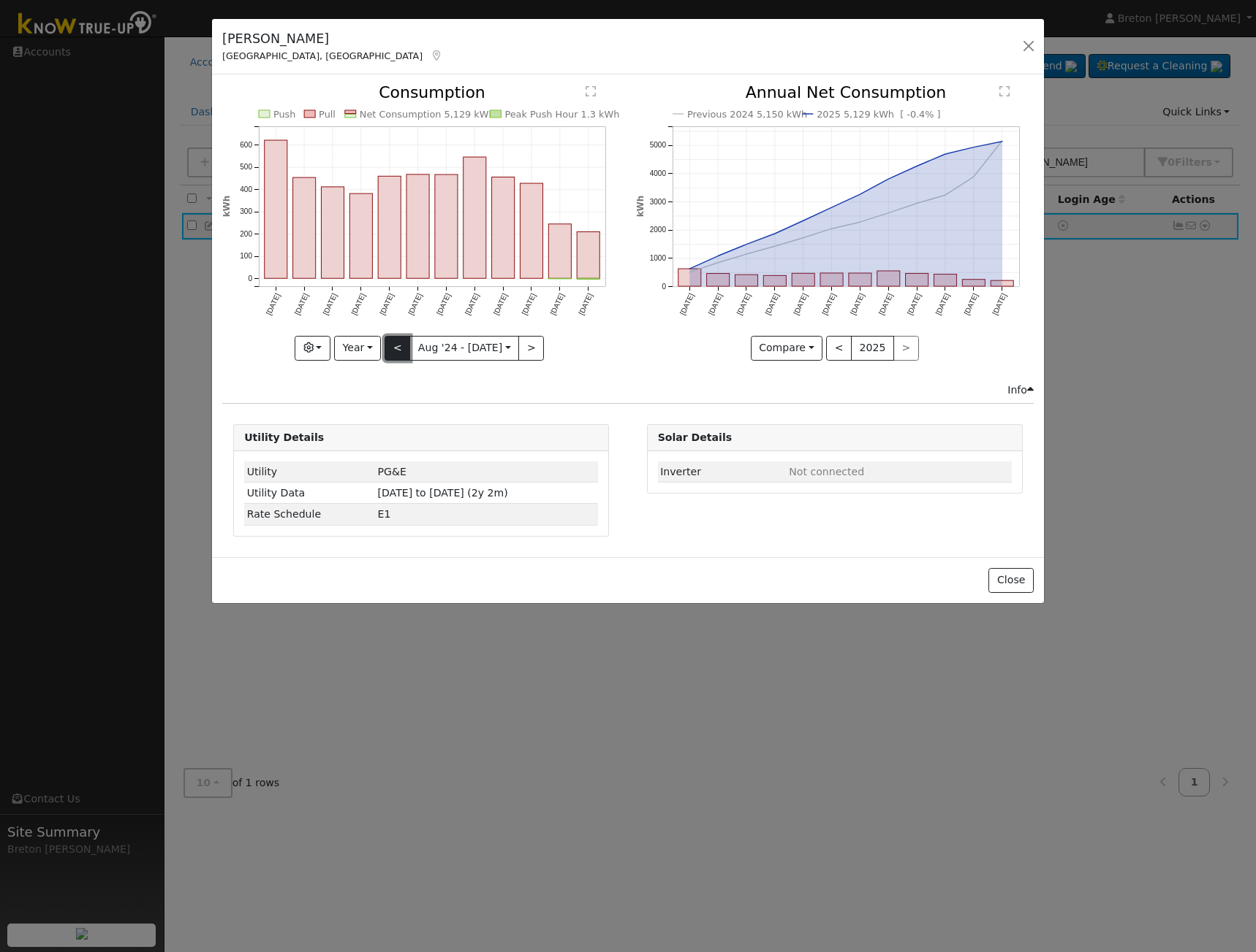
click at [401, 347] on button "<" at bounding box center [397, 347] width 25 height 24
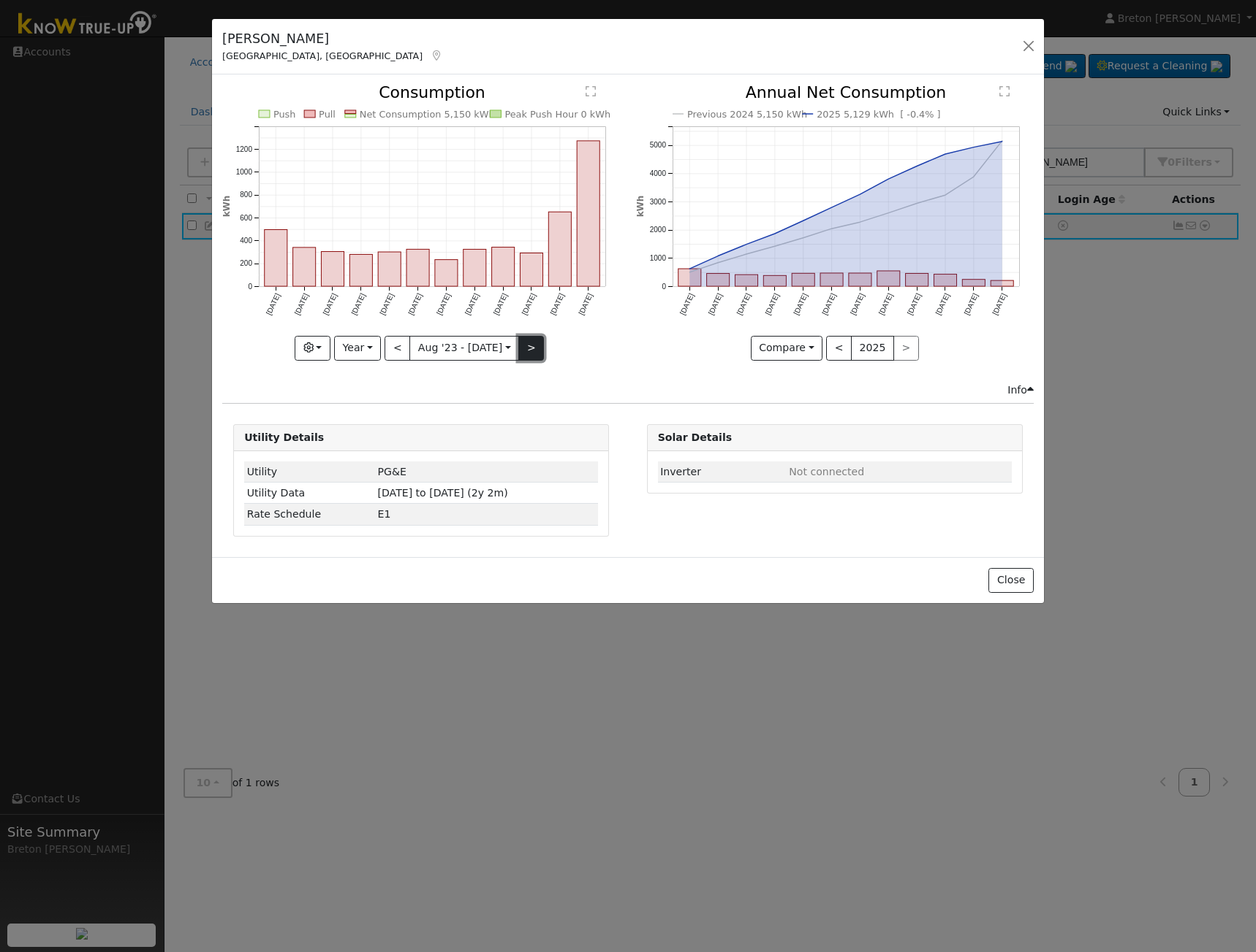
click at [527, 347] on button ">" at bounding box center [531, 347] width 25 height 24
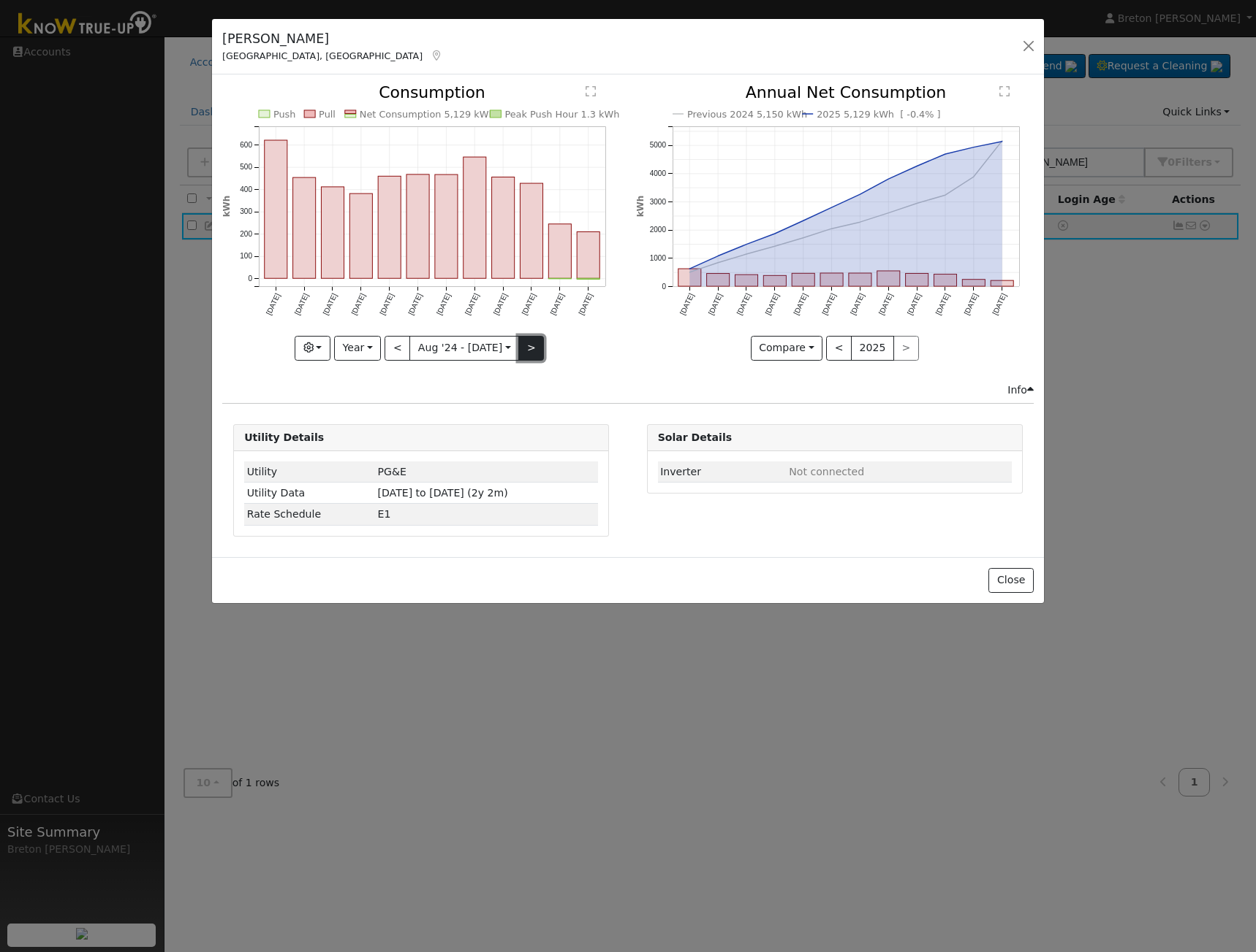
click at [521, 352] on button ">" at bounding box center [531, 347] width 25 height 24
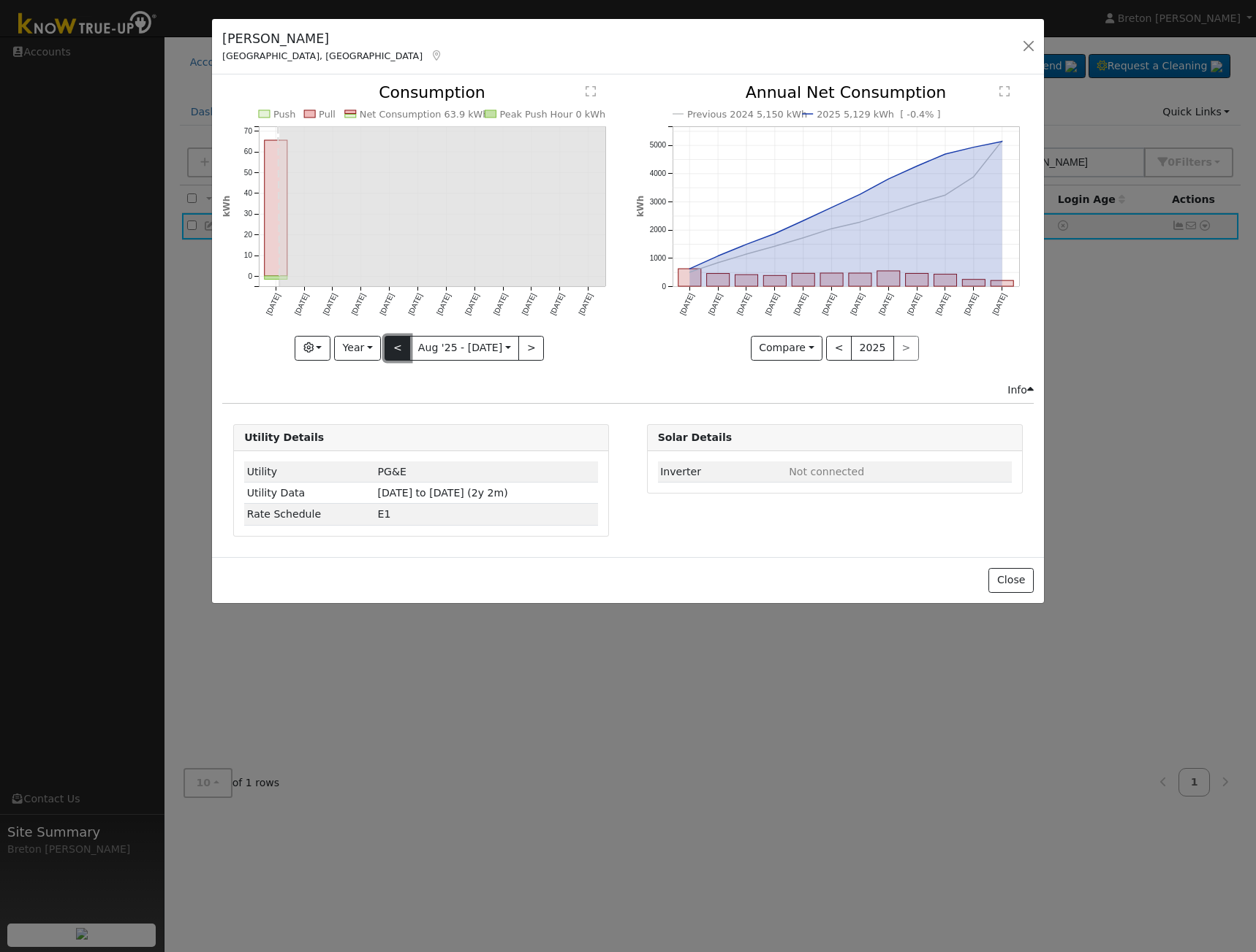
click at [396, 347] on button "<" at bounding box center [397, 347] width 25 height 24
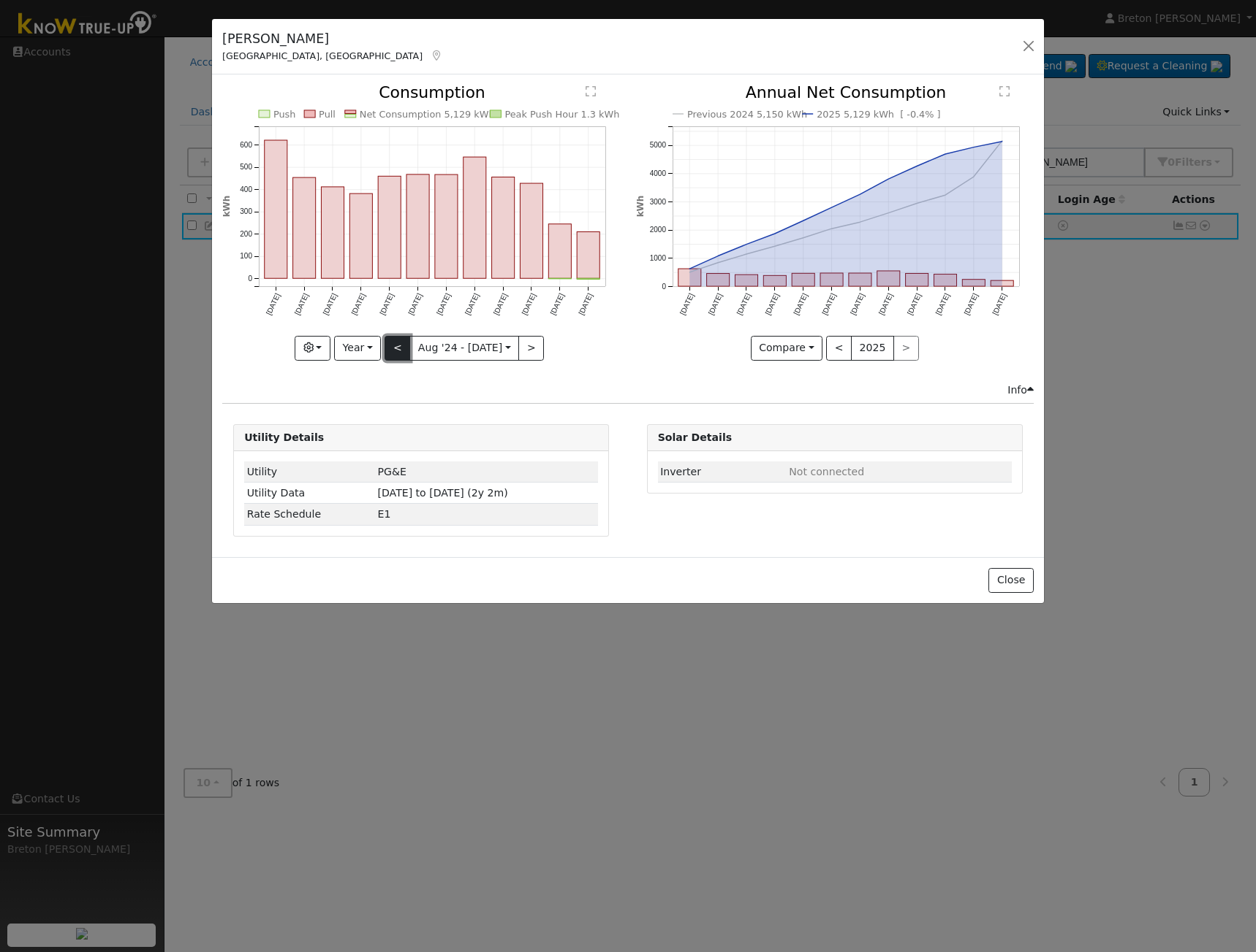
click at [397, 350] on button "<" at bounding box center [397, 347] width 25 height 24
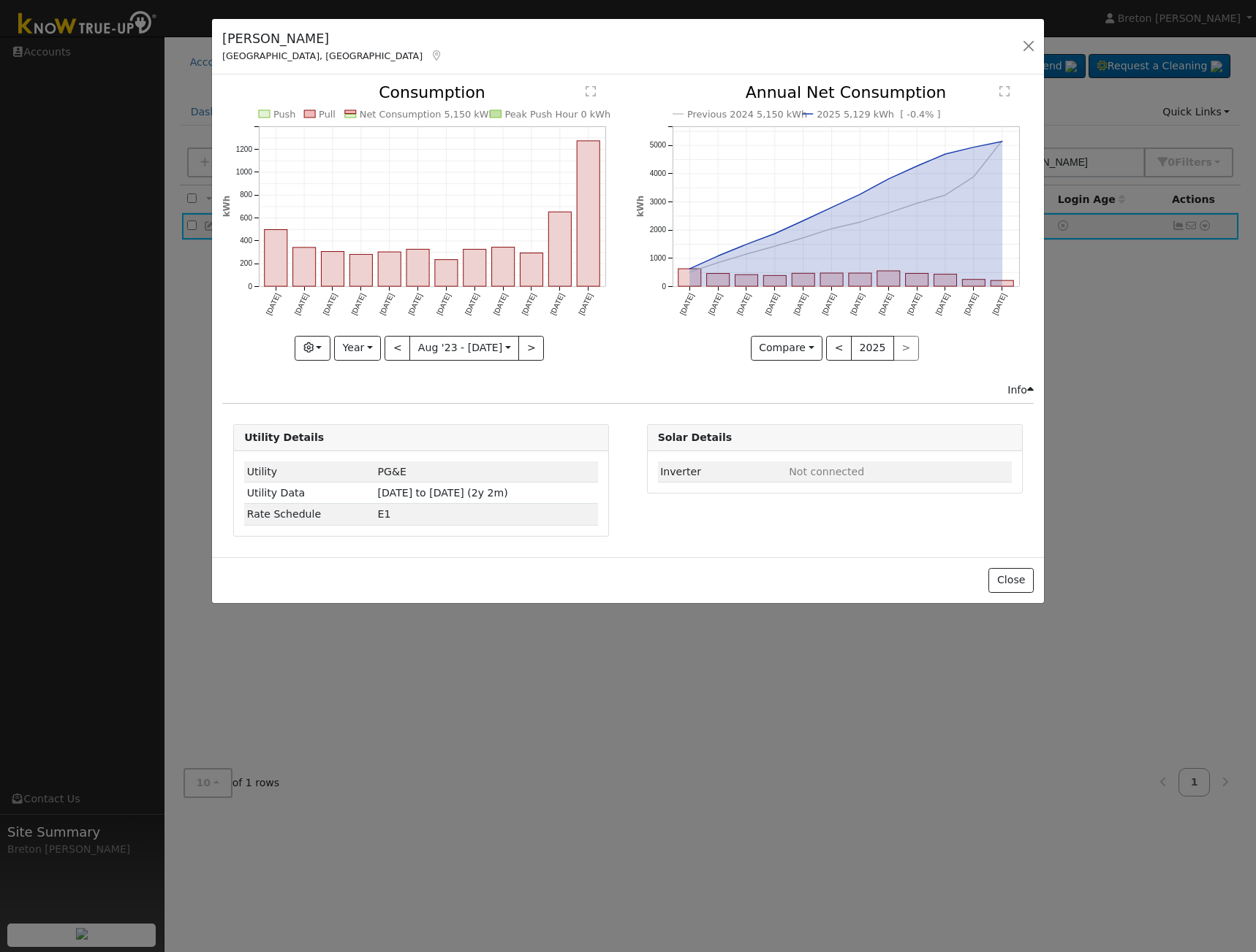
click at [515, 362] on div "Push Pull Net Consumption 5,150 kWh Peak Push Hour 0 kWh Aug '23 Sep '23 Oct '2…" at bounding box center [421, 233] width 413 height 298
click at [518, 353] on button ">" at bounding box center [531, 347] width 25 height 24
type input "2024-08-01"
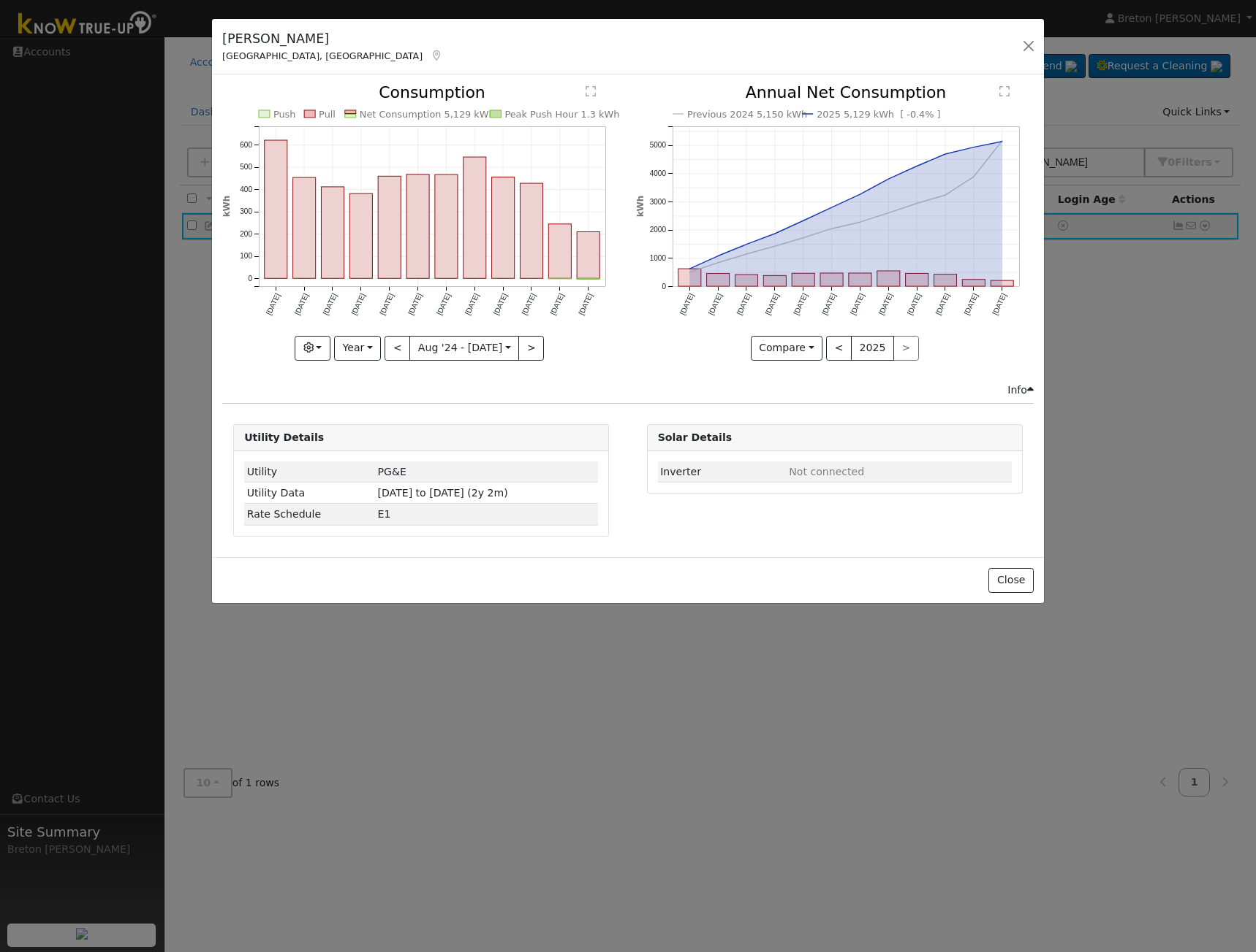
click at [101, 126] on div "James Filippello Shingle Springs, CA Default Account Default Account 3505 Highb…" at bounding box center [628, 476] width 1256 height 952
click at [1027, 45] on button "button" at bounding box center [1028, 46] width 20 height 20
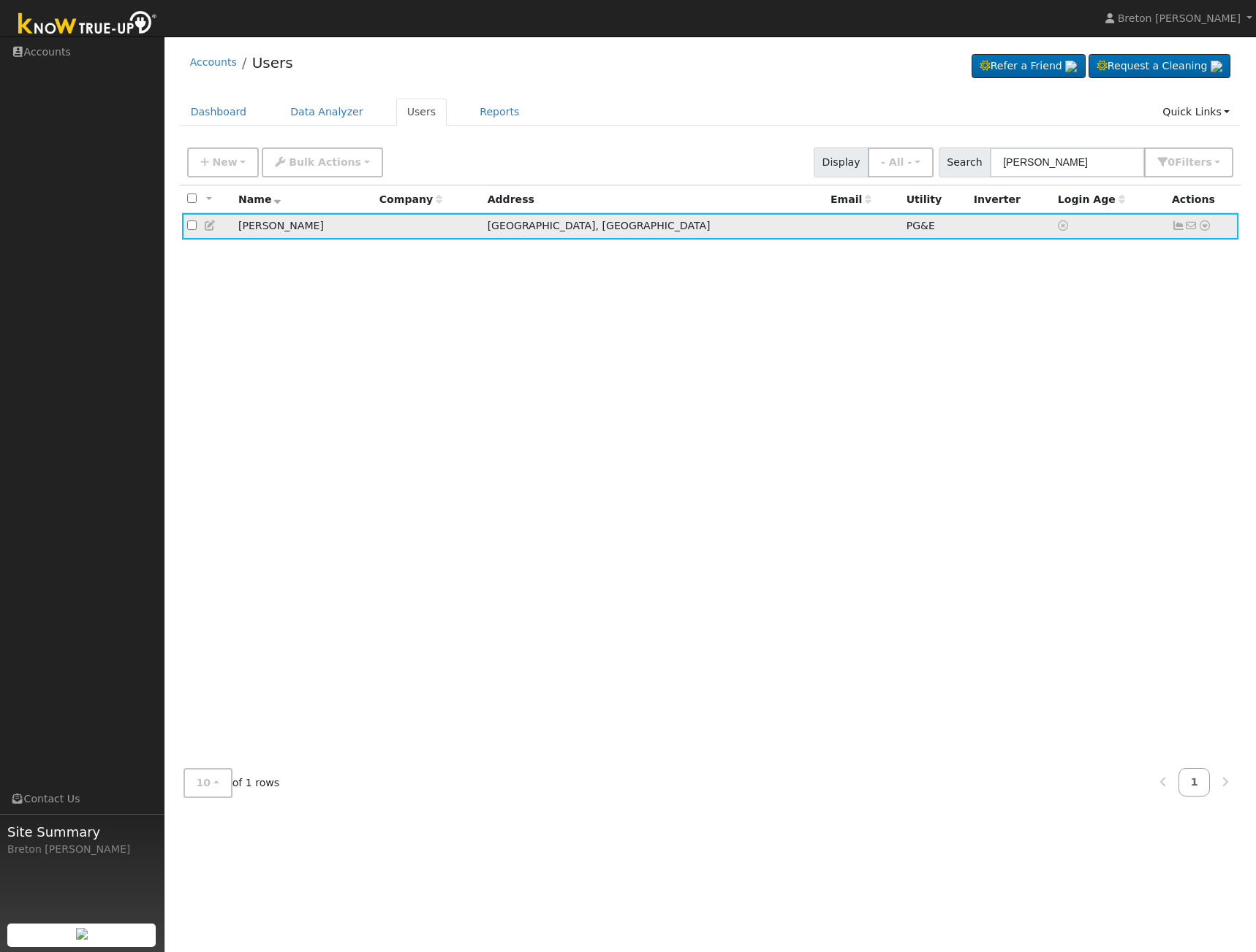
click at [1173, 224] on icon at bounding box center [1177, 225] width 13 height 10
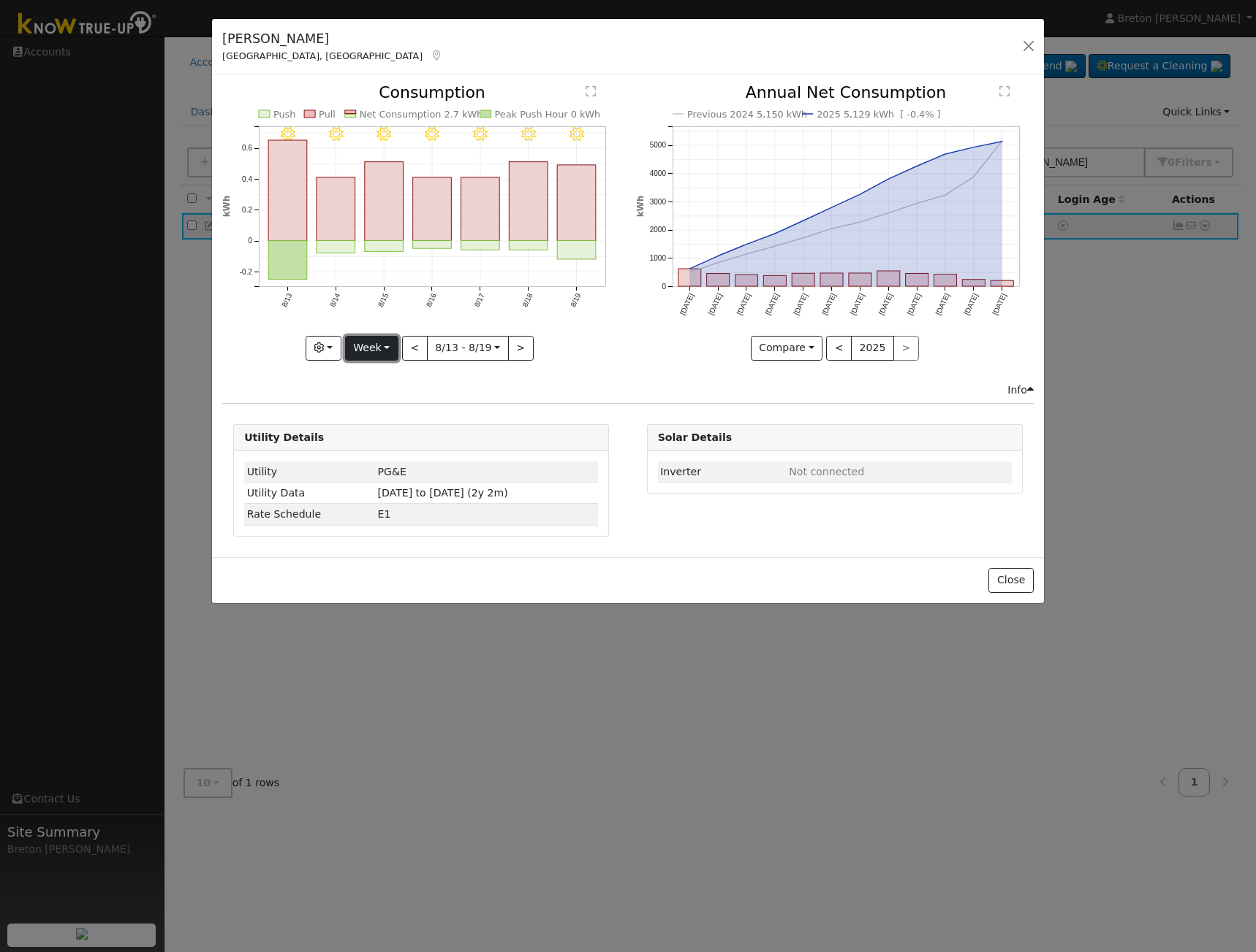
drag, startPoint x: 380, startPoint y: 350, endPoint x: 371, endPoint y: 347, distance: 9.5
click at [371, 347] on button "Week" at bounding box center [371, 347] width 54 height 24
click at [400, 438] on link "Year" at bounding box center [396, 439] width 101 height 20
type input "2024-08-01"
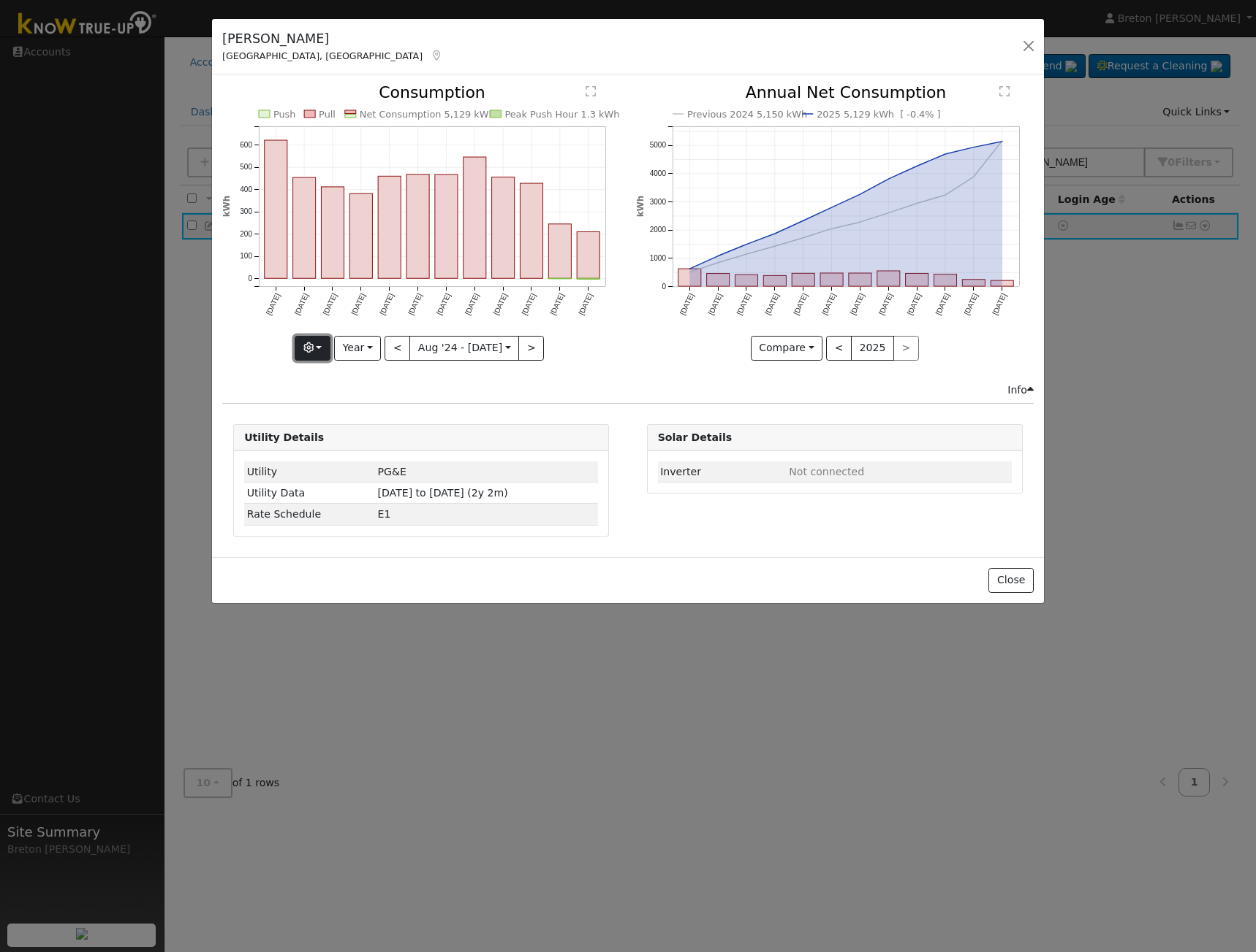
click at [327, 347] on button "button" at bounding box center [312, 347] width 36 height 24
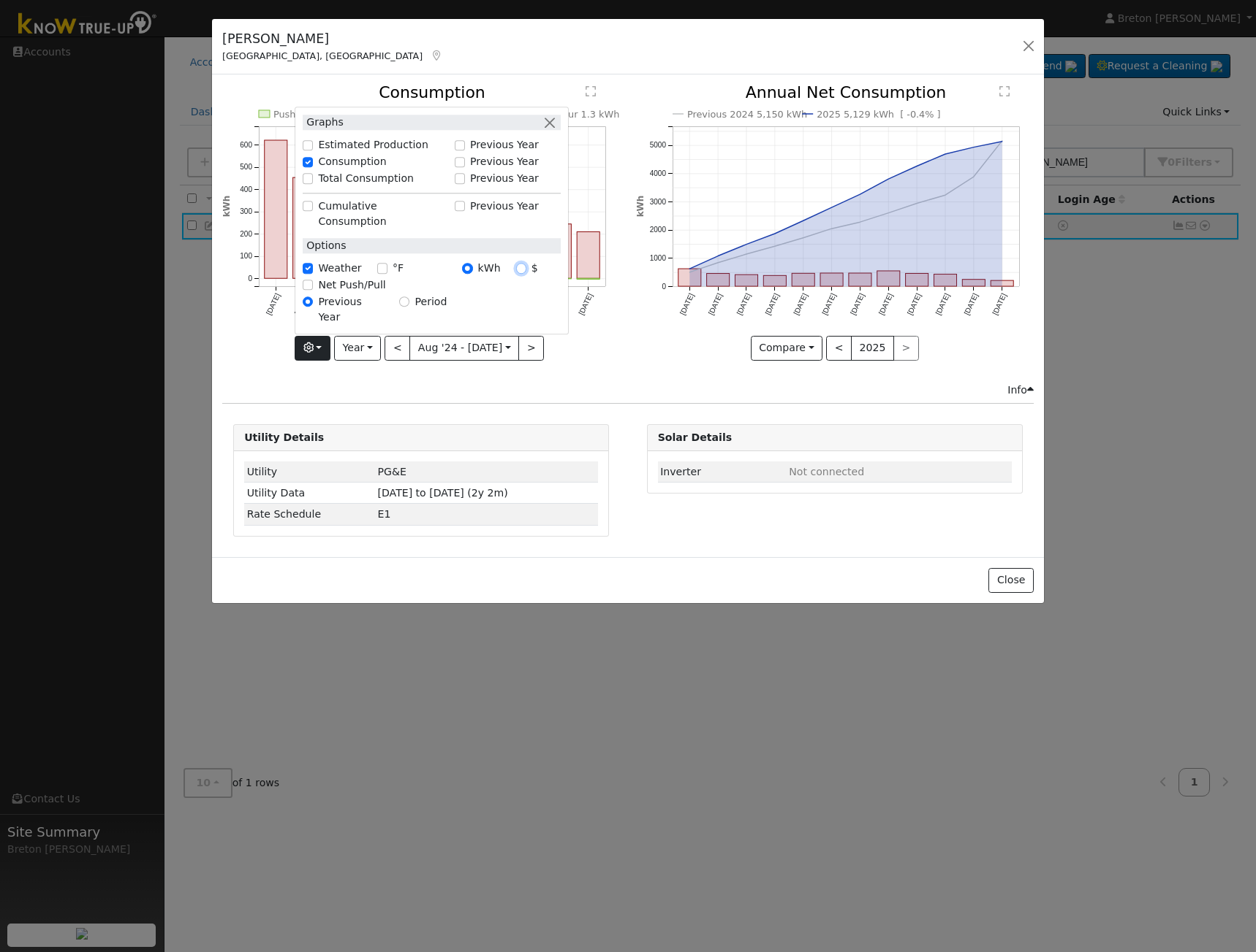
click at [526, 274] on input "$" at bounding box center [521, 268] width 10 height 10
radio input "true"
radio input "false"
click at [636, 355] on div "Compare Compare Previous Current Year < 2025 >" at bounding box center [833, 347] width 397 height 24
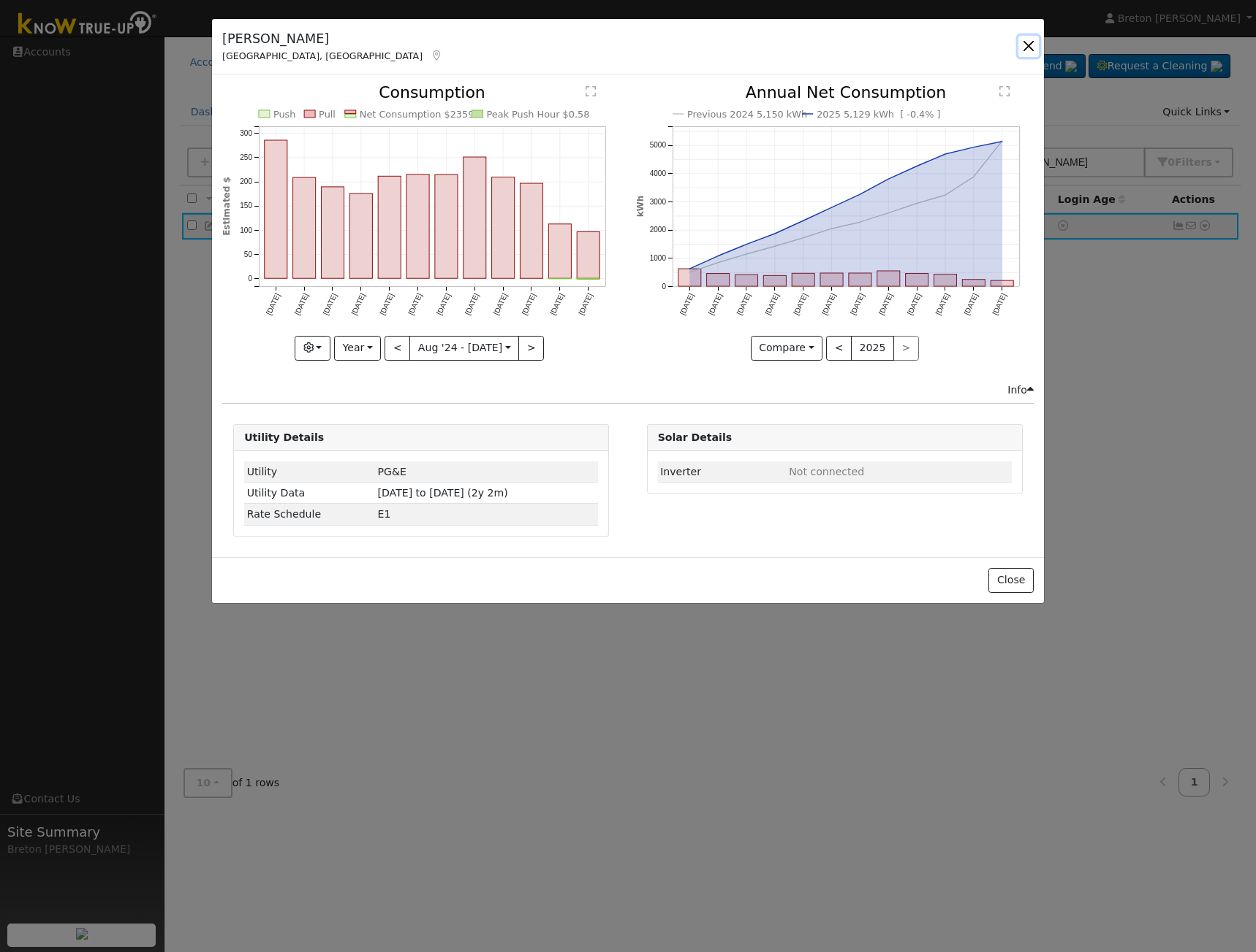
click at [1027, 39] on button "button" at bounding box center [1028, 46] width 20 height 20
